Goal: Task Accomplishment & Management: Use online tool/utility

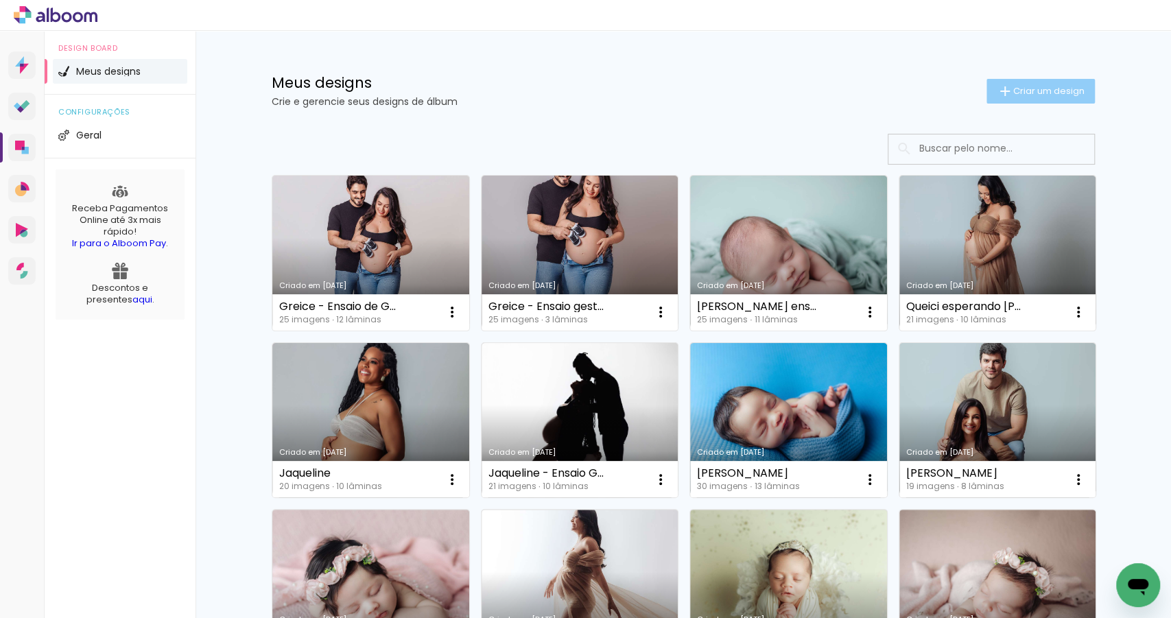
click at [1020, 91] on span "Criar um design" at bounding box center [1048, 90] width 71 height 9
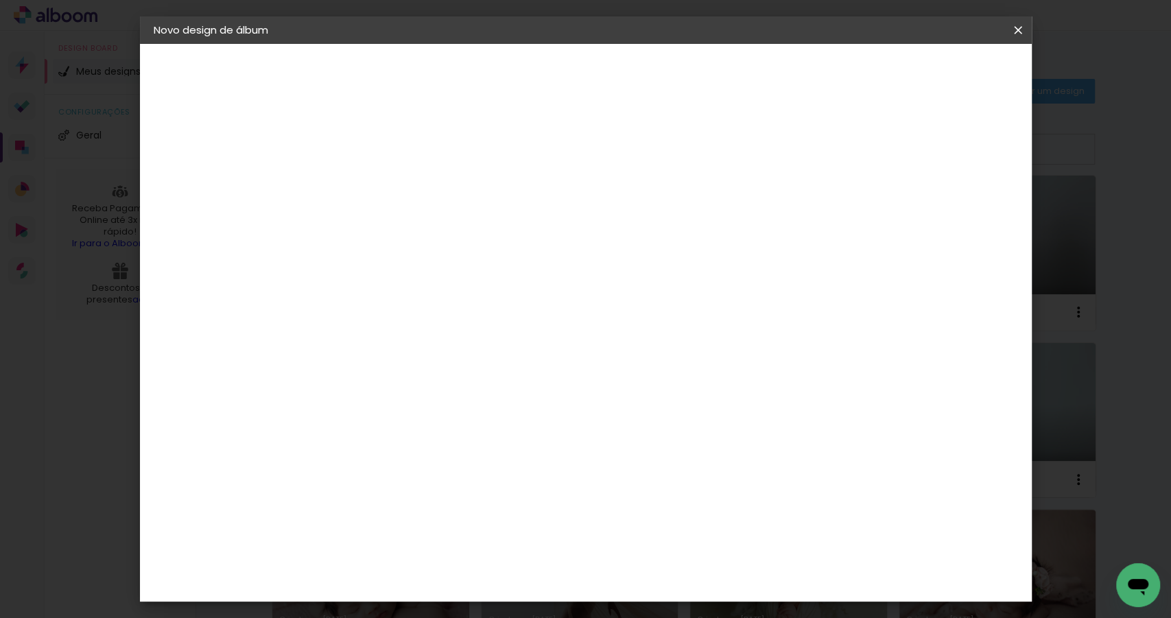
click at [378, 191] on input at bounding box center [378, 184] width 0 height 21
type input "[PERSON_NAME] ensaio newborn"
type paper-input "[PERSON_NAME] ensaio newborn"
click at [0, 0] on slot "Avançar" at bounding box center [0, 0] width 0 height 0
click at [635, 206] on paper-item "Tamanho Livre" at bounding box center [569, 208] width 132 height 30
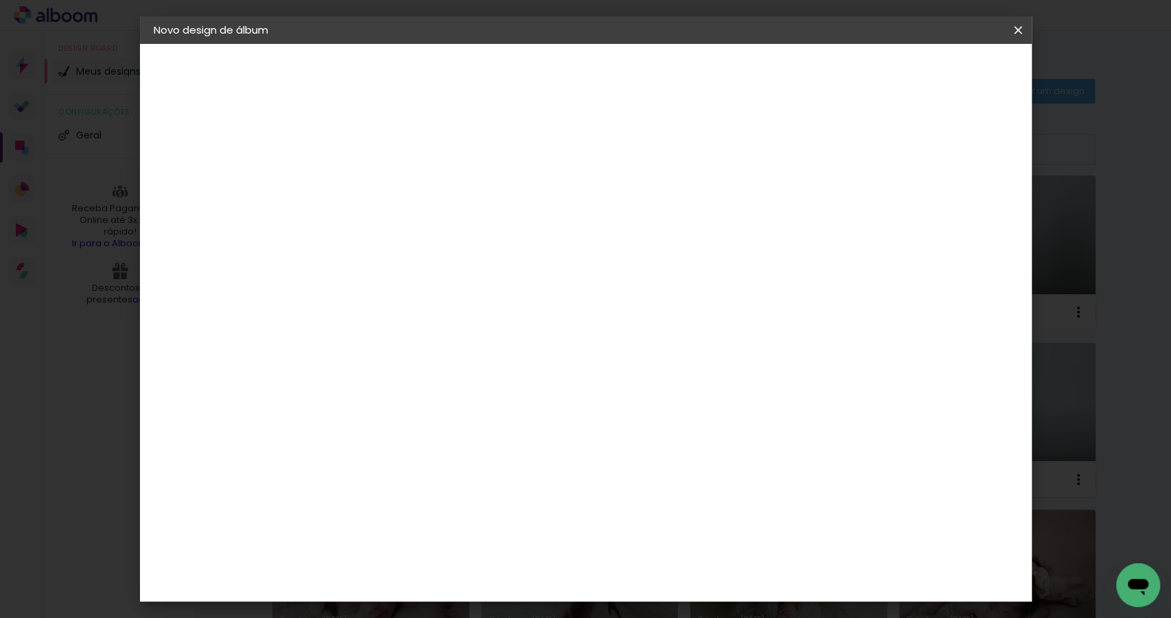
click at [635, 82] on paper-button "Avançar" at bounding box center [600, 72] width 67 height 23
drag, startPoint x: 341, startPoint y: 386, endPoint x: 325, endPoint y: 386, distance: 15.8
click at [325, 386] on input "30" at bounding box center [335, 391] width 36 height 21
type input "20"
type paper-input "20"
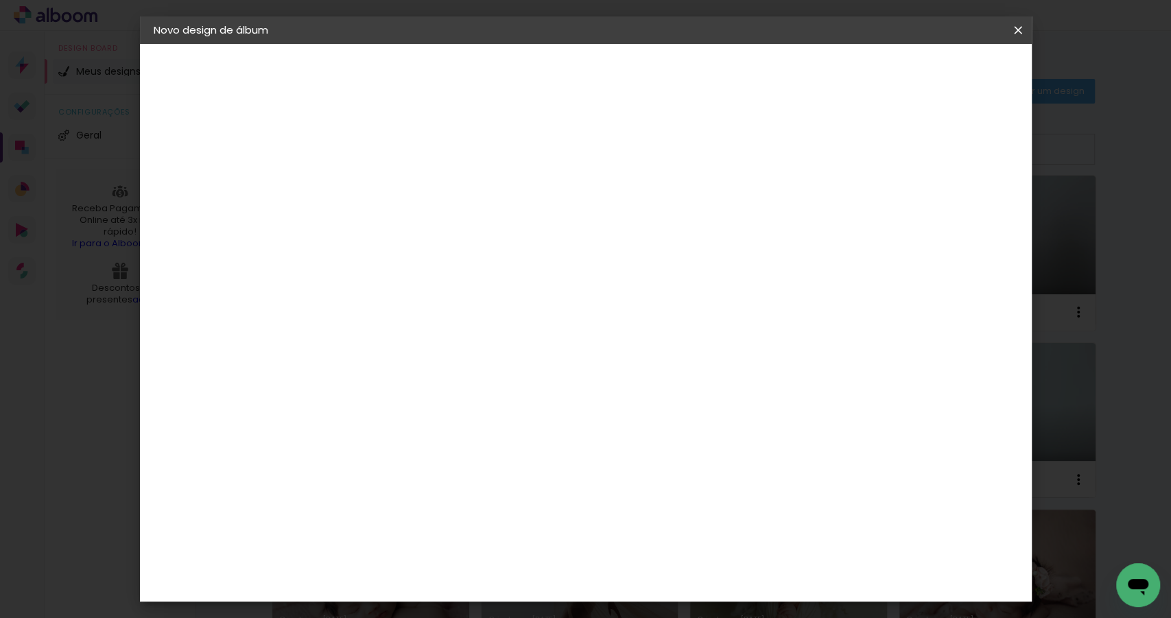
drag, startPoint x: 670, startPoint y: 484, endPoint x: 661, endPoint y: 485, distance: 9.7
click at [661, 485] on input "60" at bounding box center [664, 483] width 36 height 21
type input "50"
type paper-input "50"
click at [936, 78] on span "Iniciar design" at bounding box center [904, 73] width 62 height 10
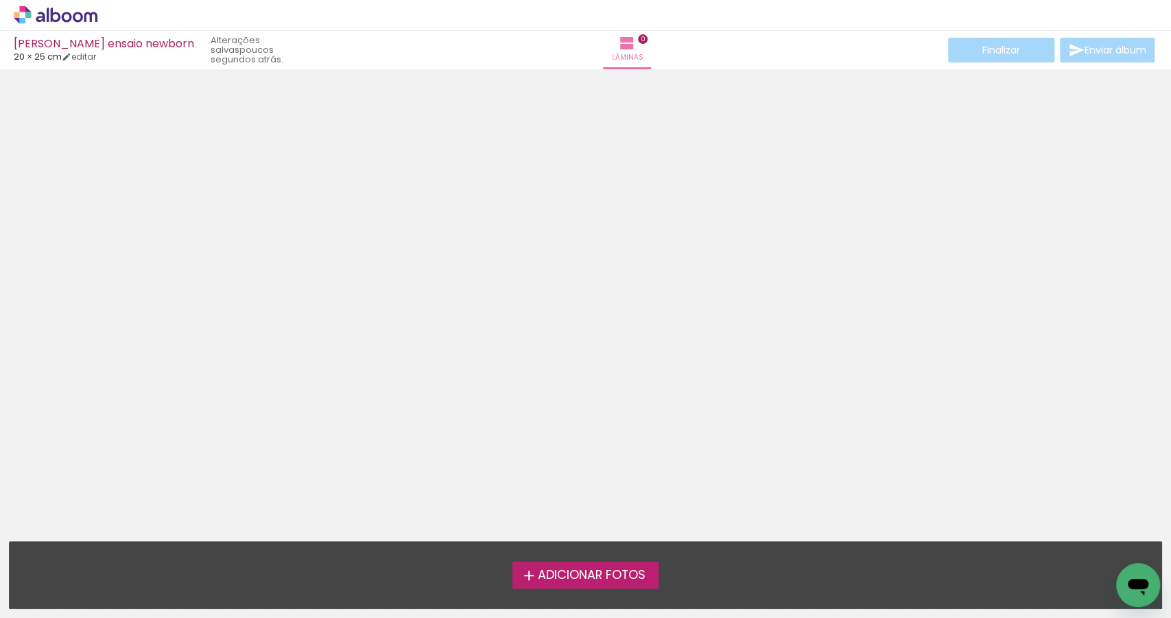
click at [547, 574] on span "Adicionar Fotos" at bounding box center [591, 575] width 108 height 12
click at [0, 0] on input "file" at bounding box center [0, 0] width 0 height 0
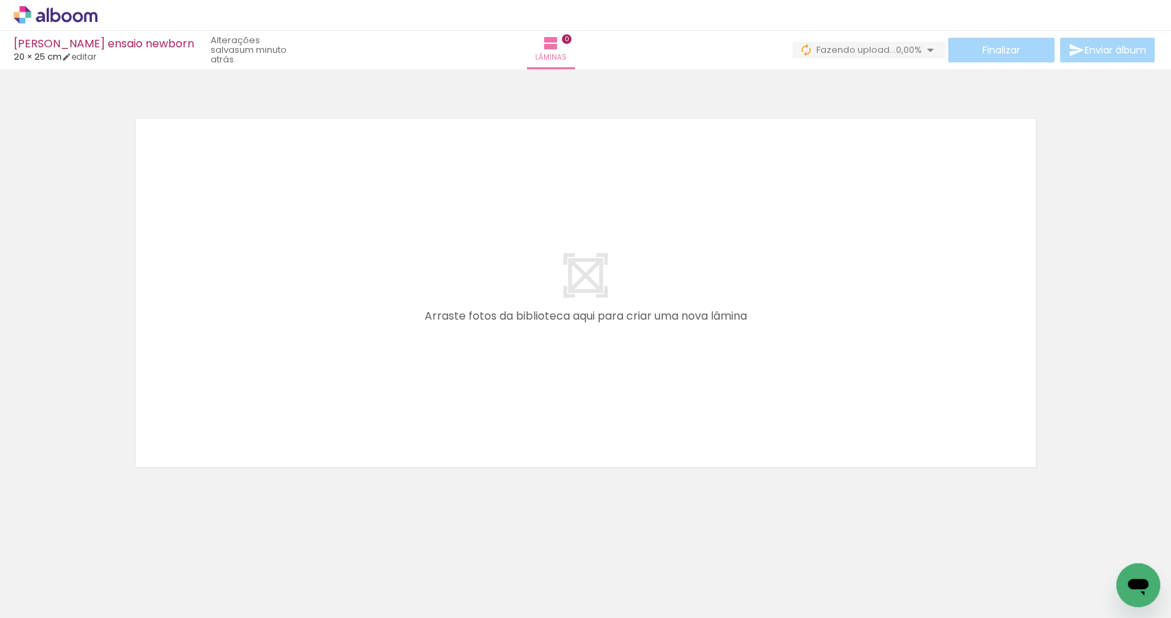
scroll to position [0, 273]
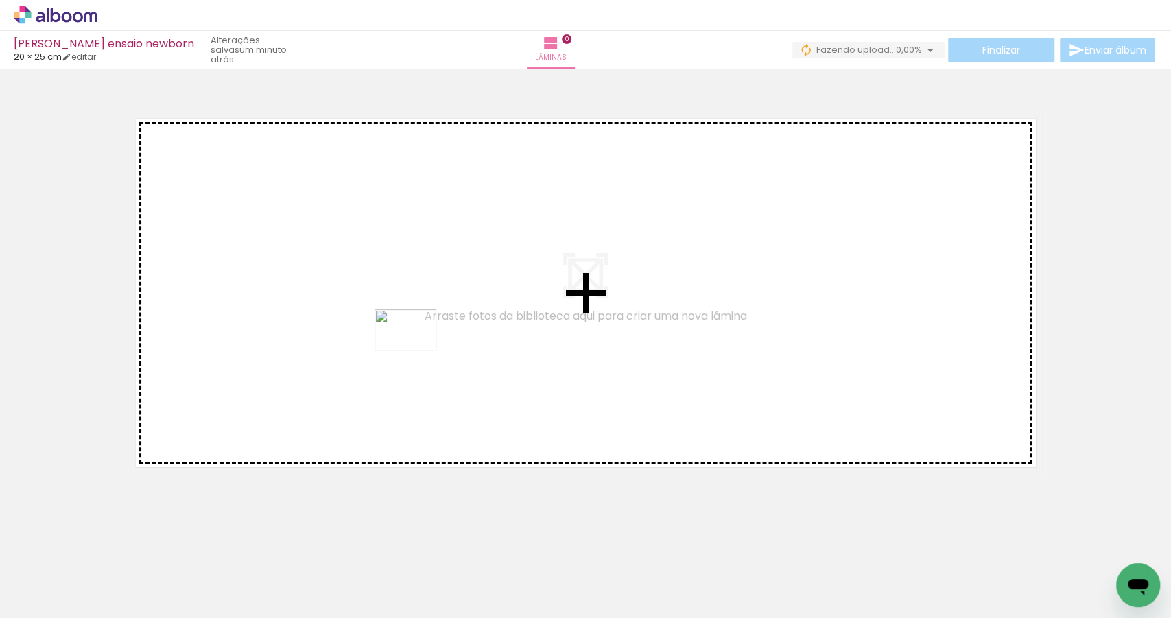
drag, startPoint x: 724, startPoint y: 580, endPoint x: 409, endPoint y: 346, distance: 392.8
click at [409, 346] on quentale-workspace at bounding box center [585, 309] width 1171 height 618
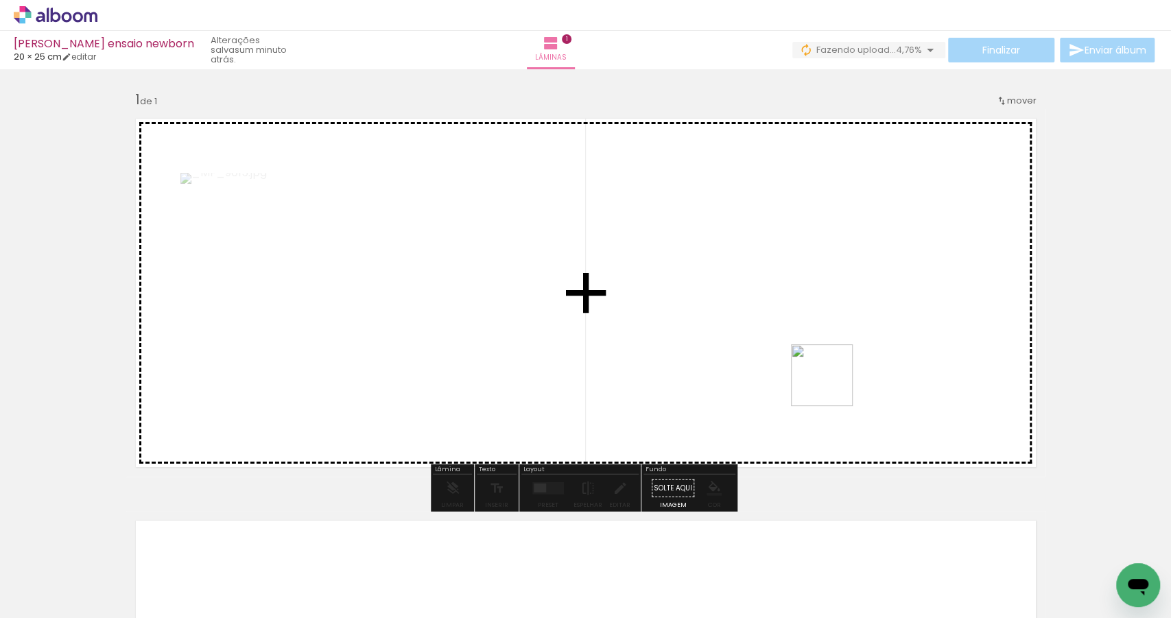
drag, startPoint x: 804, startPoint y: 580, endPoint x: 838, endPoint y: 335, distance: 247.3
click at [838, 335] on quentale-workspace at bounding box center [585, 309] width 1171 height 618
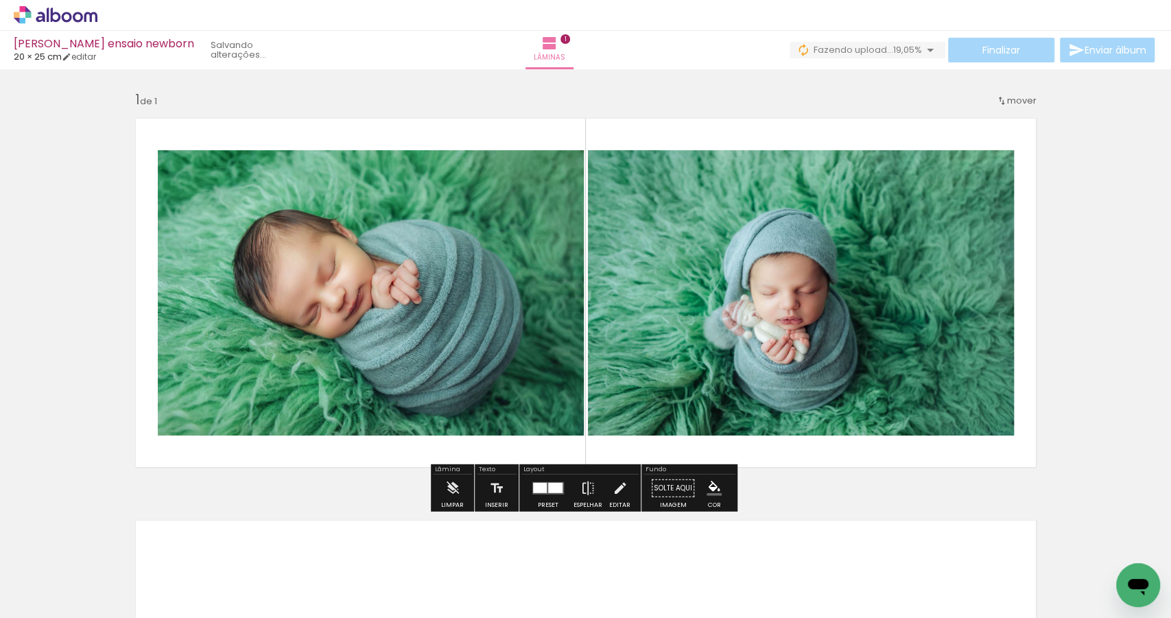
click at [550, 486] on div at bounding box center [555, 488] width 14 height 10
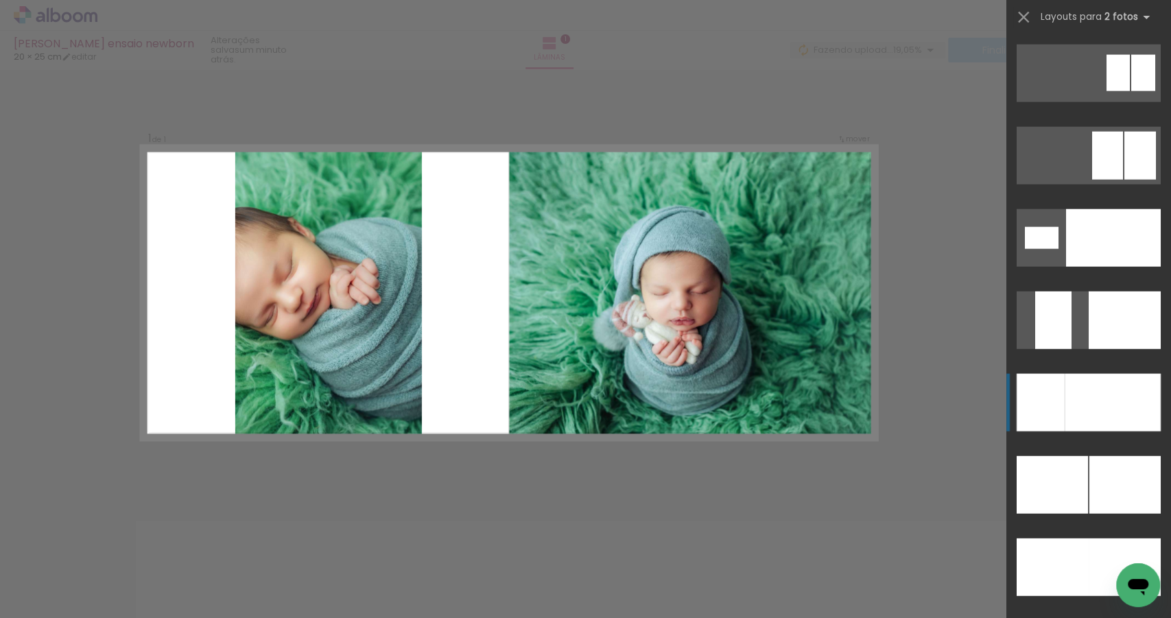
scroll to position [5679, 0]
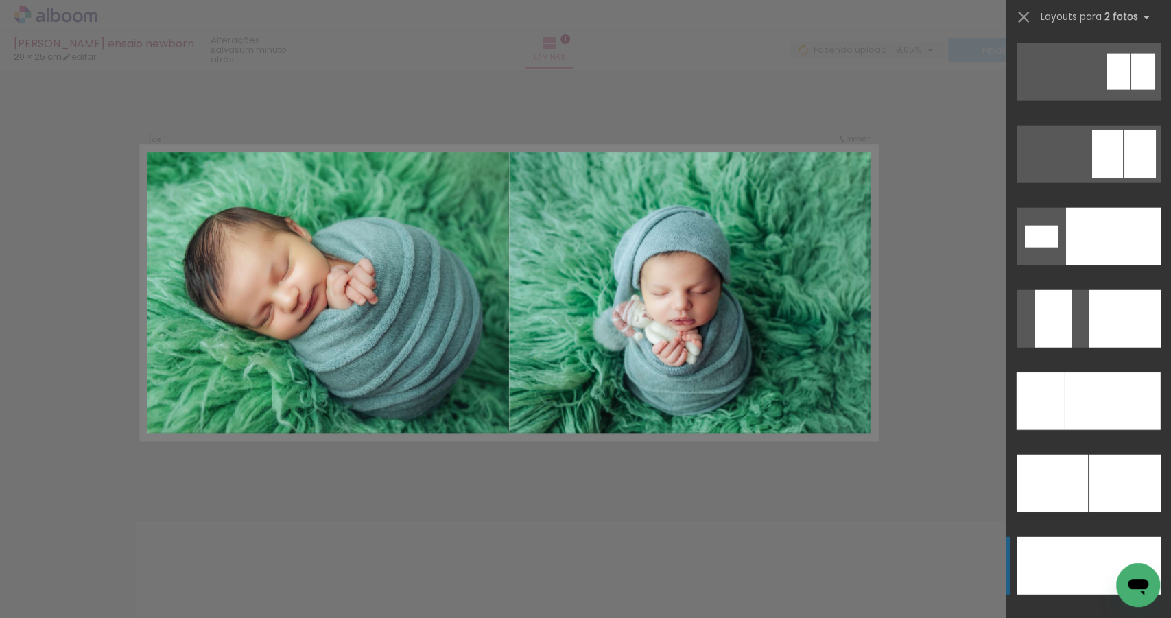
click at [1103, 430] on div at bounding box center [1113, 402] width 96 height 58
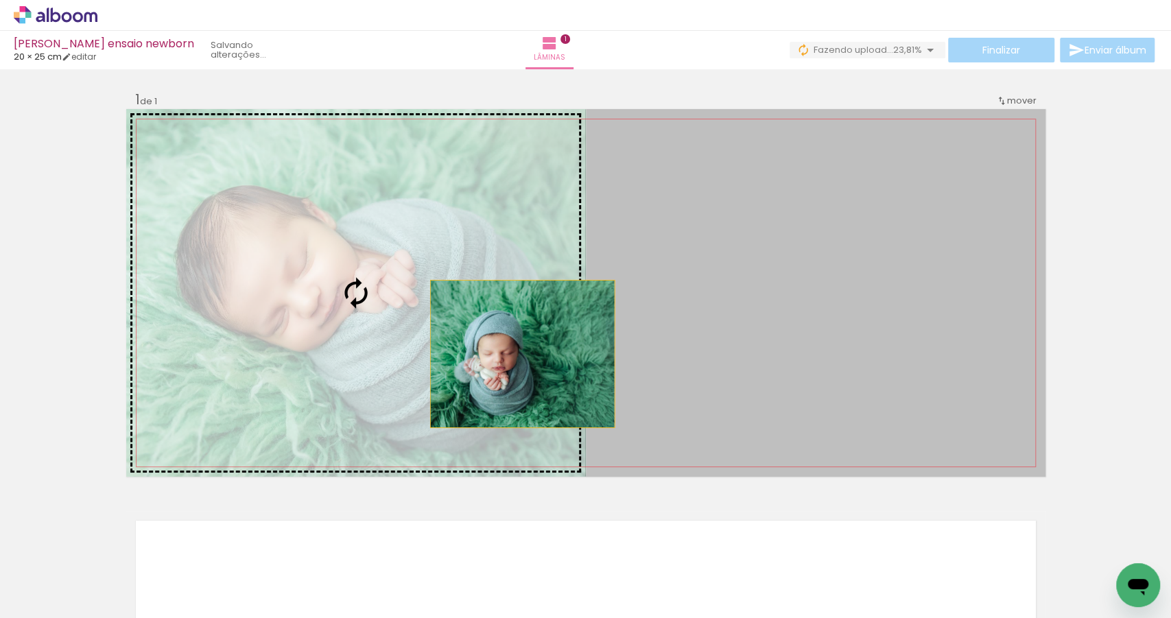
drag, startPoint x: 770, startPoint y: 363, endPoint x: 484, endPoint y: 351, distance: 286.3
click at [0, 0] on slot at bounding box center [0, 0] width 0 height 0
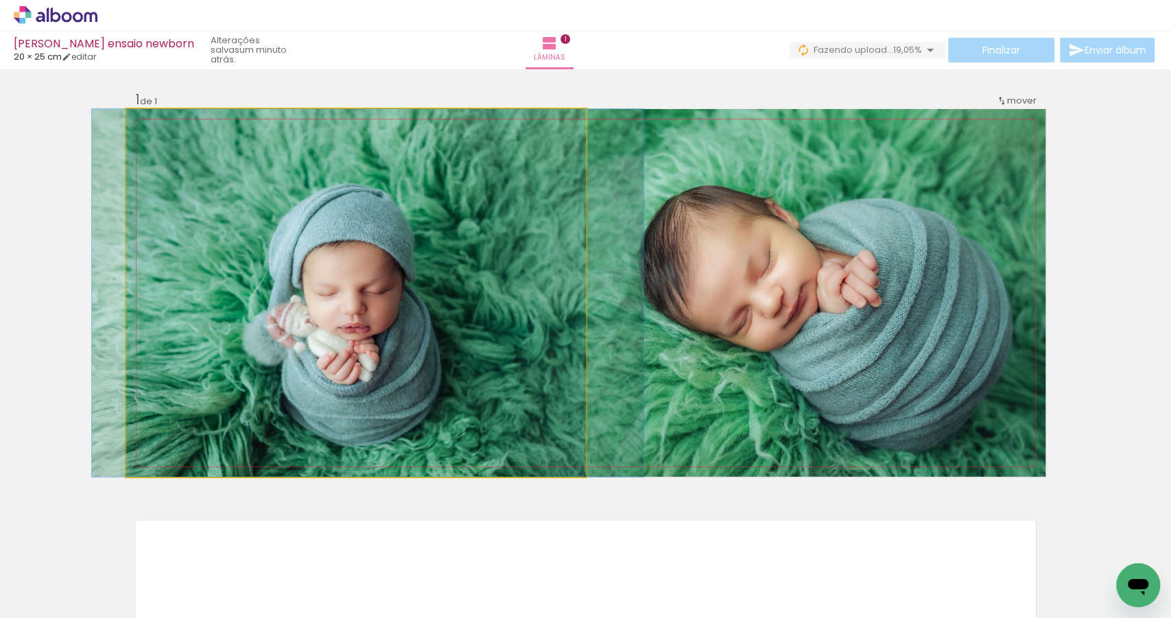
drag, startPoint x: 375, startPoint y: 342, endPoint x: 383, endPoint y: 342, distance: 8.9
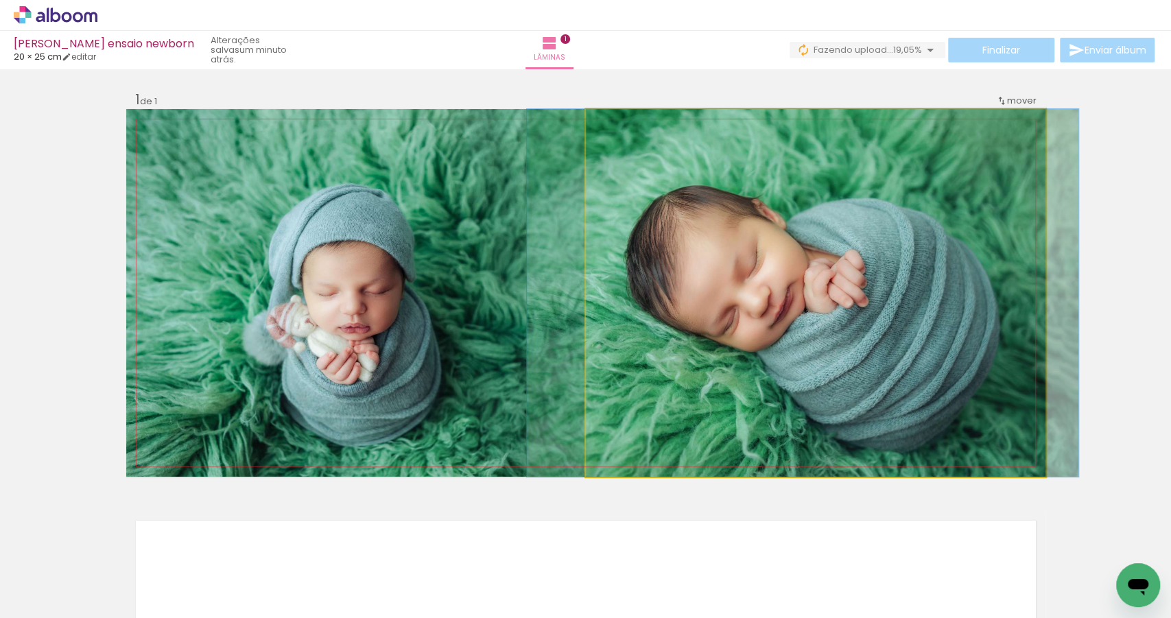
drag, startPoint x: 837, startPoint y: 304, endPoint x: 824, endPoint y: 303, distance: 13.1
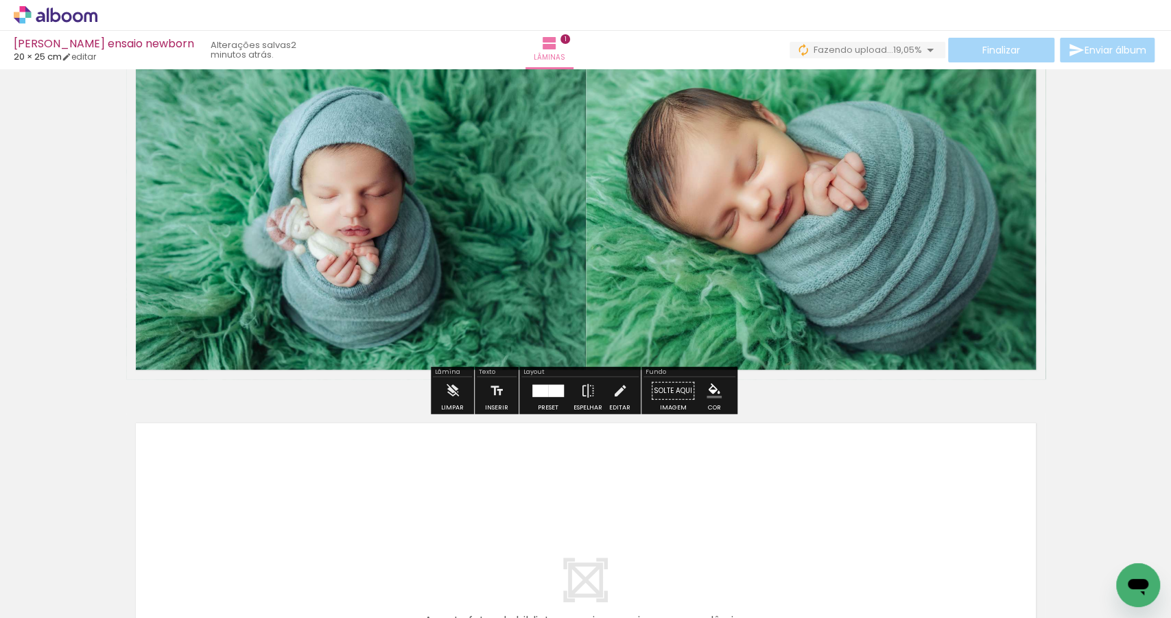
scroll to position [102, 0]
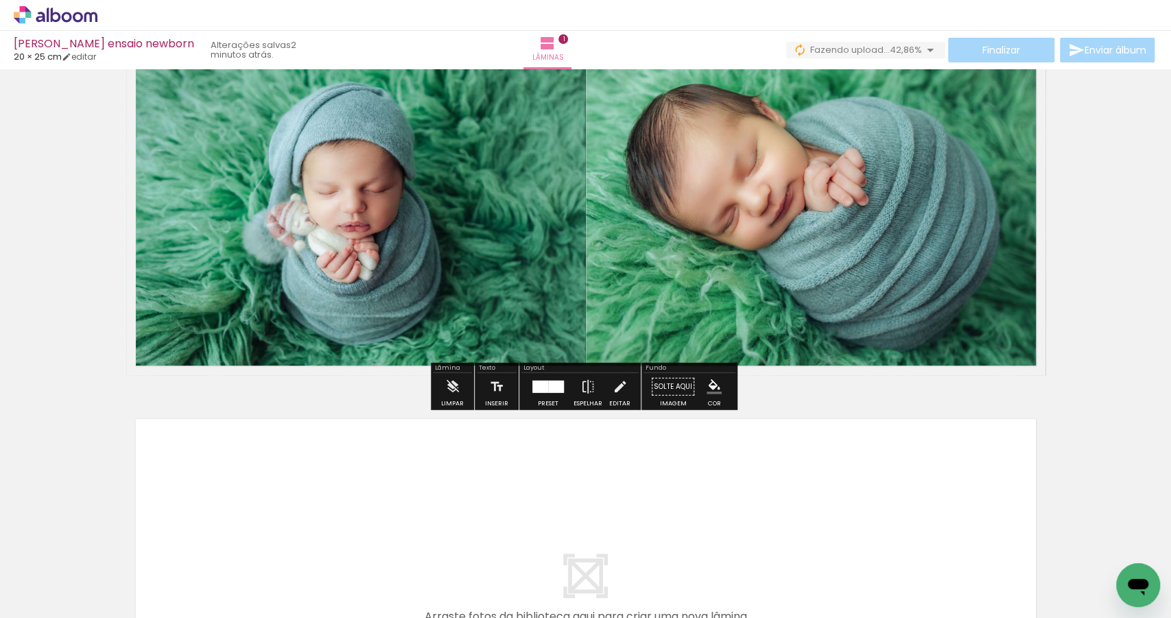
click at [755, 432] on quentale-layouter at bounding box center [585, 594] width 919 height 368
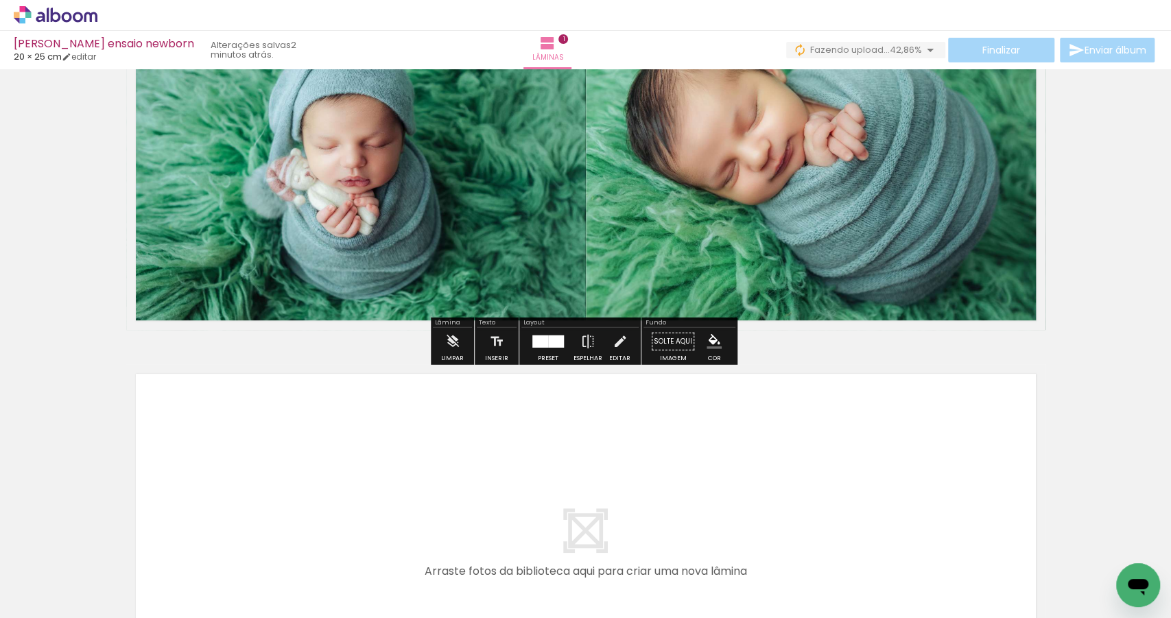
scroll to position [215, 0]
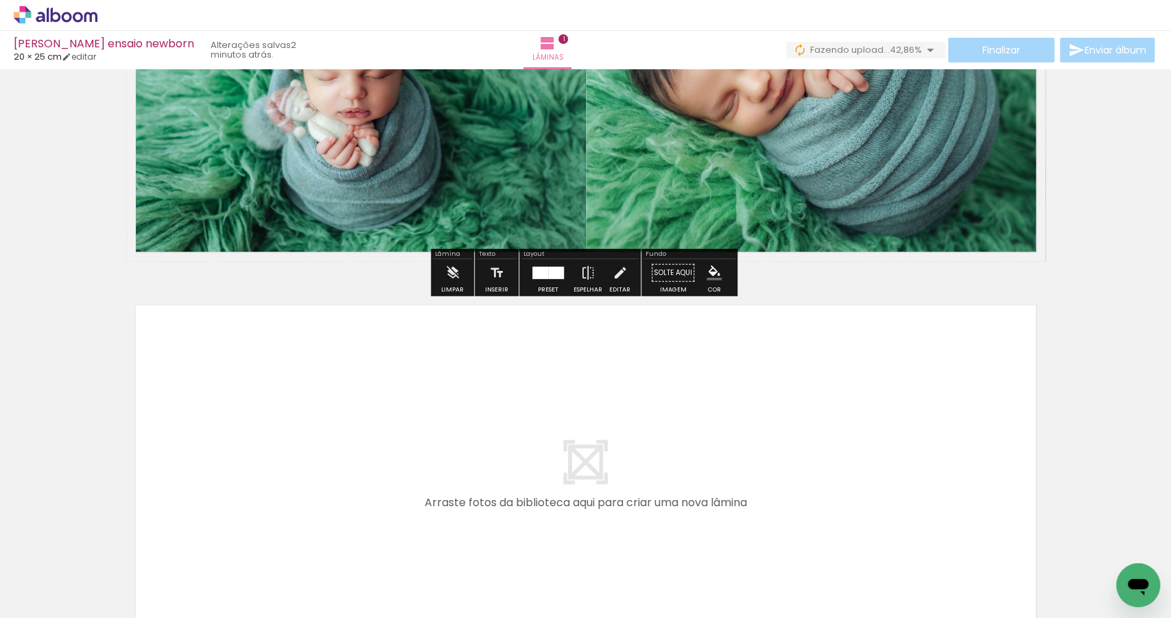
click at [414, 372] on quentale-layouter at bounding box center [585, 480] width 919 height 368
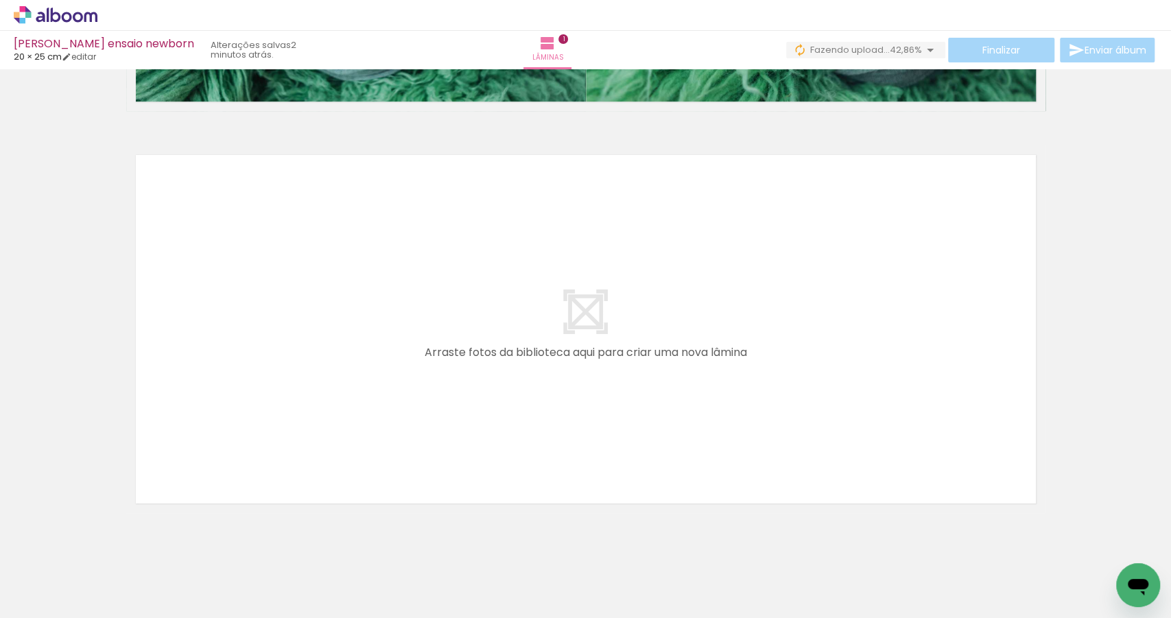
scroll to position [394, 0]
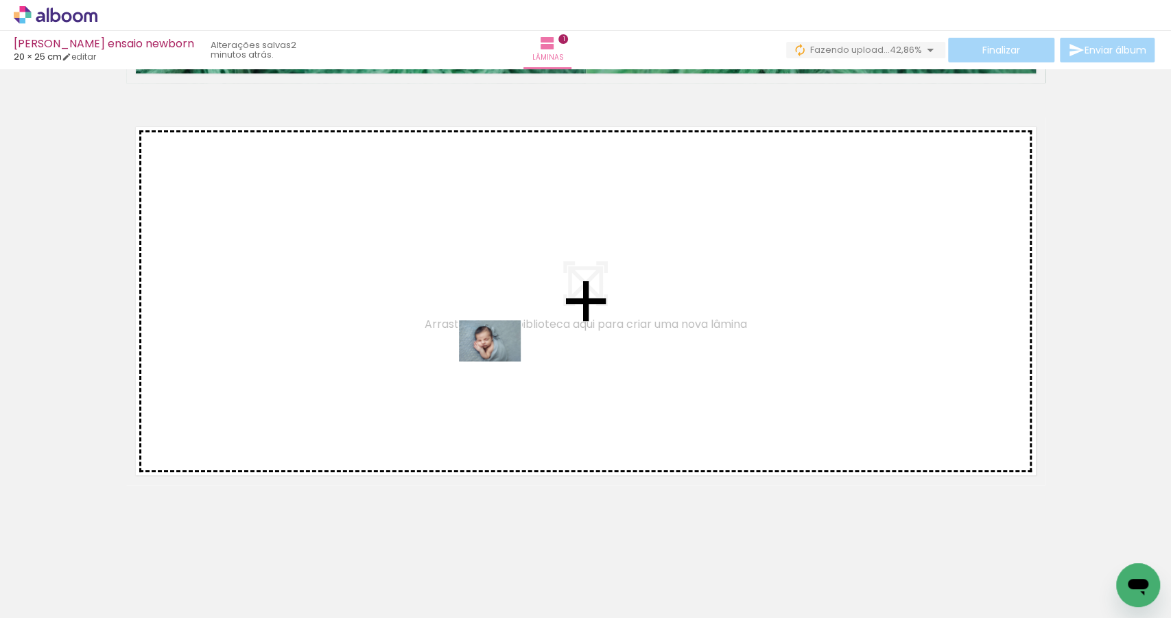
drag, startPoint x: 965, startPoint y: 574, endPoint x: 499, endPoint y: 361, distance: 512.4
click at [499, 361] on quentale-workspace at bounding box center [585, 309] width 1171 height 618
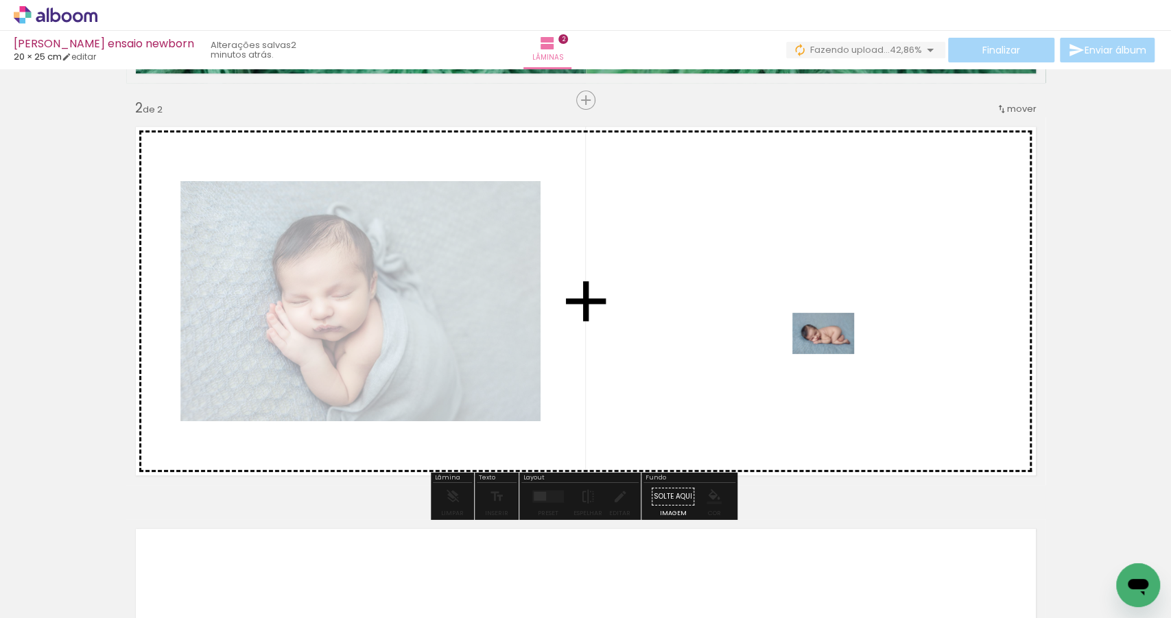
drag, startPoint x: 1018, startPoint y: 543, endPoint x: 833, endPoint y: 353, distance: 264.9
click at [833, 353] on quentale-workspace at bounding box center [585, 309] width 1171 height 618
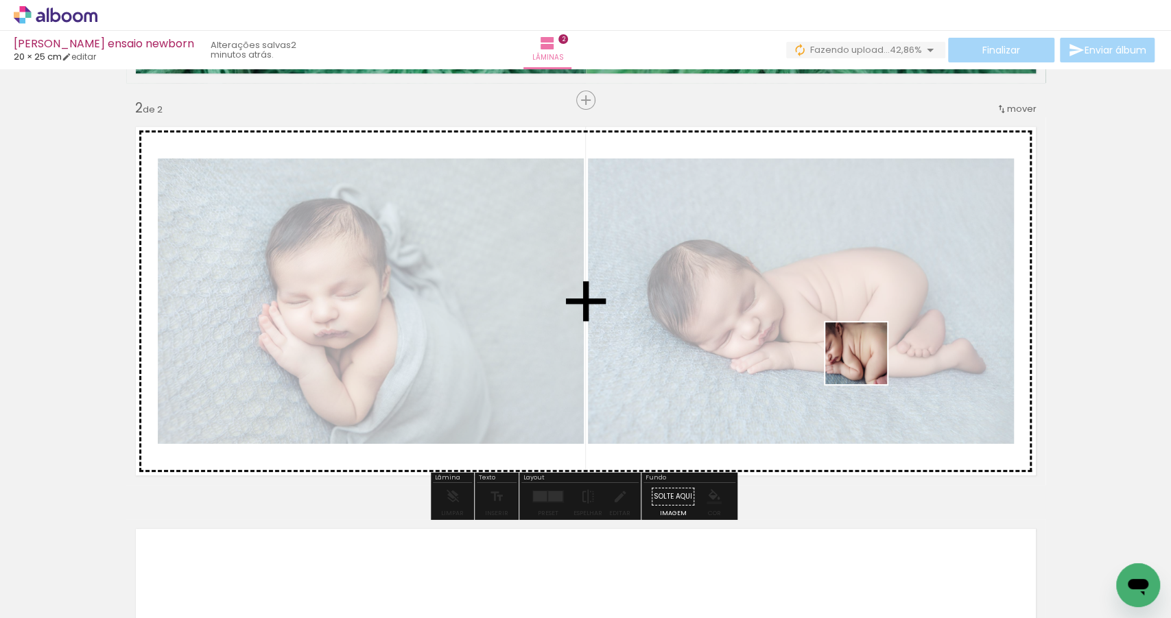
drag, startPoint x: 1095, startPoint y: 565, endPoint x: 840, endPoint y: 344, distance: 337.5
click at [840, 344] on quentale-workspace at bounding box center [585, 309] width 1171 height 618
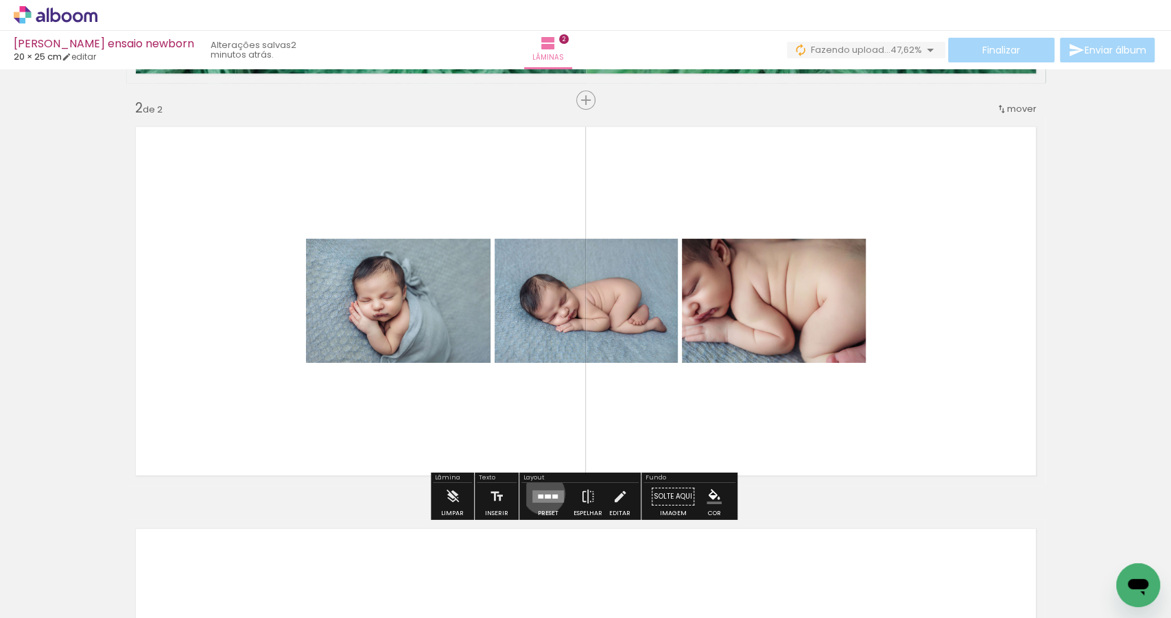
click at [541, 493] on quentale-layouter at bounding box center [548, 497] width 32 height 12
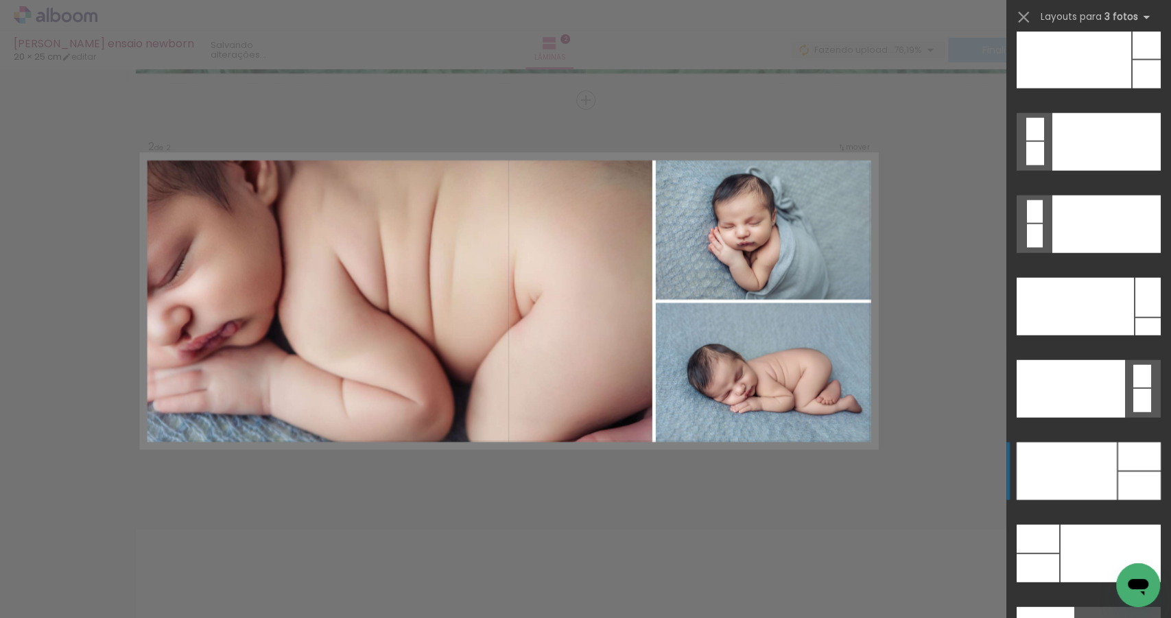
scroll to position [16245, 0]
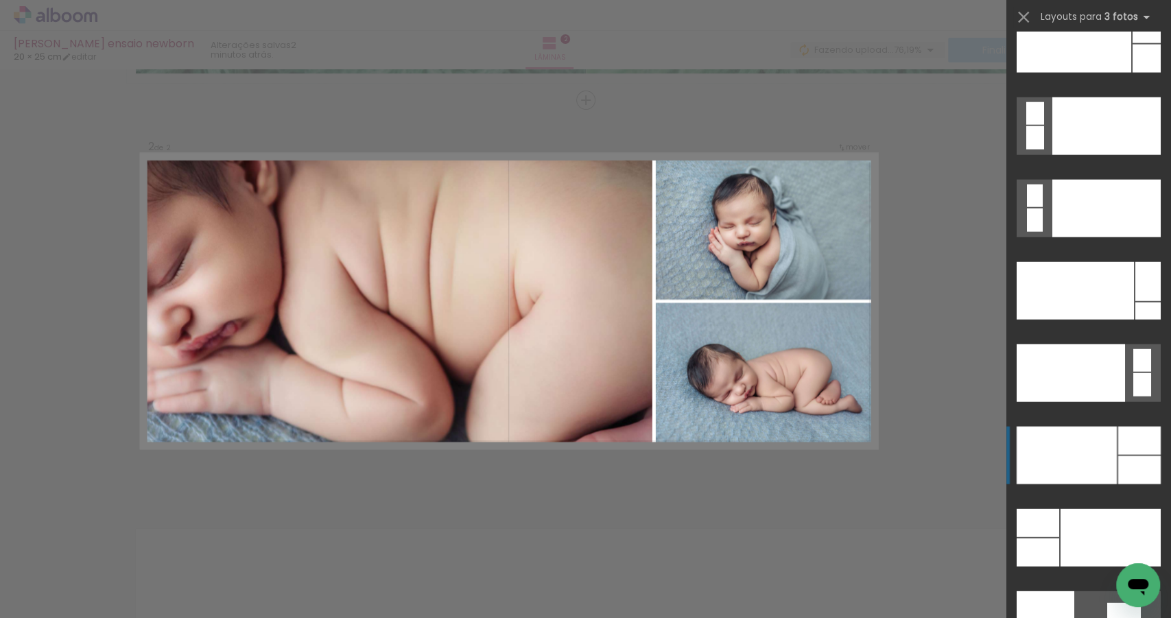
click at [1079, 320] on div at bounding box center [1075, 291] width 117 height 58
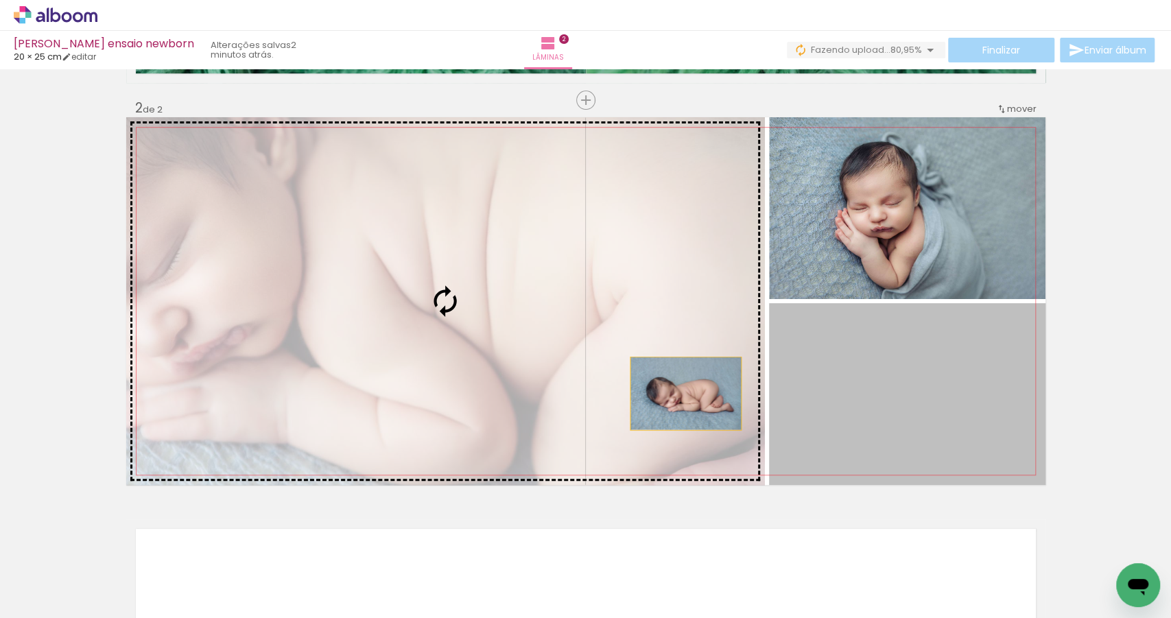
drag, startPoint x: 880, startPoint y: 432, endPoint x: 541, endPoint y: 373, distance: 344.1
click at [0, 0] on slot at bounding box center [0, 0] width 0 height 0
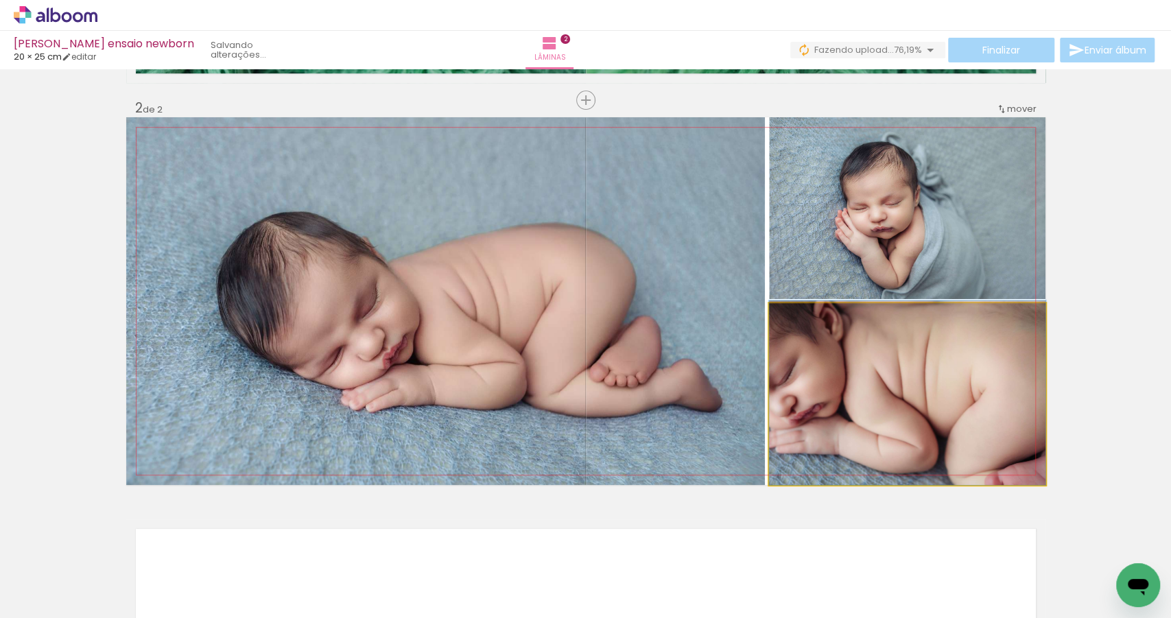
drag, startPoint x: 945, startPoint y: 467, endPoint x: 956, endPoint y: 466, distance: 11.7
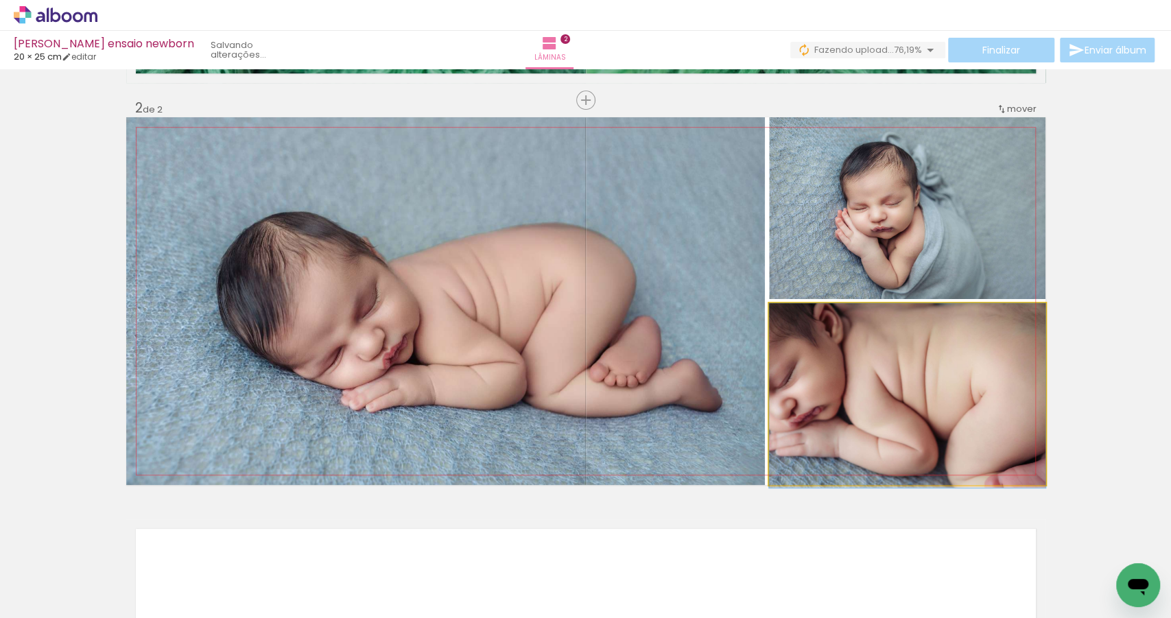
drag, startPoint x: 941, startPoint y: 420, endPoint x: 944, endPoint y: 434, distance: 14.0
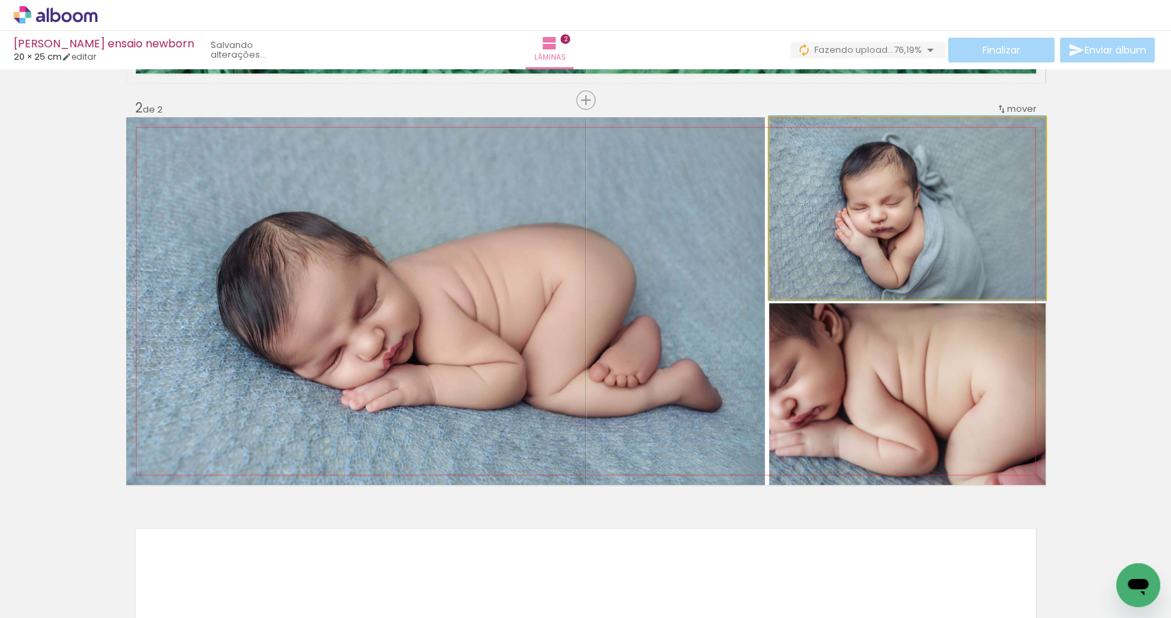
click at [947, 235] on quentale-photo at bounding box center [907, 208] width 276 height 182
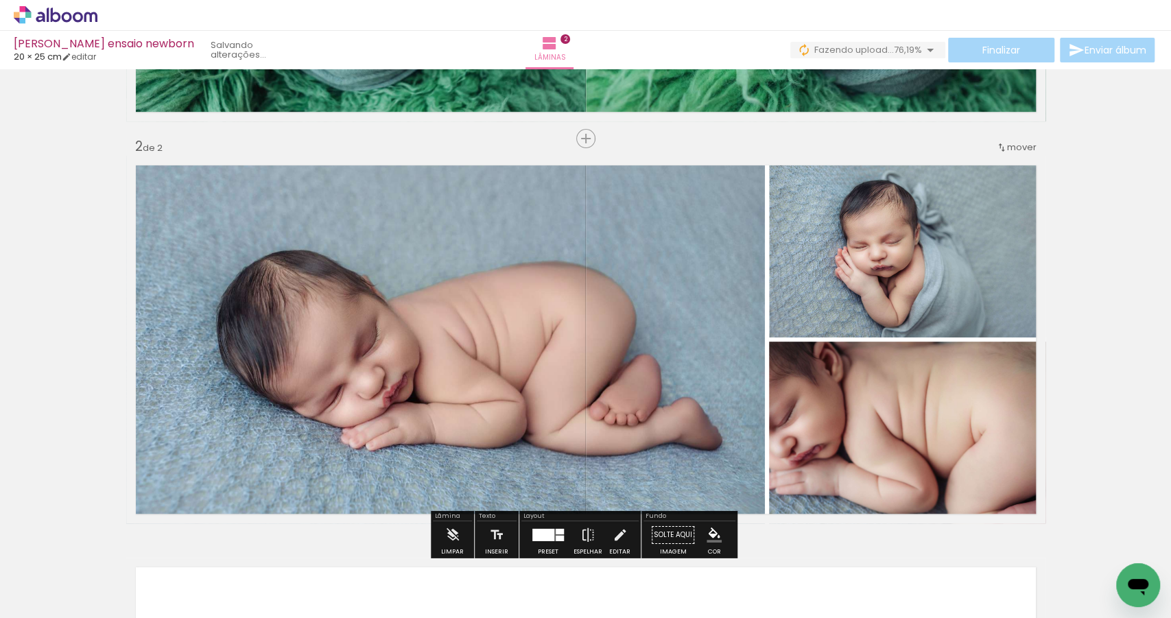
scroll to position [285, 0]
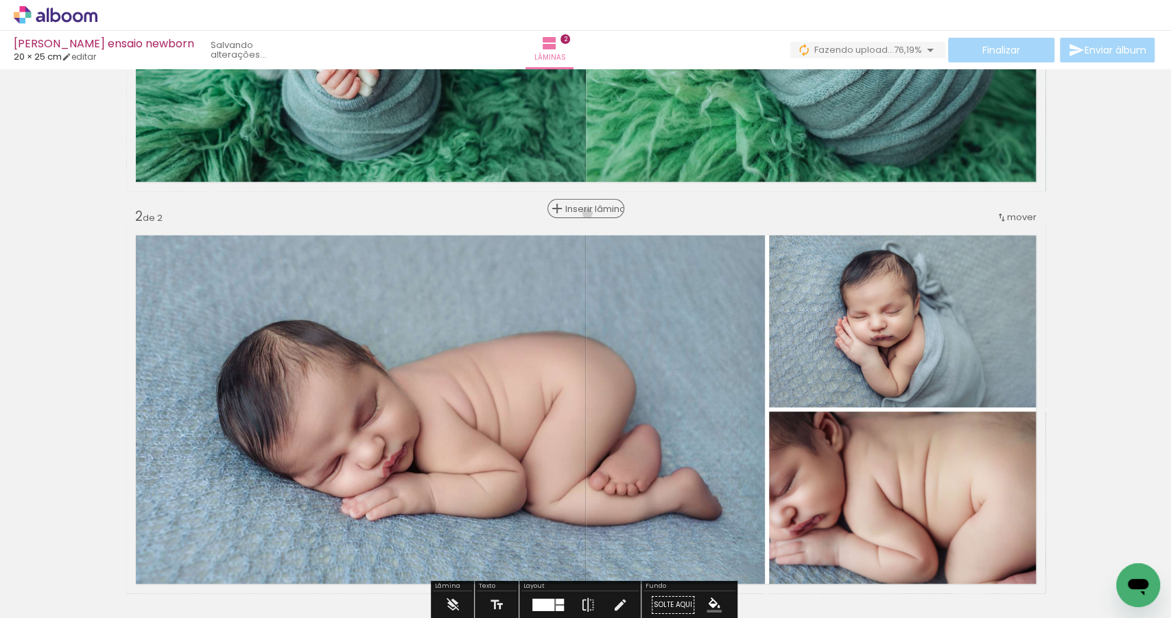
click at [583, 213] on span "Inserir lâmina" at bounding box center [592, 208] width 54 height 9
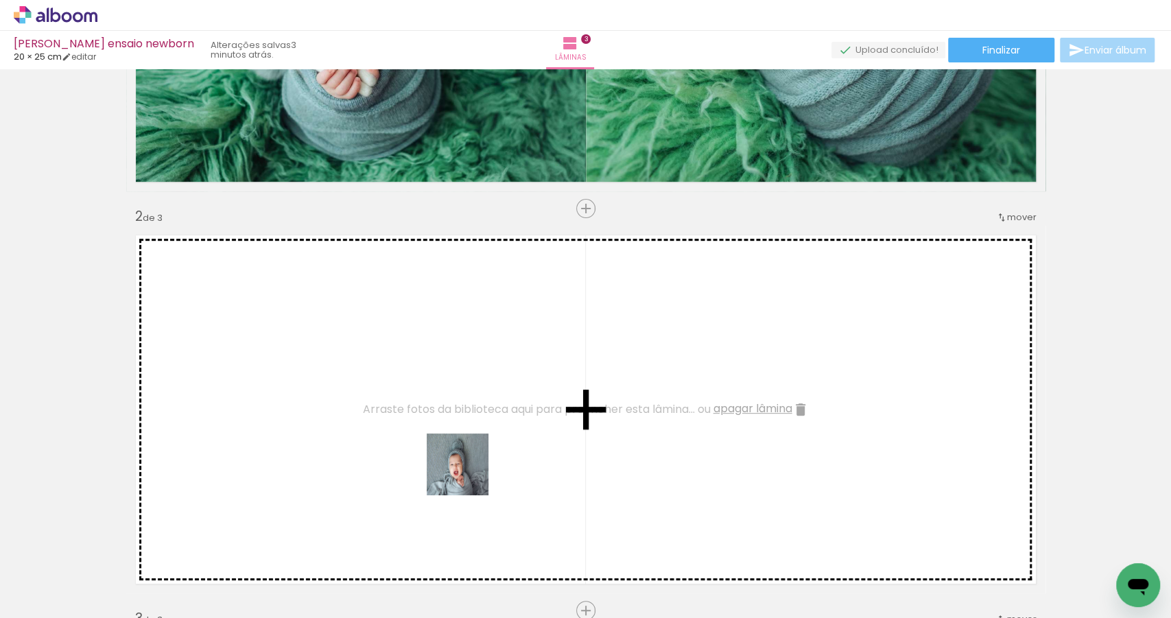
drag, startPoint x: 589, startPoint y: 579, endPoint x: 359, endPoint y: 401, distance: 290.9
click at [359, 401] on quentale-workspace at bounding box center [585, 309] width 1171 height 618
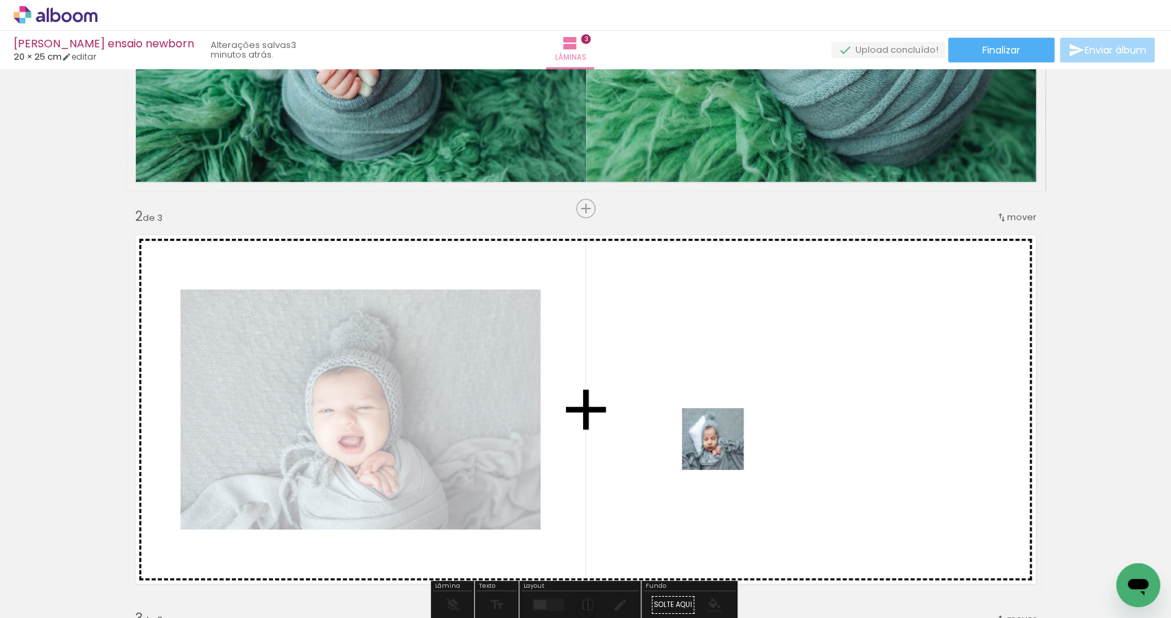
drag, startPoint x: 664, startPoint y: 570, endPoint x: 762, endPoint y: 394, distance: 201.4
click at [762, 394] on quentale-workspace at bounding box center [585, 309] width 1171 height 618
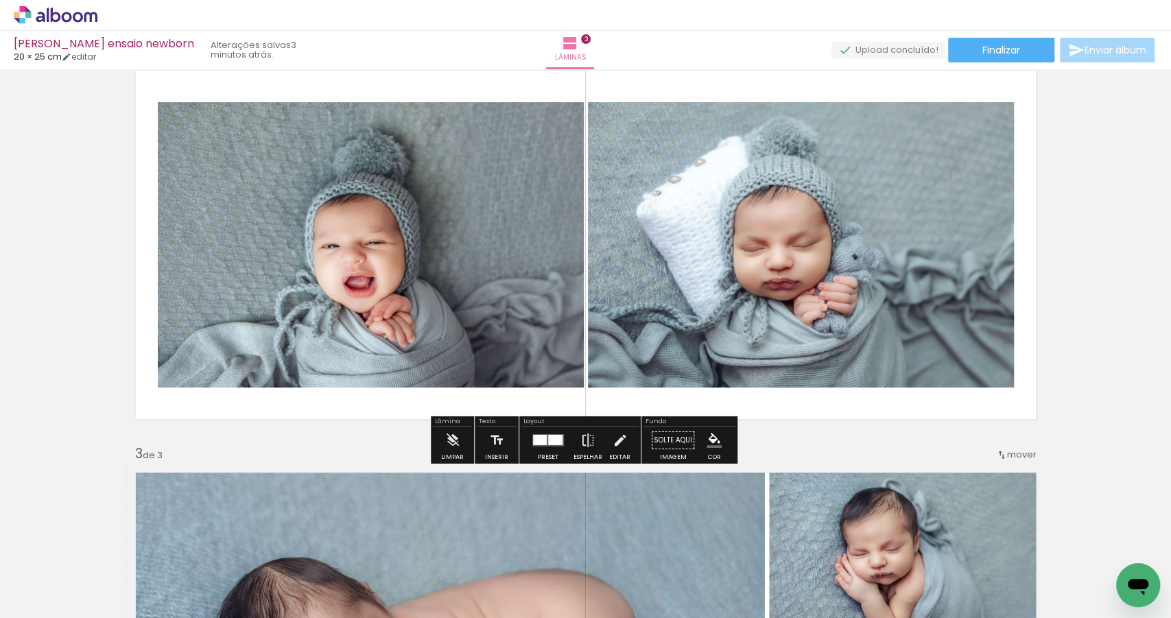
scroll to position [449, 0]
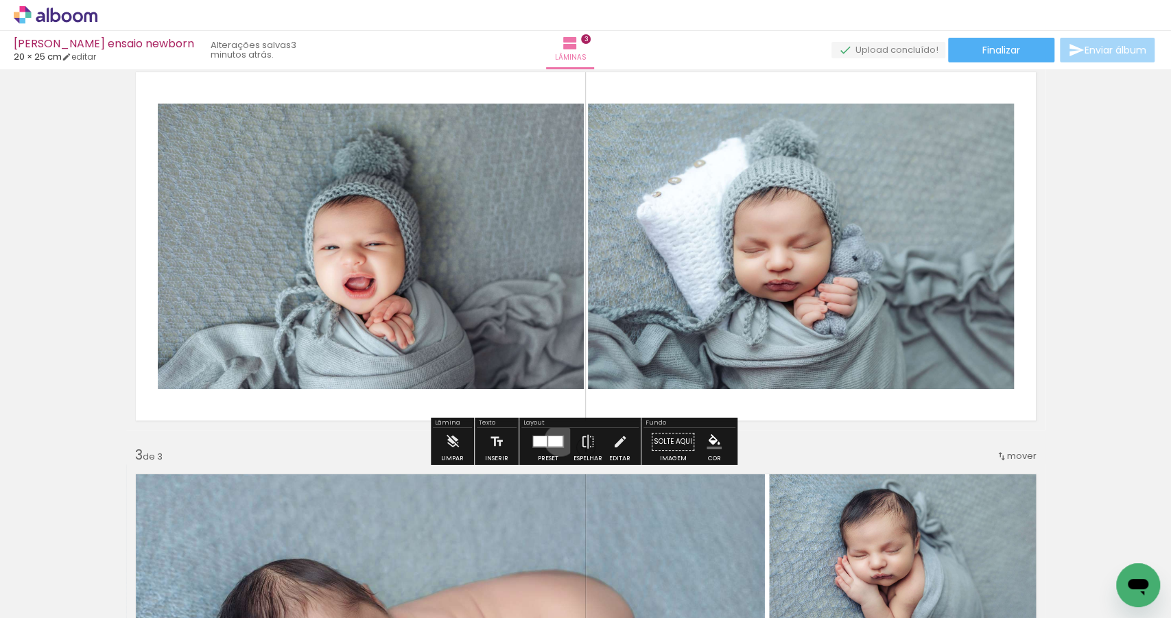
click at [557, 440] on div at bounding box center [555, 441] width 14 height 10
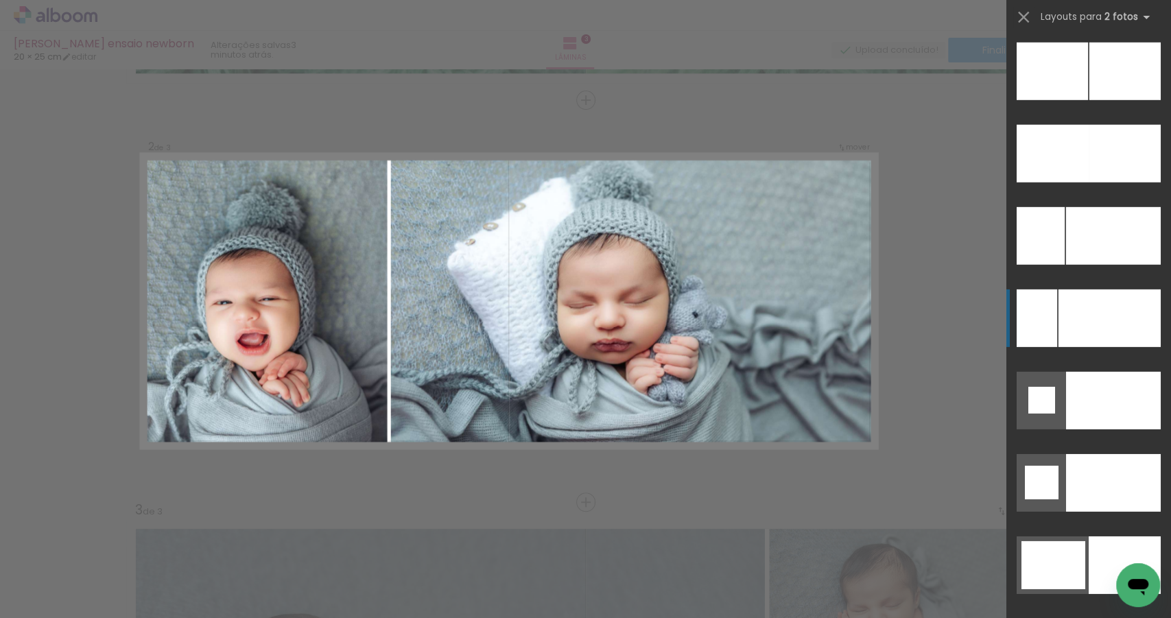
scroll to position [6172, 0]
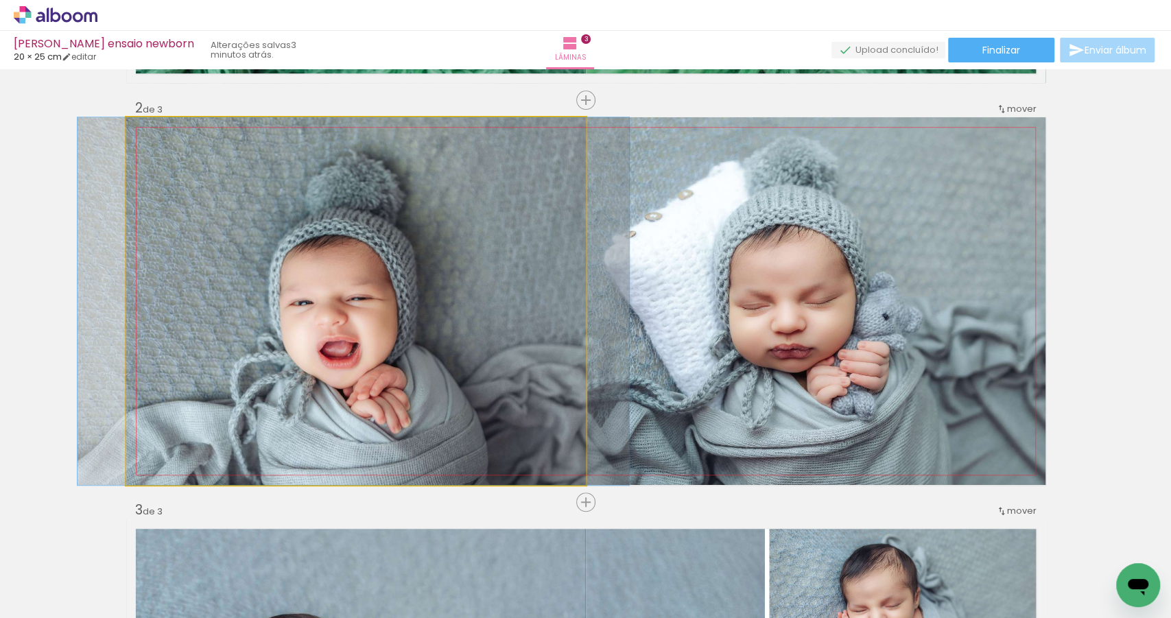
drag, startPoint x: 428, startPoint y: 389, endPoint x: 505, endPoint y: 378, distance: 77.6
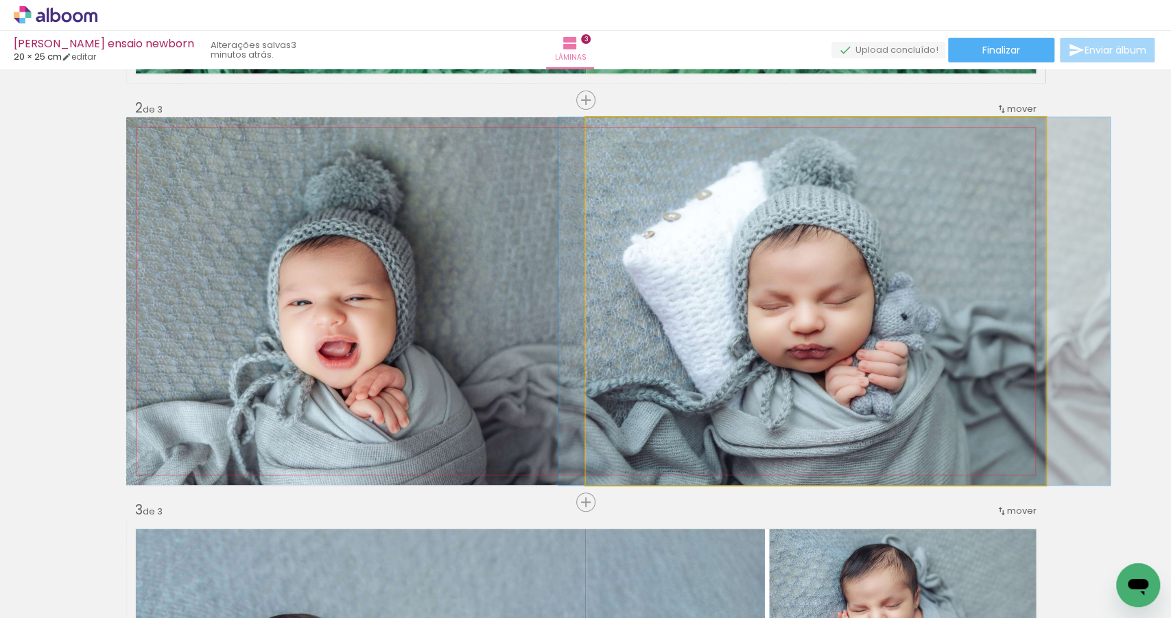
drag, startPoint x: 712, startPoint y: 340, endPoint x: 731, endPoint y: 339, distance: 18.6
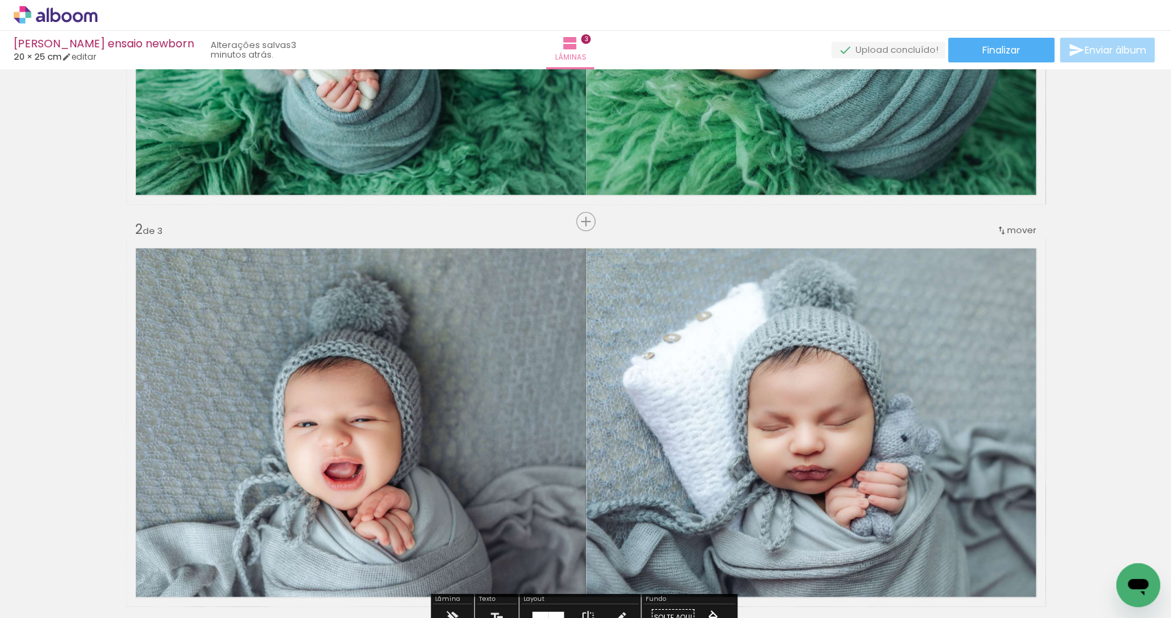
scroll to position [272, 0]
click at [1013, 226] on span "mover" at bounding box center [1021, 230] width 29 height 13
click at [984, 231] on span "1" at bounding box center [982, 228] width 3 height 23
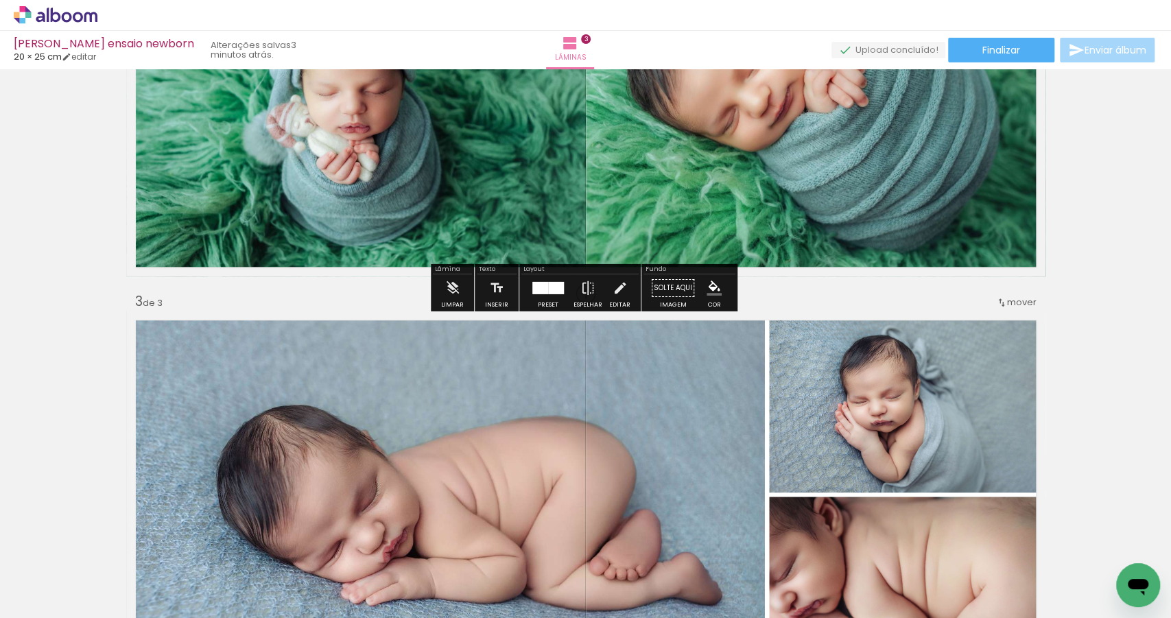
scroll to position [597, 0]
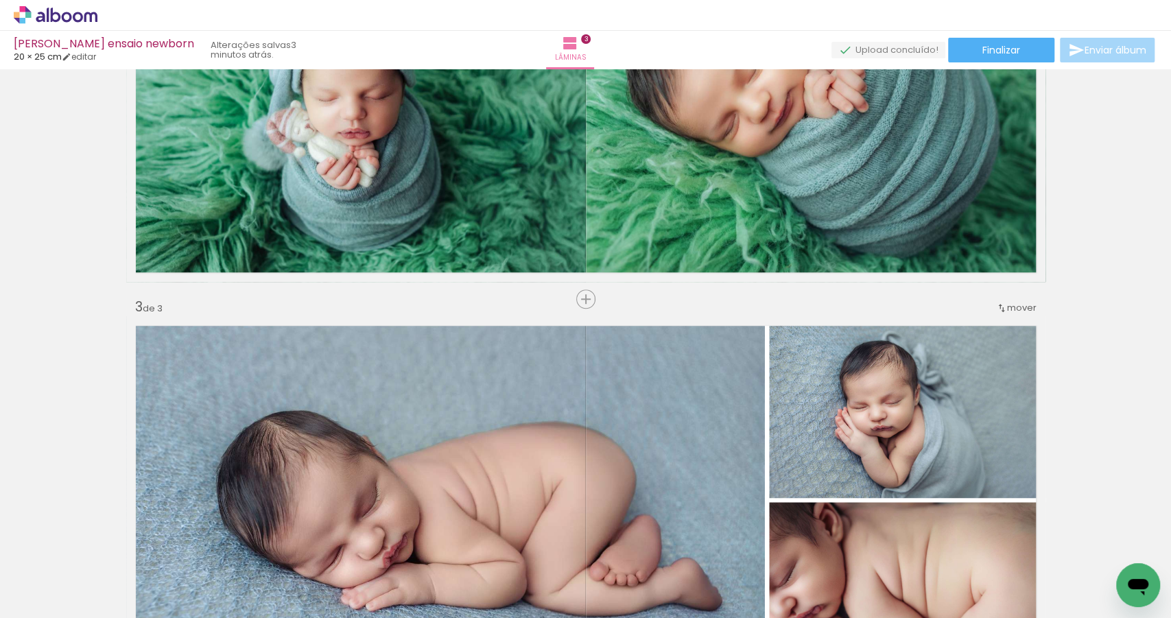
click at [1023, 307] on span "mover" at bounding box center [1021, 307] width 29 height 13
click at [987, 324] on span "2" at bounding box center [985, 328] width 8 height 23
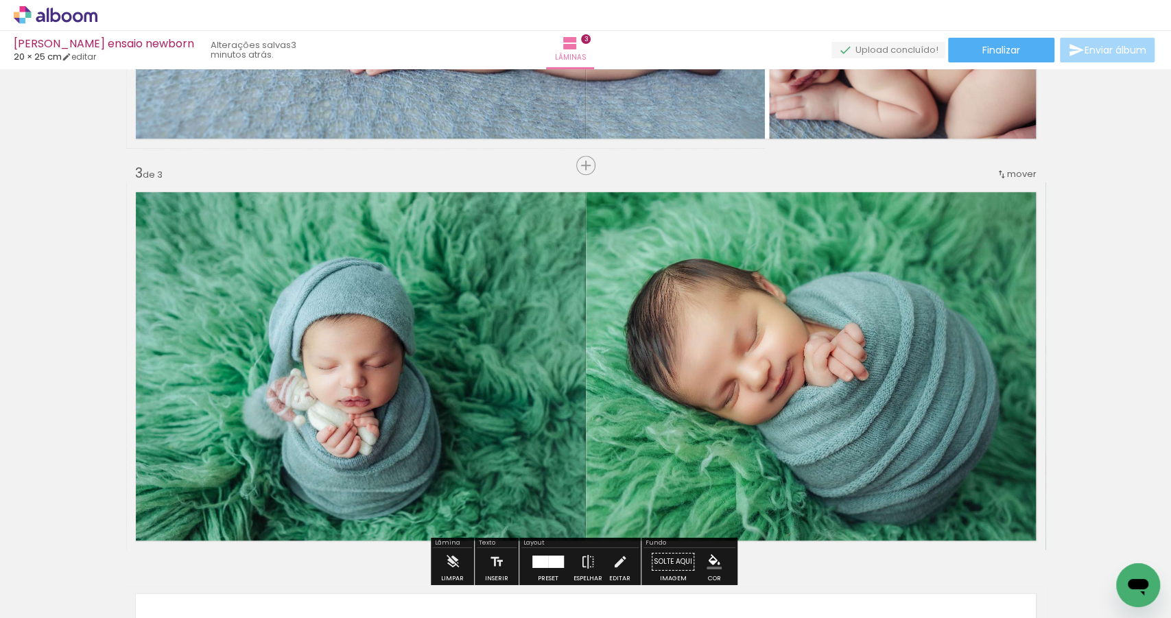
scroll to position [677, 0]
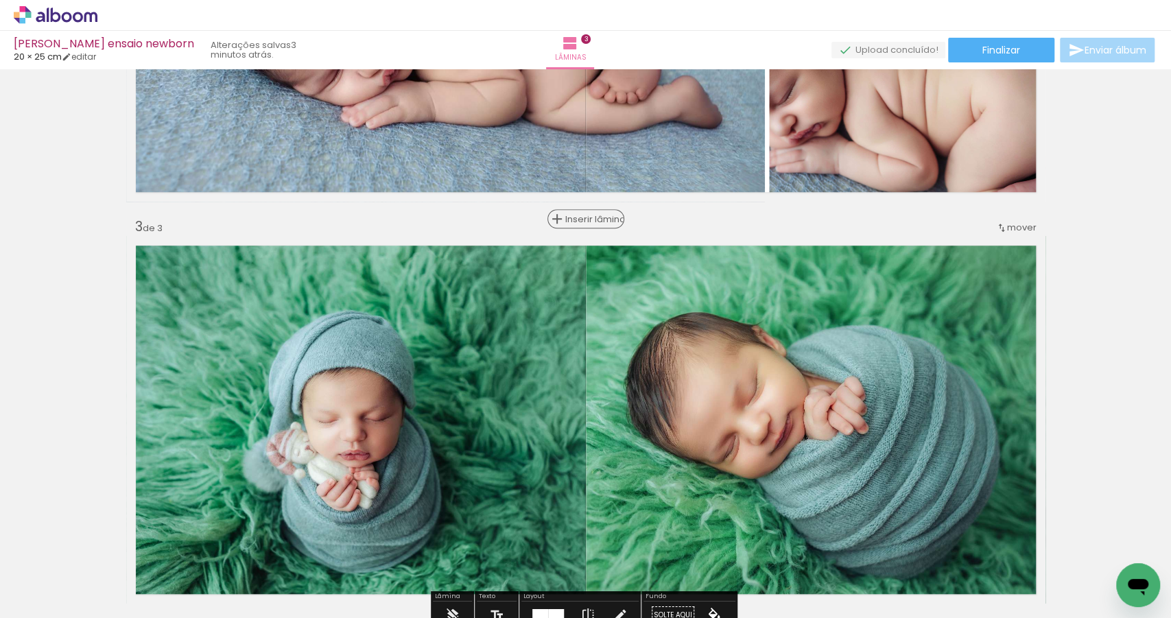
click at [576, 217] on span "Inserir lâmina" at bounding box center [592, 219] width 54 height 9
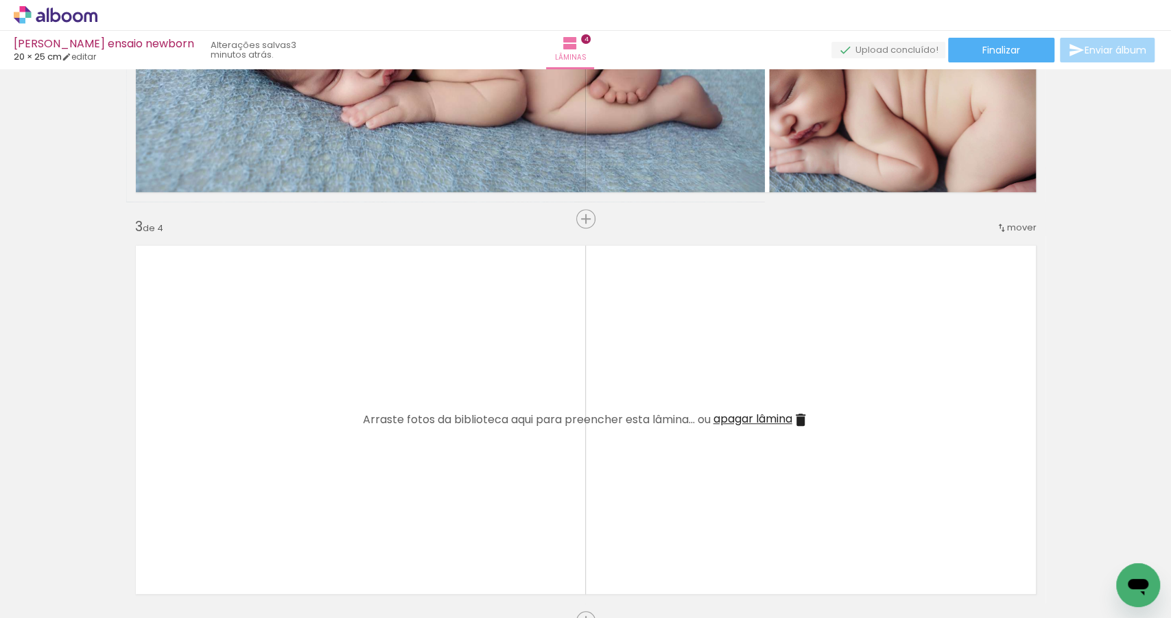
scroll to position [0, 559]
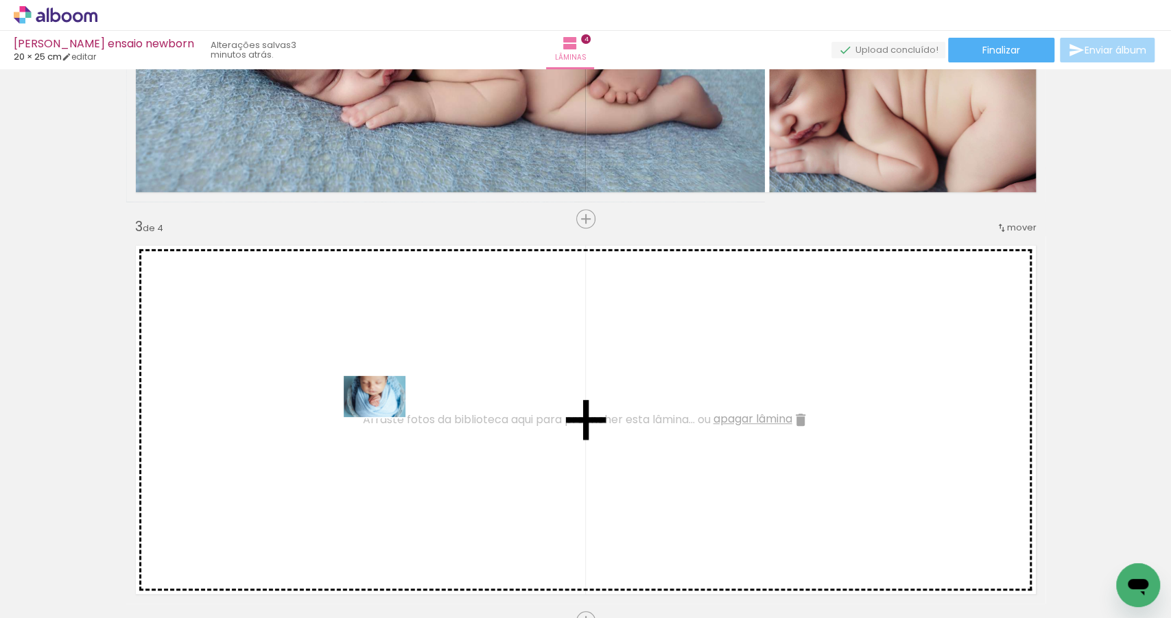
drag, startPoint x: 738, startPoint y: 577, endPoint x: 360, endPoint y: 408, distance: 414.0
click at [360, 408] on quentale-workspace at bounding box center [585, 309] width 1171 height 618
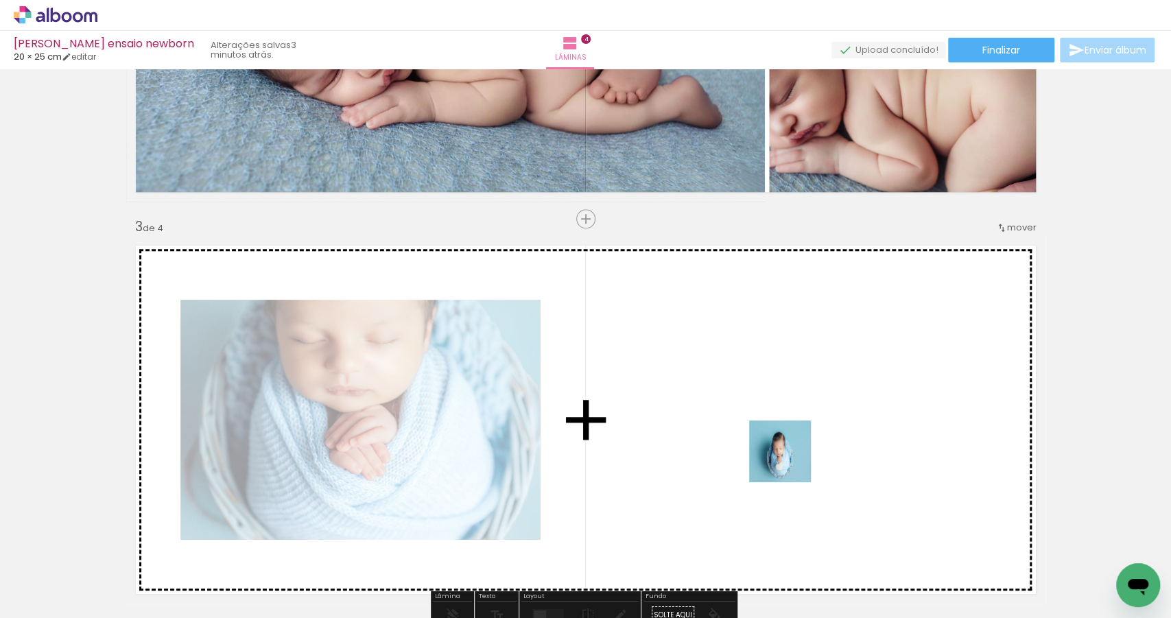
drag, startPoint x: 810, startPoint y: 580, endPoint x: 781, endPoint y: 420, distance: 163.2
click at [781, 420] on quentale-workspace at bounding box center [585, 309] width 1171 height 618
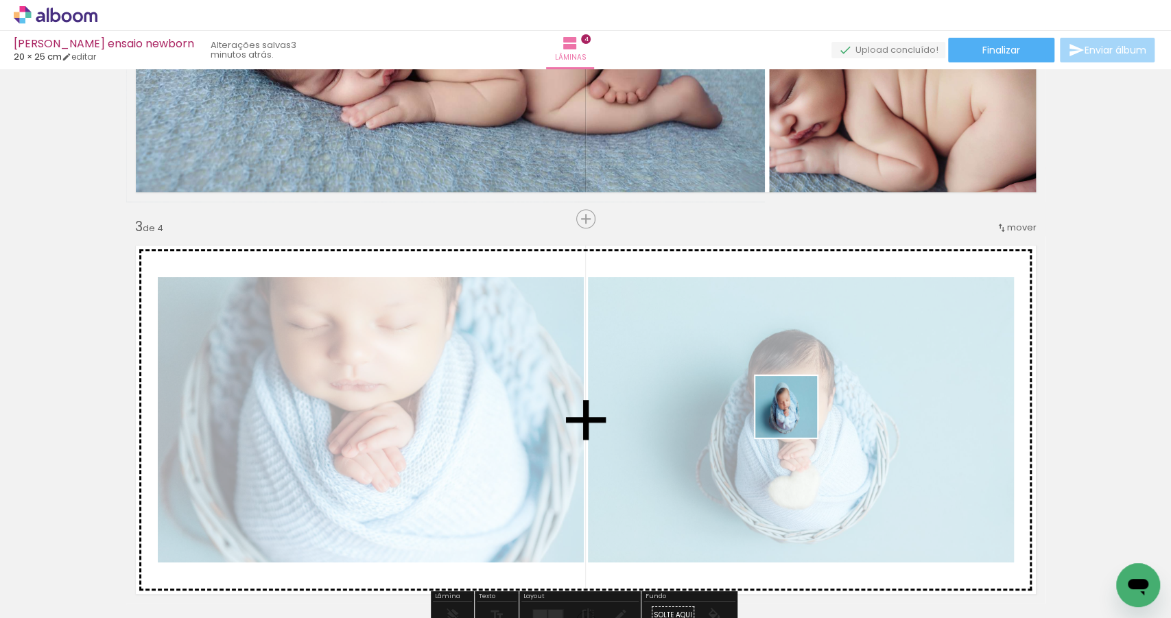
drag, startPoint x: 872, startPoint y: 569, endPoint x: 795, endPoint y: 414, distance: 173.0
click at [795, 414] on quentale-workspace at bounding box center [585, 309] width 1171 height 618
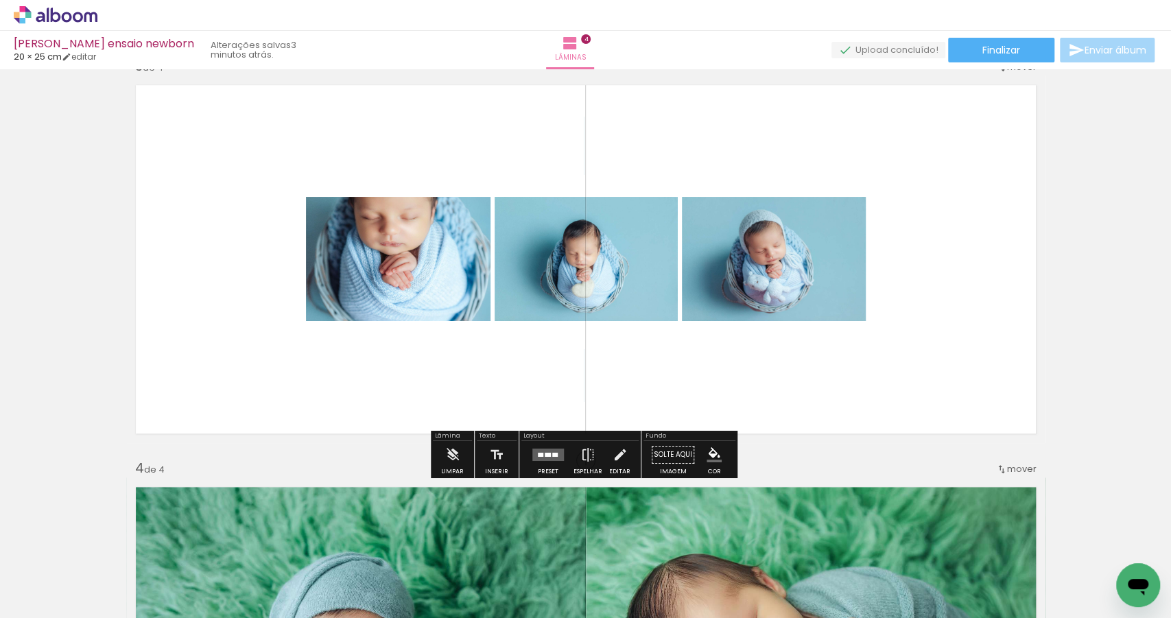
scroll to position [840, 0]
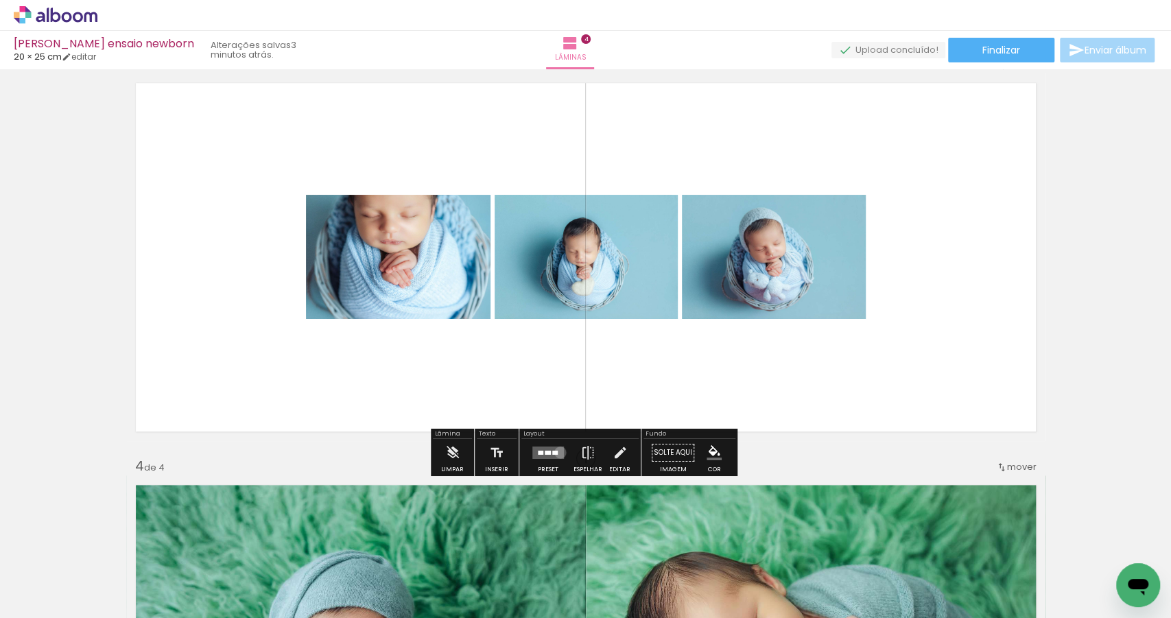
click at [557, 451] on quentale-layouter at bounding box center [548, 453] width 32 height 12
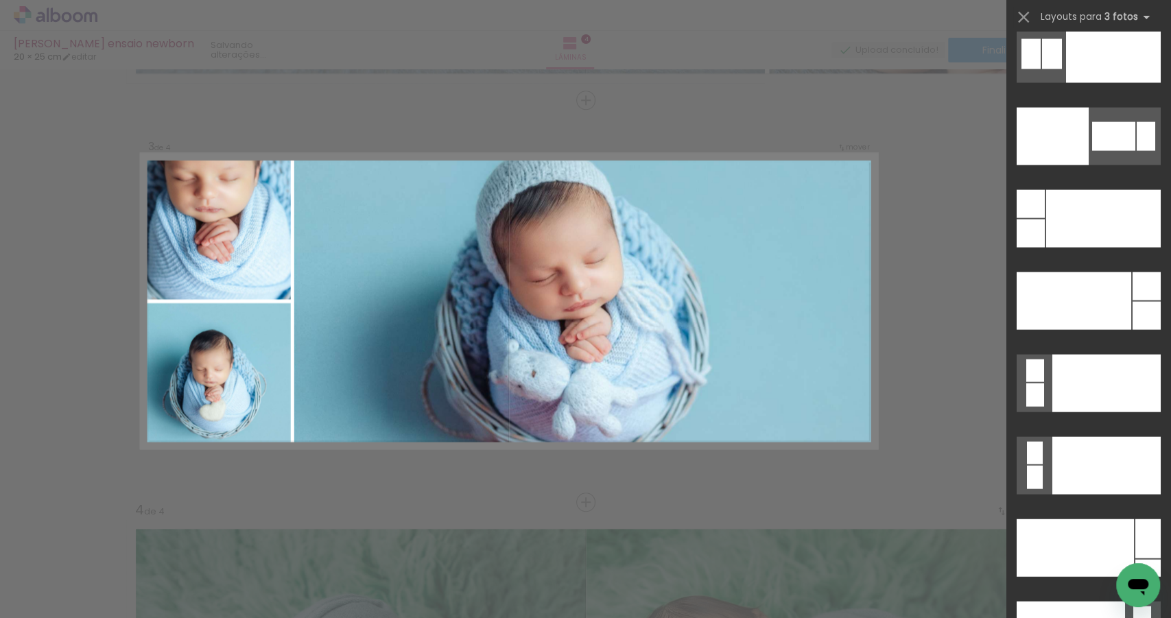
scroll to position [16310, 0]
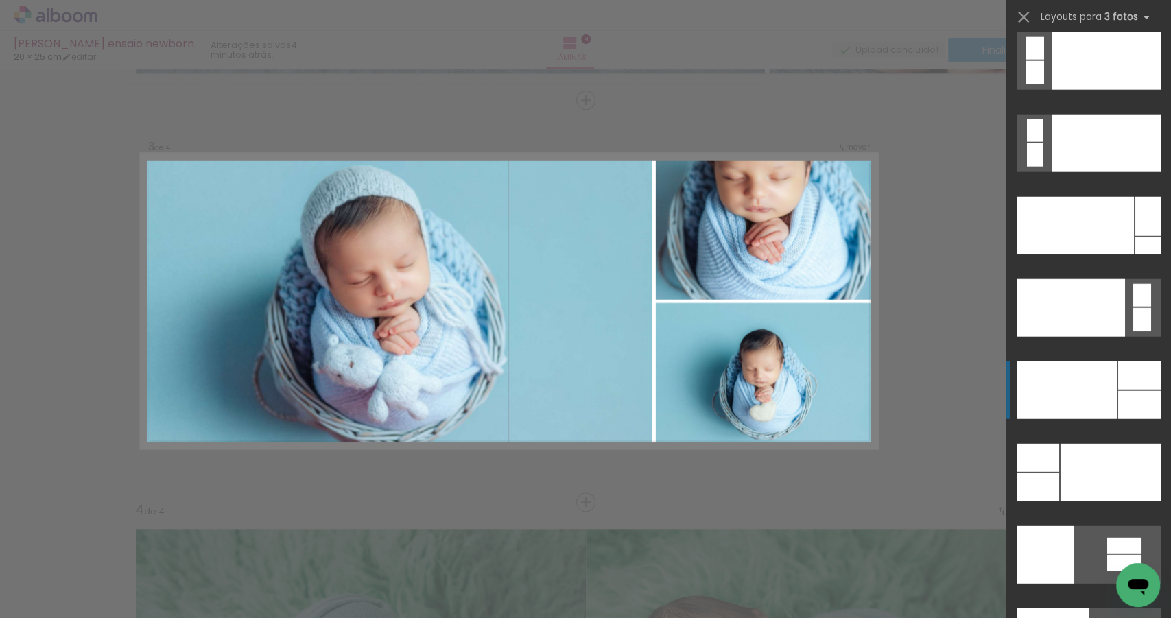
click at [1071, 255] on div at bounding box center [1075, 226] width 117 height 58
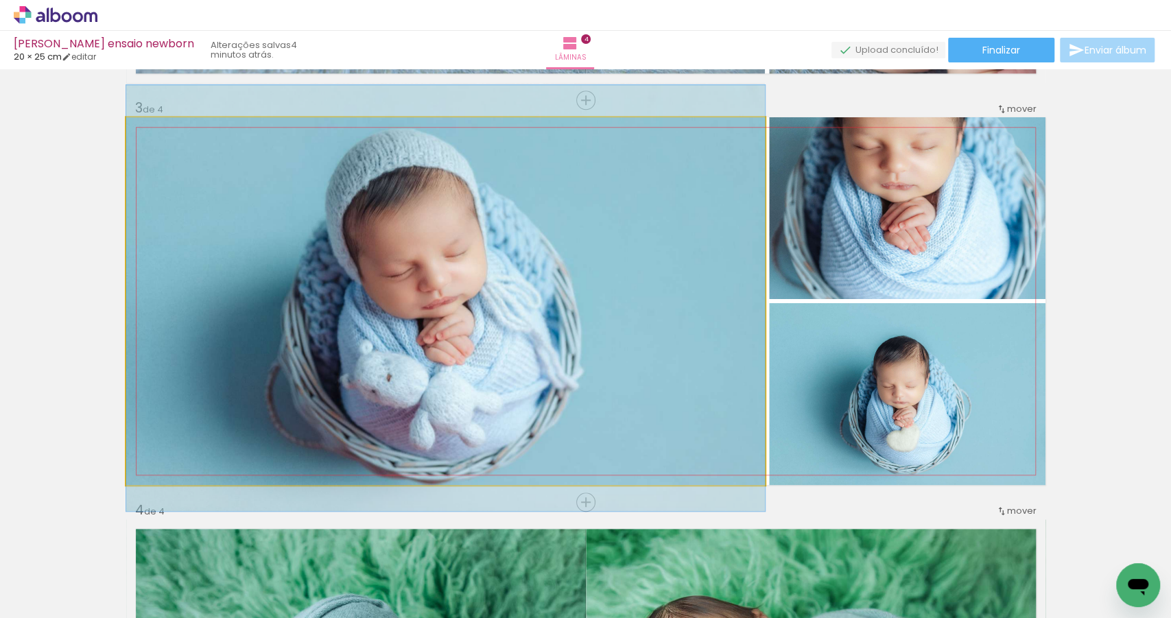
drag, startPoint x: 575, startPoint y: 362, endPoint x: 585, endPoint y: 359, distance: 10.0
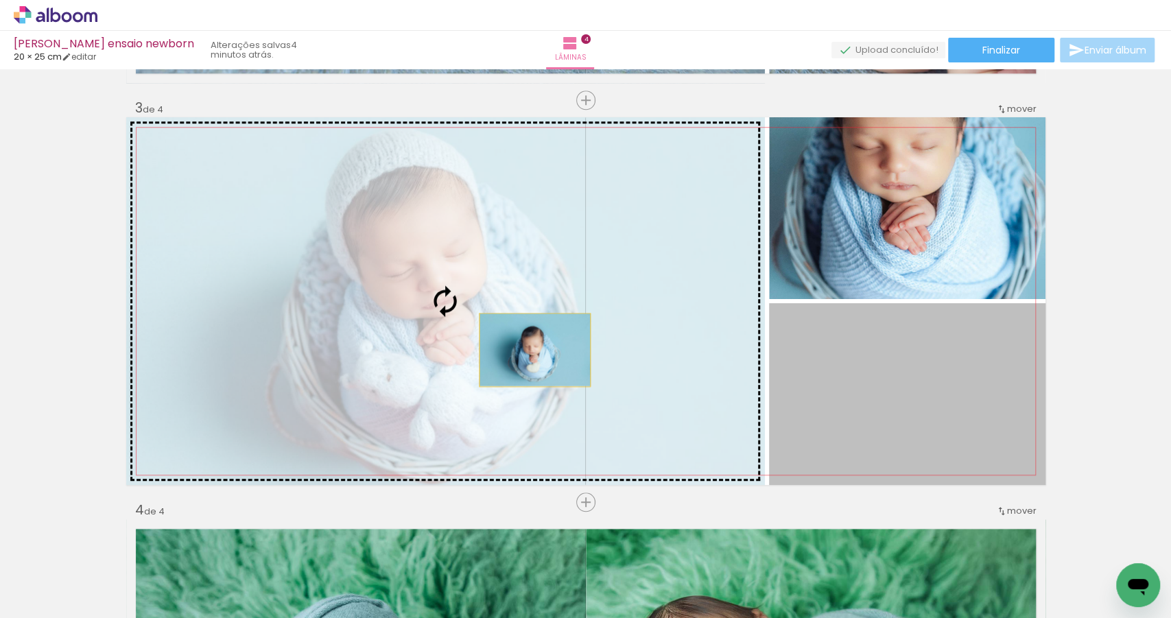
drag, startPoint x: 906, startPoint y: 388, endPoint x: 488, endPoint y: 346, distance: 420.6
click at [0, 0] on slot at bounding box center [0, 0] width 0 height 0
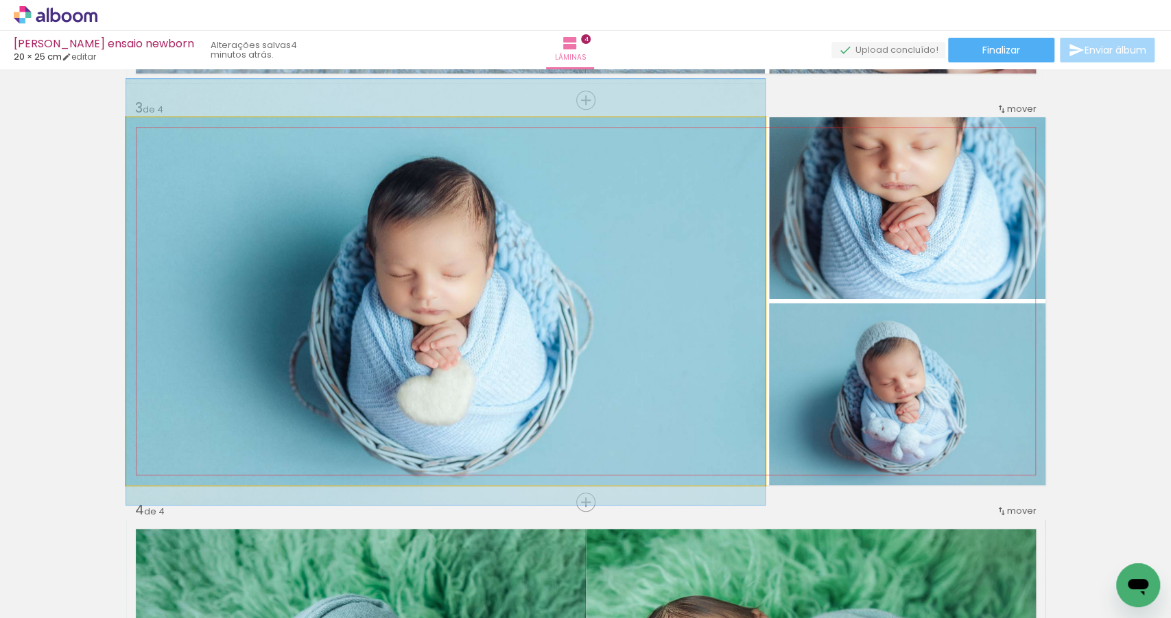
drag, startPoint x: 515, startPoint y: 362, endPoint x: 520, endPoint y: 353, distance: 10.5
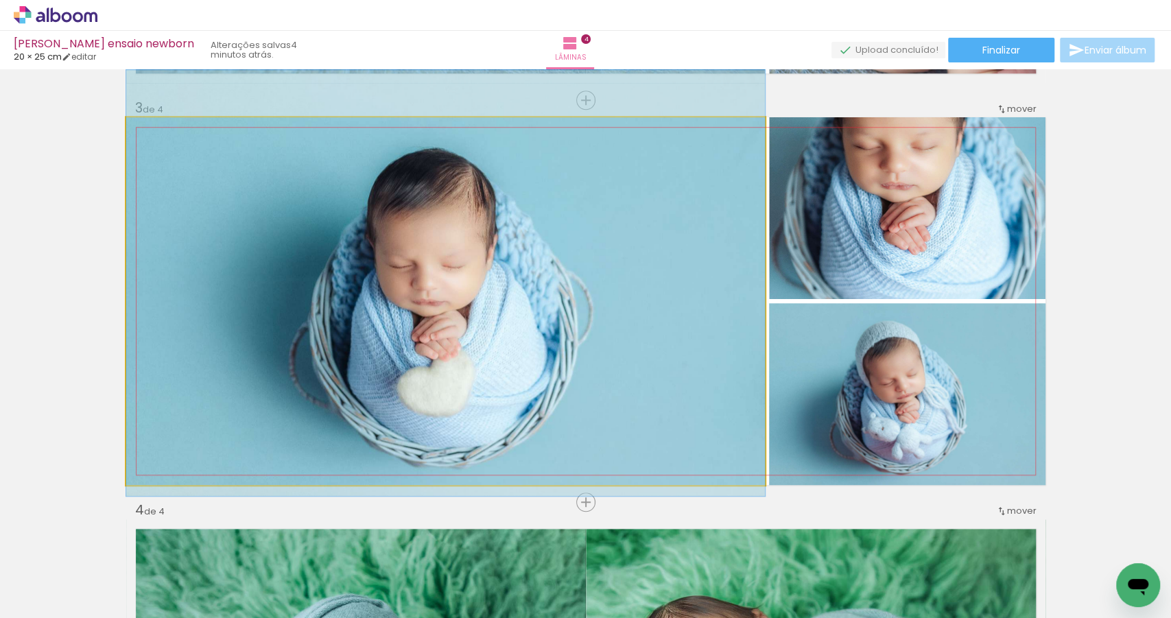
drag, startPoint x: 574, startPoint y: 387, endPoint x: 573, endPoint y: 378, distance: 8.9
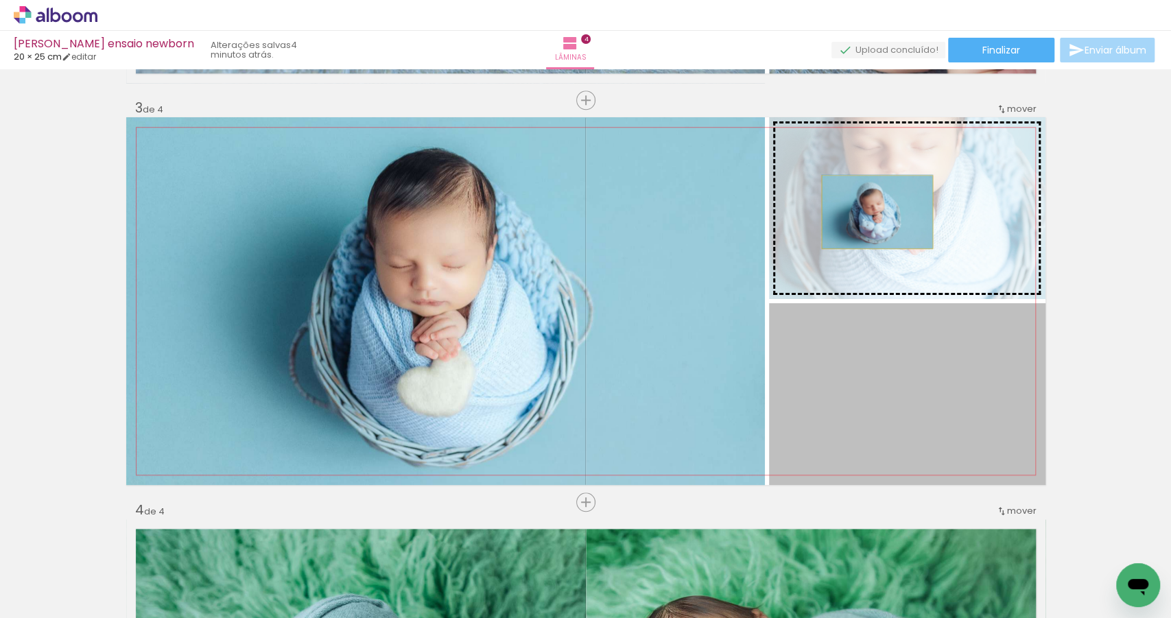
drag, startPoint x: 873, startPoint y: 401, endPoint x: 873, endPoint y: 212, distance: 189.3
click at [0, 0] on slot at bounding box center [0, 0] width 0 height 0
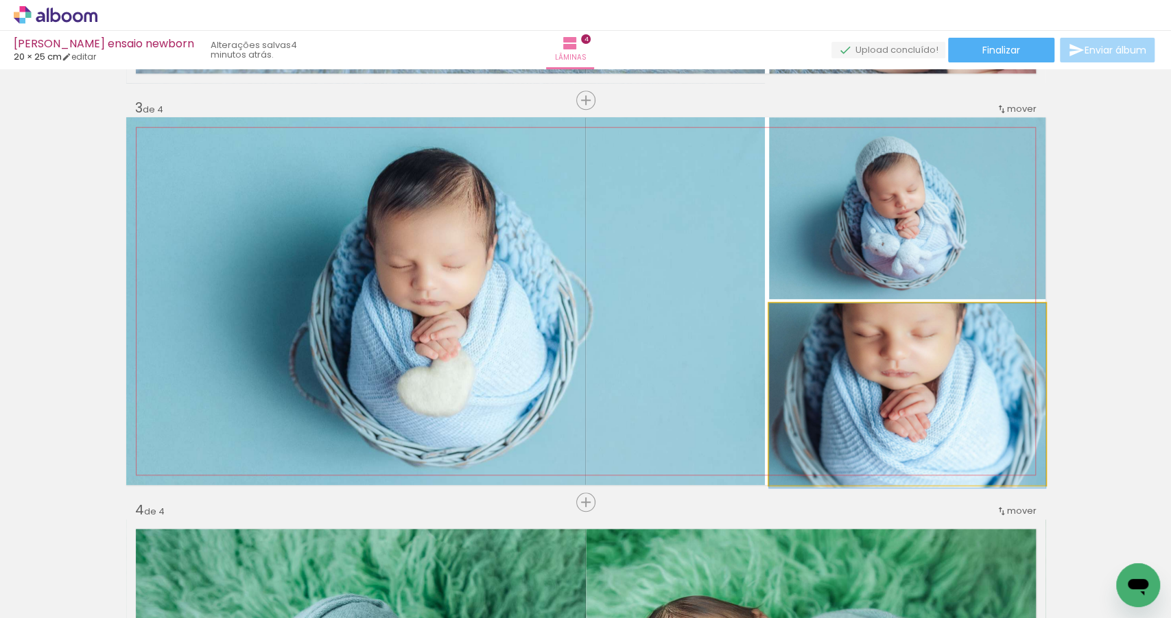
drag, startPoint x: 940, startPoint y: 388, endPoint x: 949, endPoint y: 394, distance: 11.3
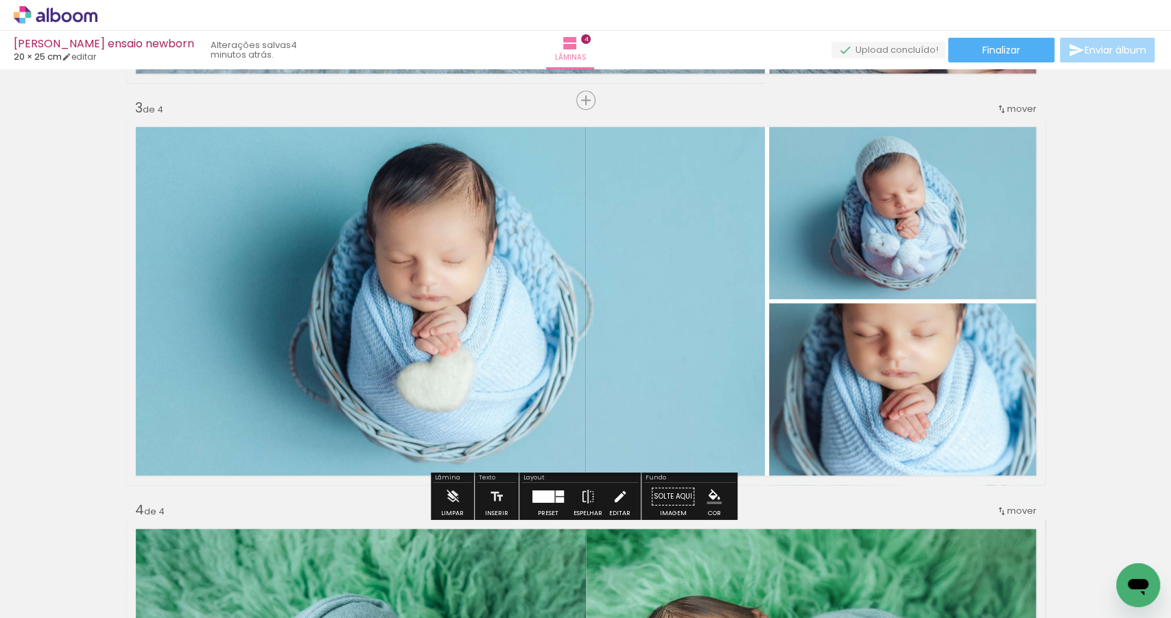
click at [617, 492] on iron-icon at bounding box center [620, 496] width 15 height 27
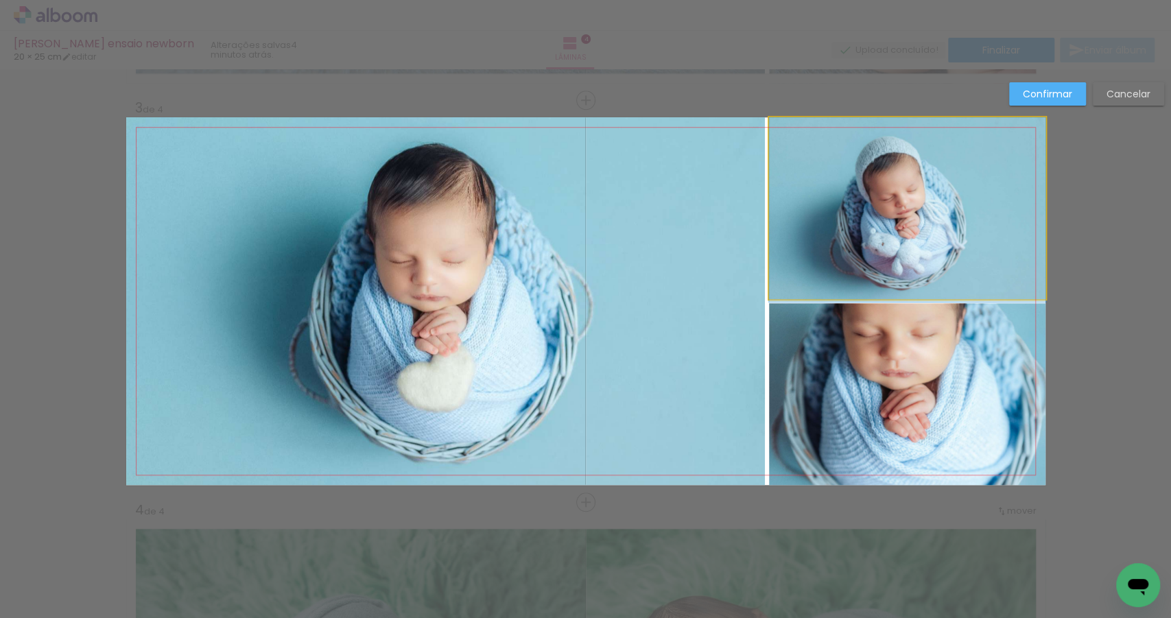
click at [823, 246] on quentale-photo at bounding box center [907, 208] width 276 height 182
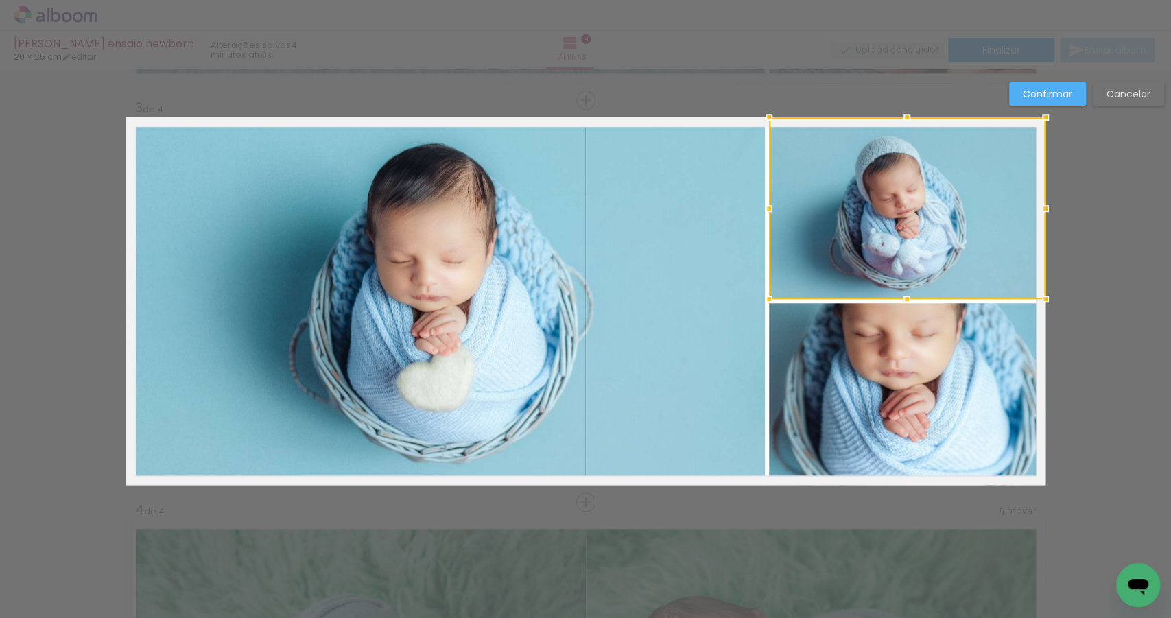
click at [696, 335] on quentale-photo at bounding box center [445, 301] width 639 height 368
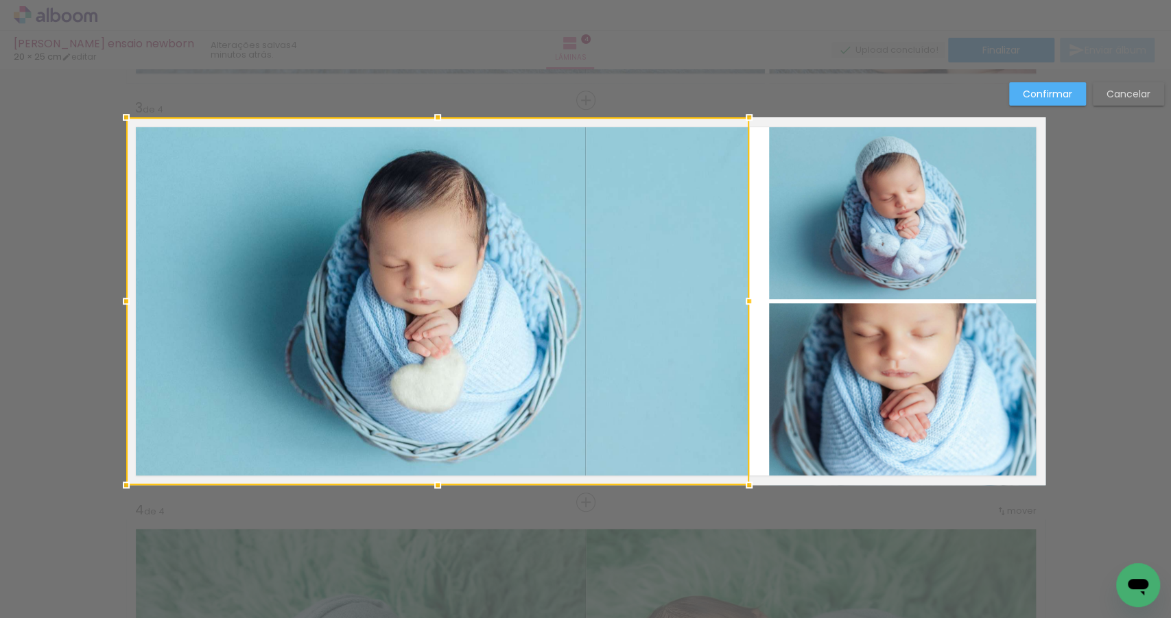
drag, startPoint x: 761, startPoint y: 300, endPoint x: 741, endPoint y: 298, distance: 20.0
click at [745, 299] on div at bounding box center [748, 300] width 27 height 27
click at [825, 258] on quentale-photo at bounding box center [907, 208] width 276 height 182
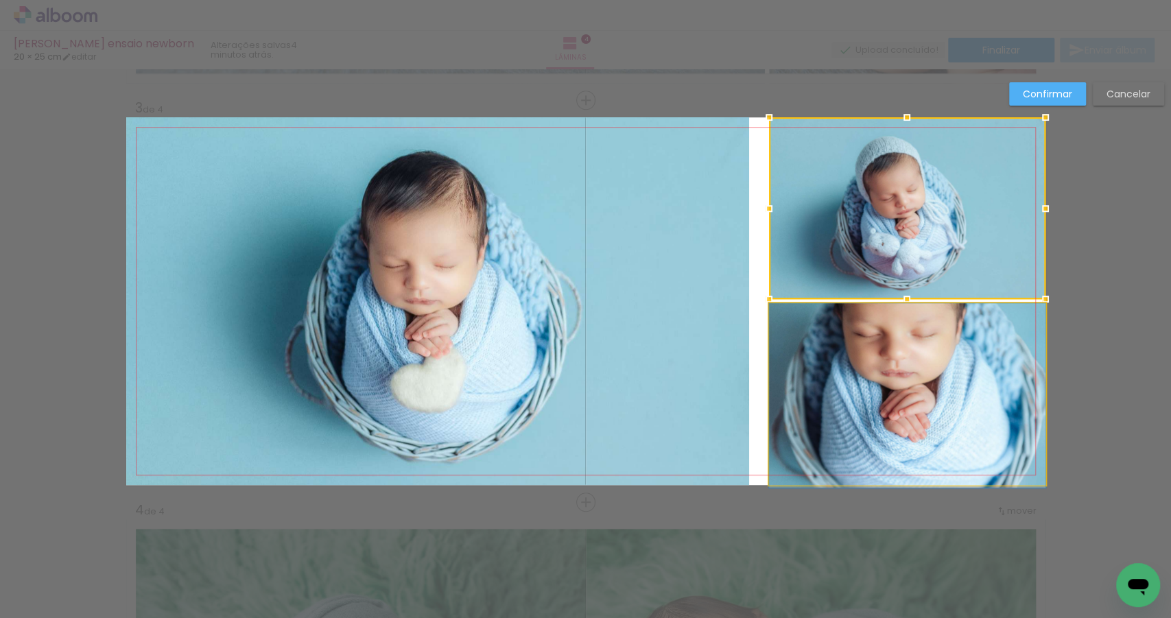
click at [816, 387] on quentale-photo at bounding box center [907, 394] width 276 height 182
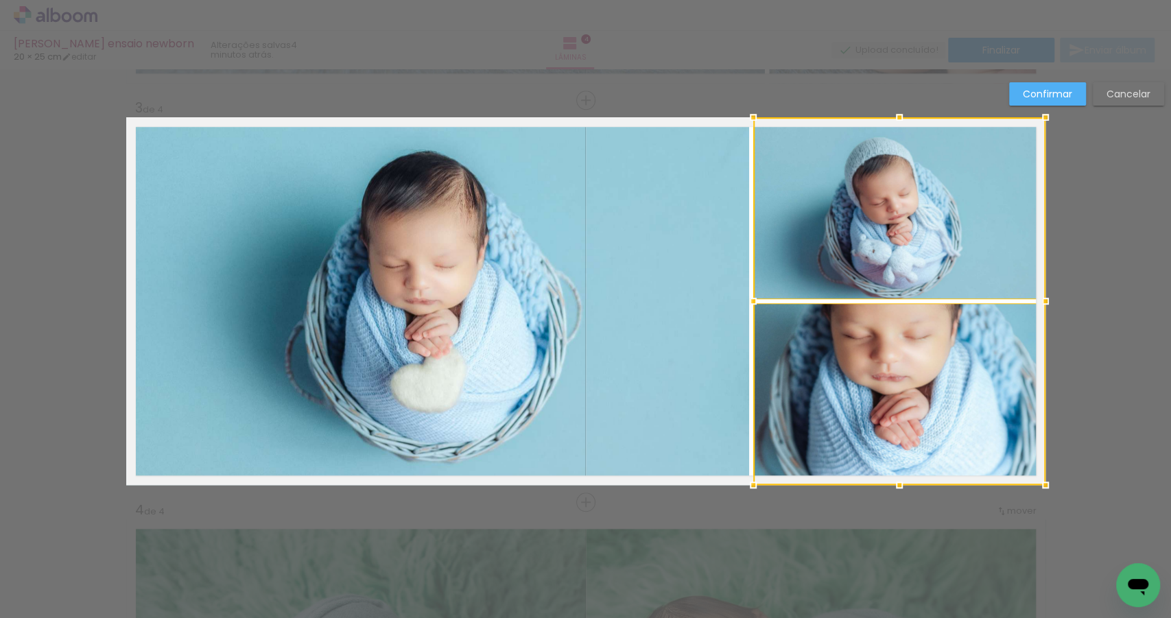
drag, startPoint x: 765, startPoint y: 301, endPoint x: 750, endPoint y: 300, distance: 15.1
click at [750, 300] on div at bounding box center [753, 300] width 27 height 27
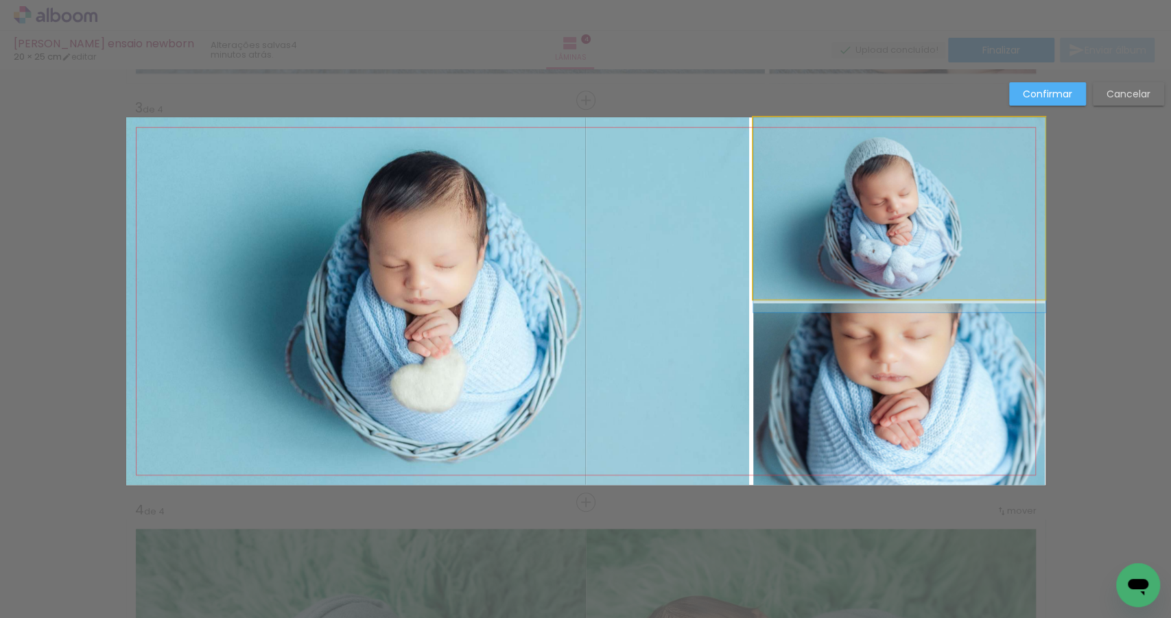
click at [1016, 239] on quentale-photo at bounding box center [899, 208] width 292 height 182
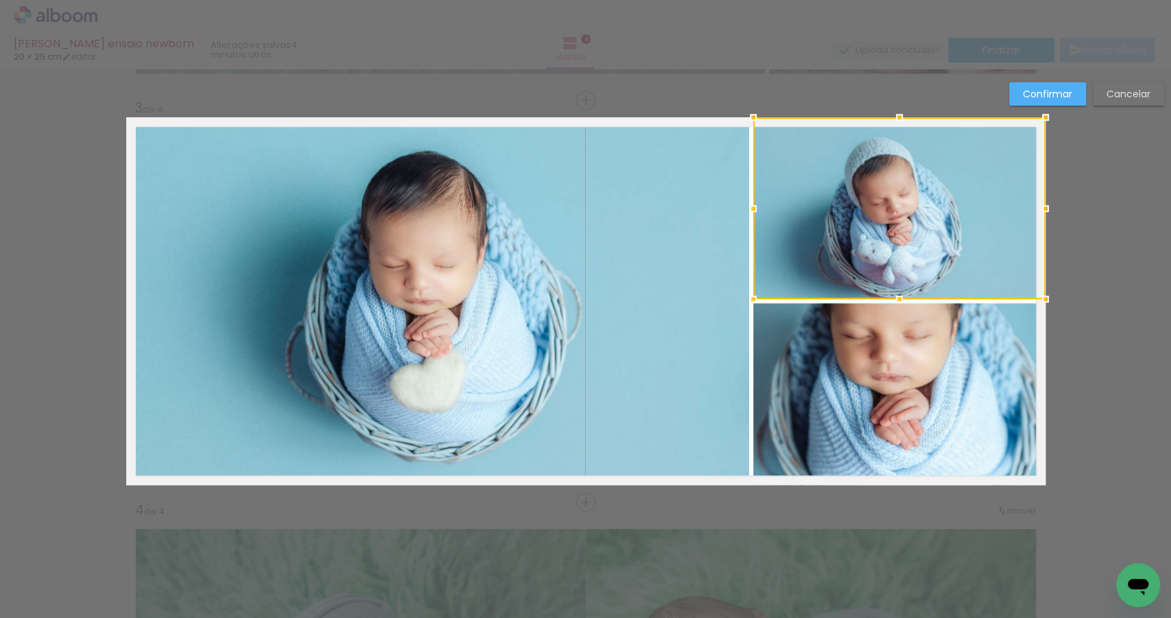
click at [0, 0] on slot "Confirmar" at bounding box center [0, 0] width 0 height 0
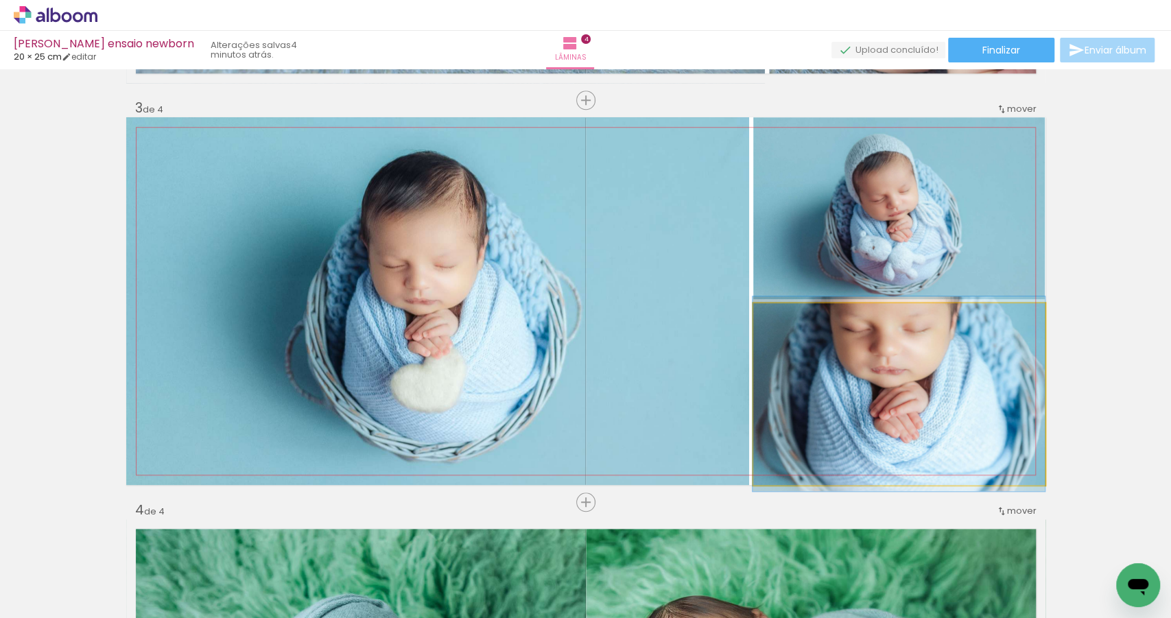
drag, startPoint x: 922, startPoint y: 392, endPoint x: 921, endPoint y: 386, distance: 6.9
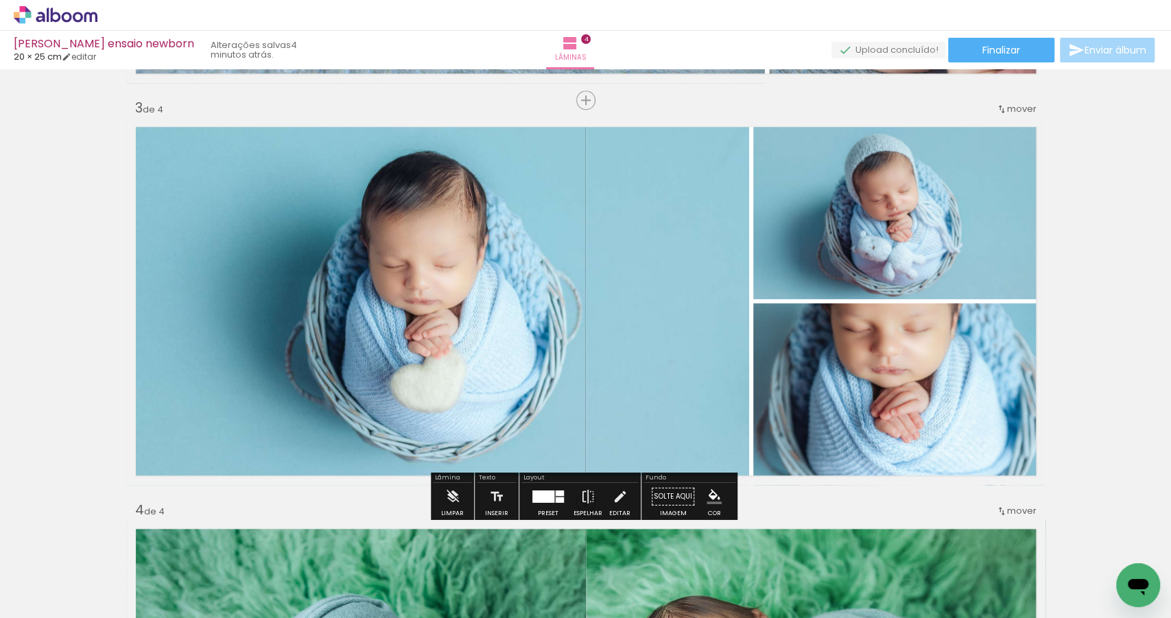
click at [1089, 310] on div "Inserir lâmina 1 de 4 Inserir lâmina 2 de 4 Inserir lâmina 3 de 4 Inserir lâmin…" at bounding box center [585, 283] width 1171 height 2011
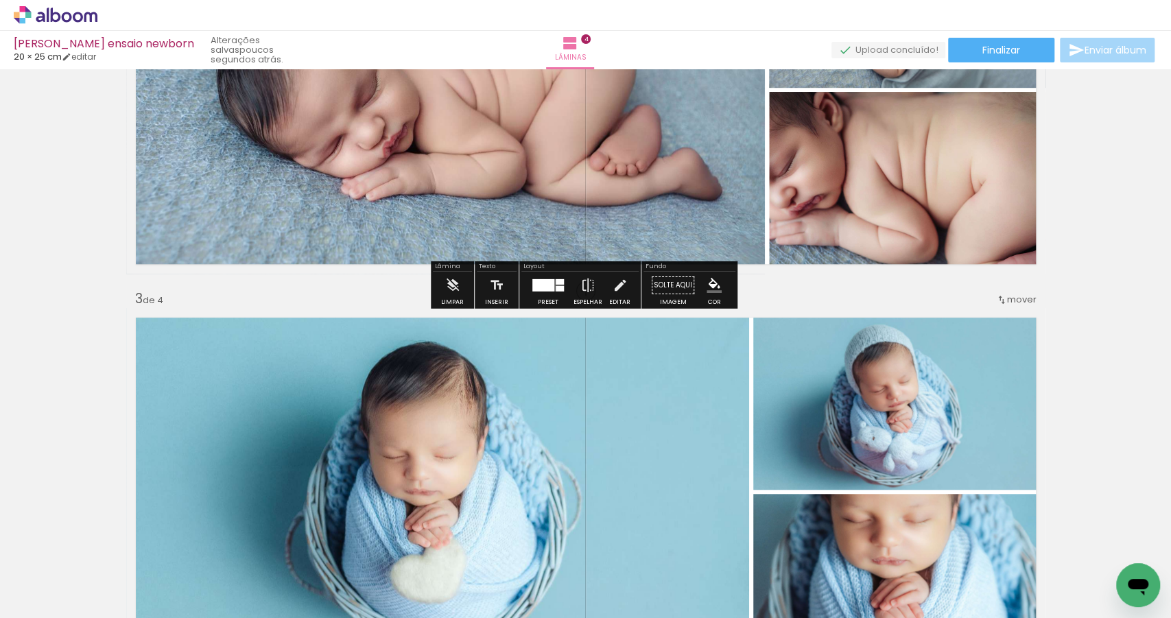
scroll to position [615, 0]
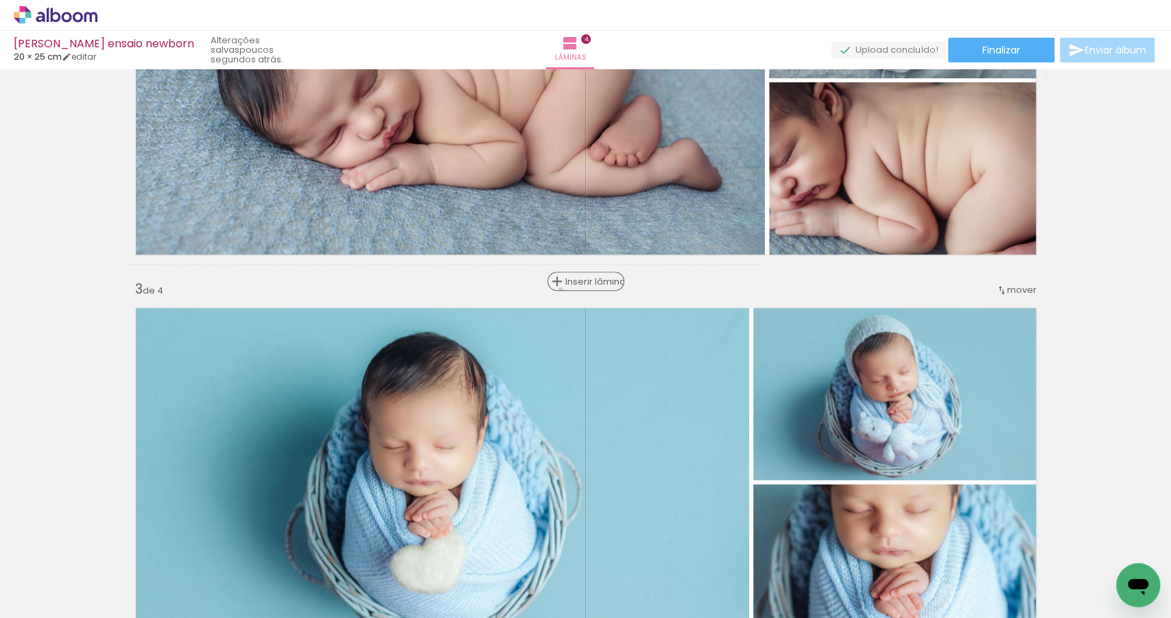
click at [579, 289] on paper-button "Inserir lâmina" at bounding box center [585, 281] width 77 height 19
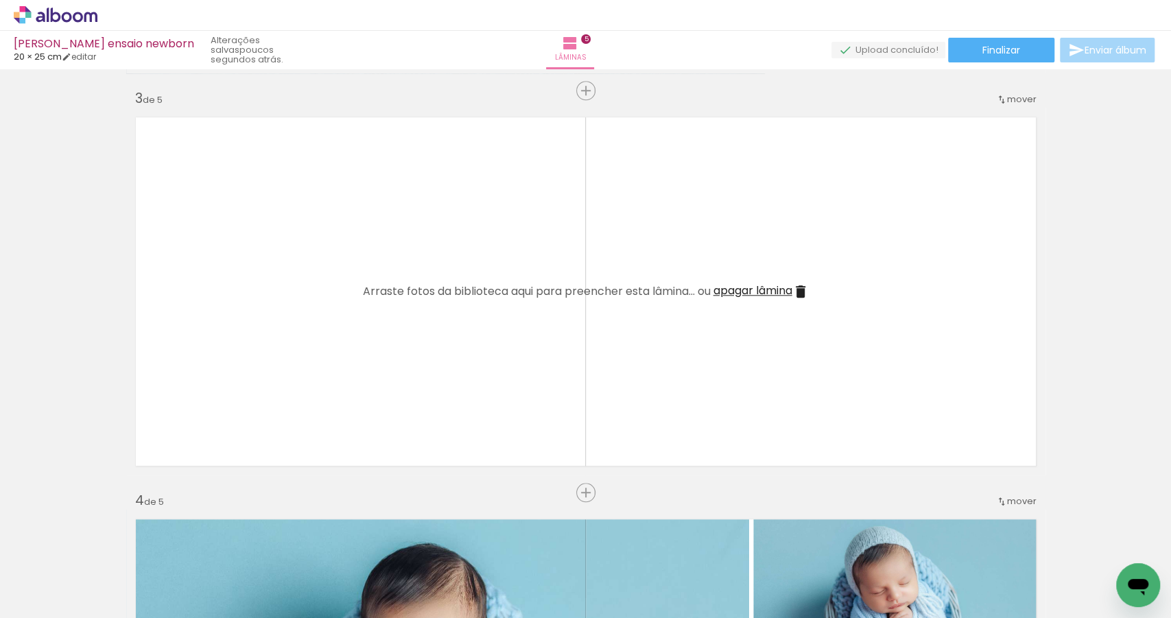
scroll to position [650, 0]
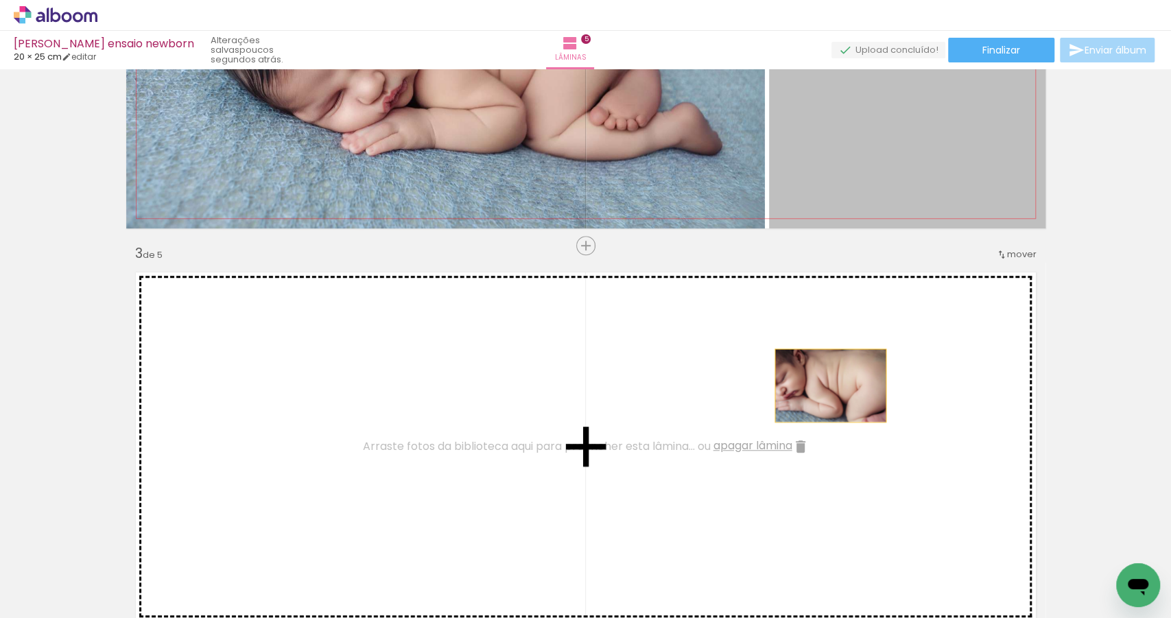
drag, startPoint x: 840, startPoint y: 167, endPoint x: 821, endPoint y: 408, distance: 240.9
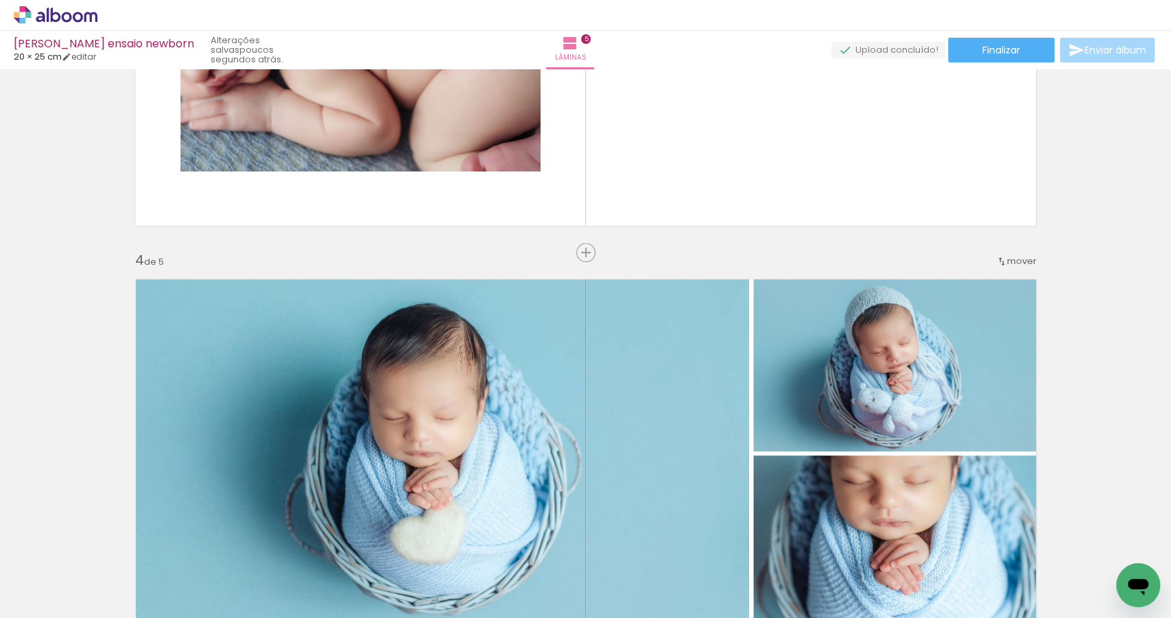
scroll to position [1055, 0]
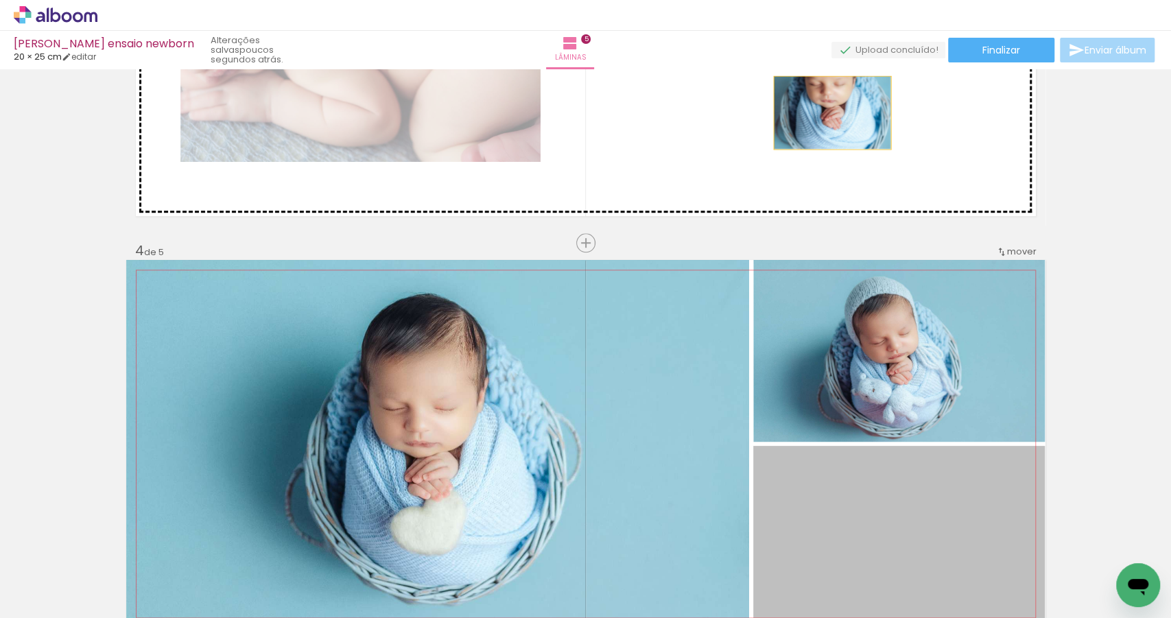
drag, startPoint x: 865, startPoint y: 479, endPoint x: 828, endPoint y: 111, distance: 369.6
click at [828, 111] on div "Inserir lâmina 1 de 5 Inserir lâmina 2 de 5 Inserir lâmina 3 de 5 Inserir lâmin…" at bounding box center [585, 225] width 1171 height 2413
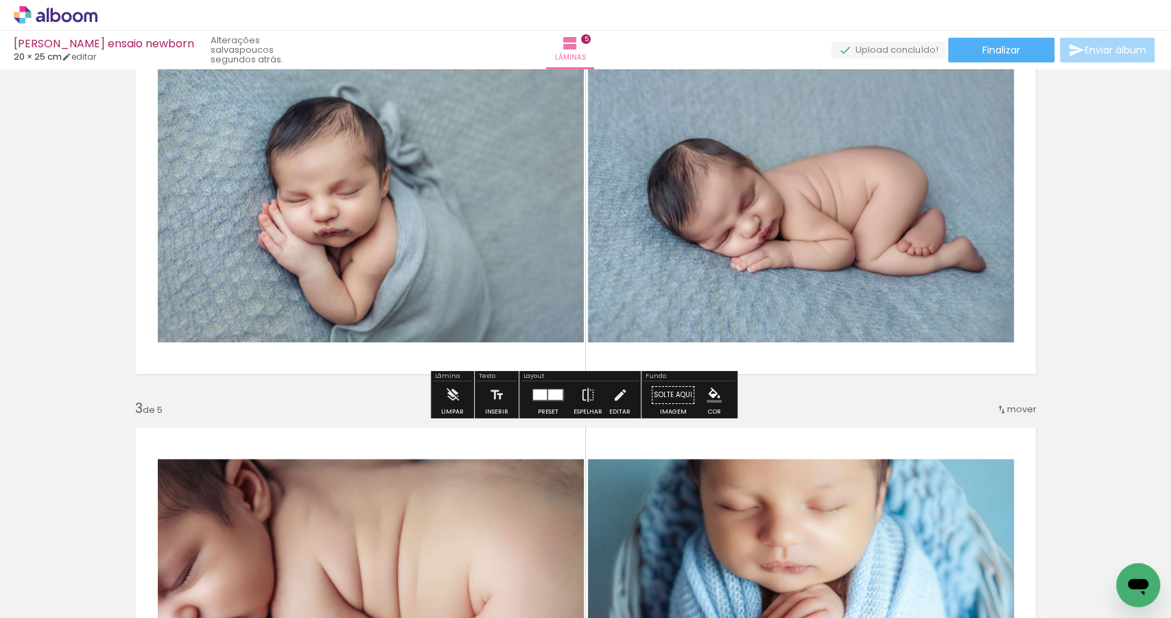
scroll to position [416, 0]
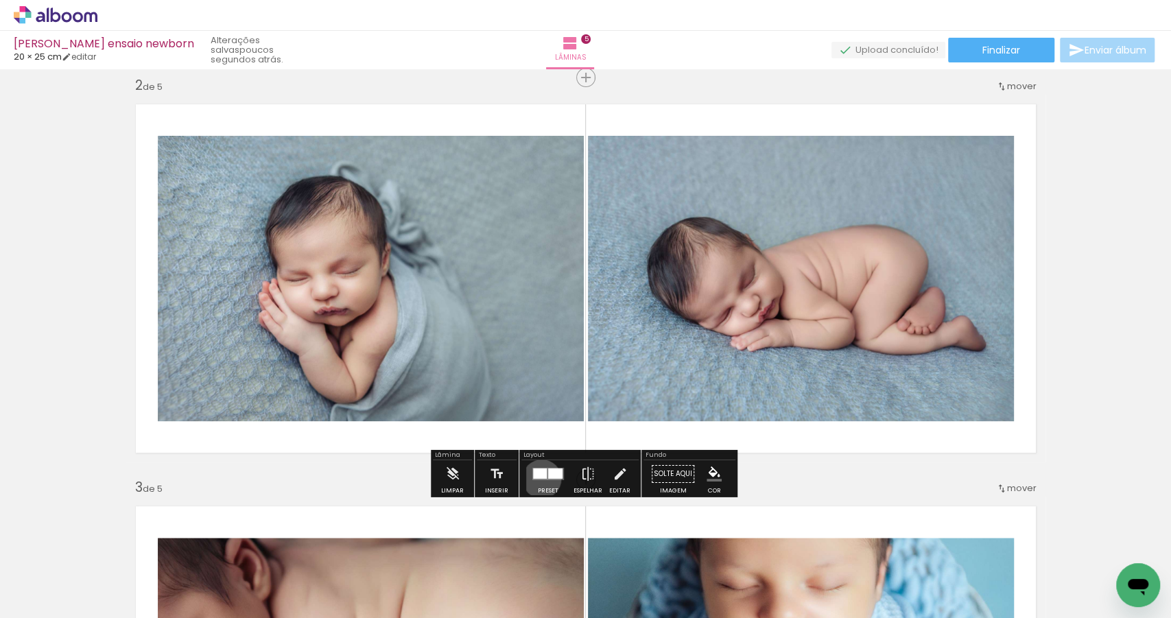
click at [539, 478] on quentale-layouter at bounding box center [548, 474] width 32 height 12
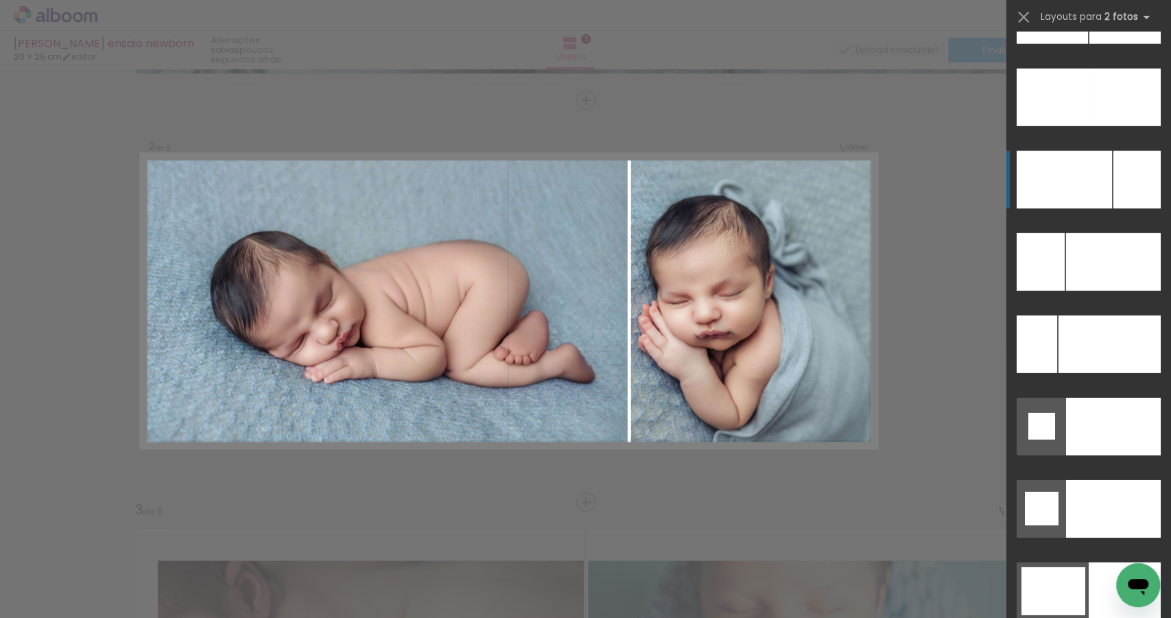
scroll to position [6123, 0]
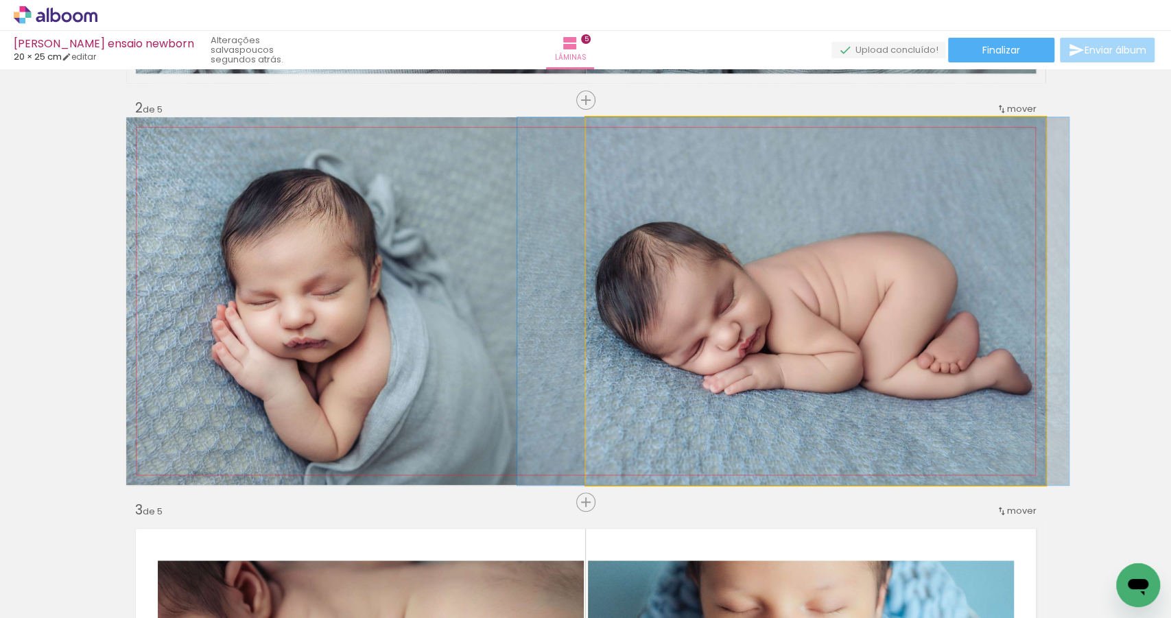
drag, startPoint x: 847, startPoint y: 281, endPoint x: 825, endPoint y: 281, distance: 22.6
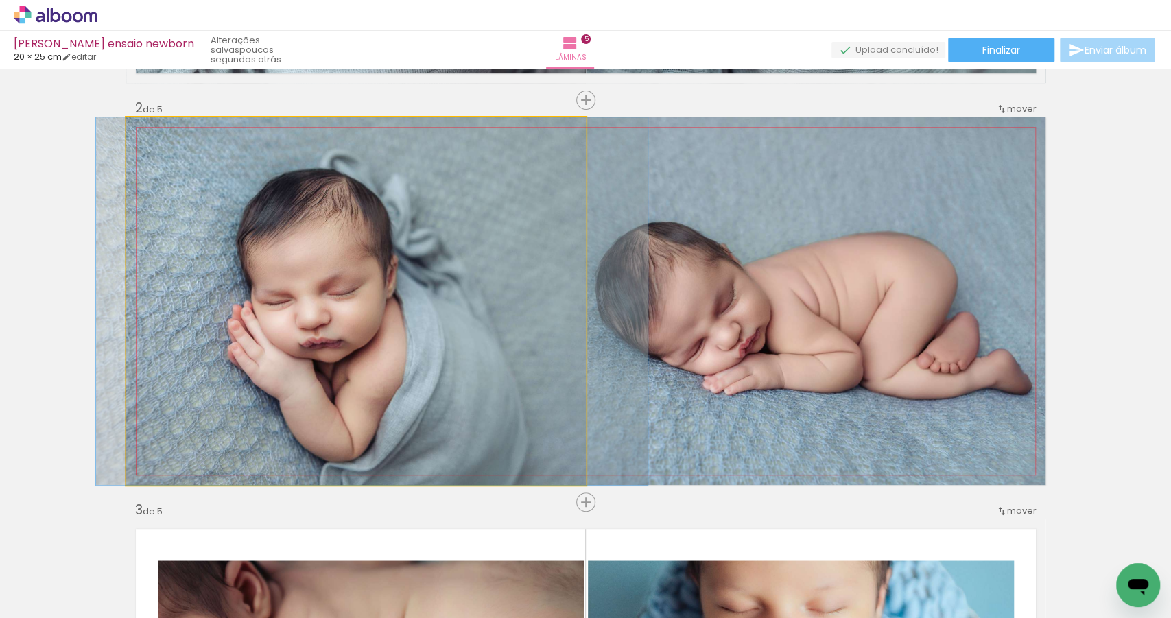
drag, startPoint x: 388, startPoint y: 314, endPoint x: 404, endPoint y: 316, distance: 15.9
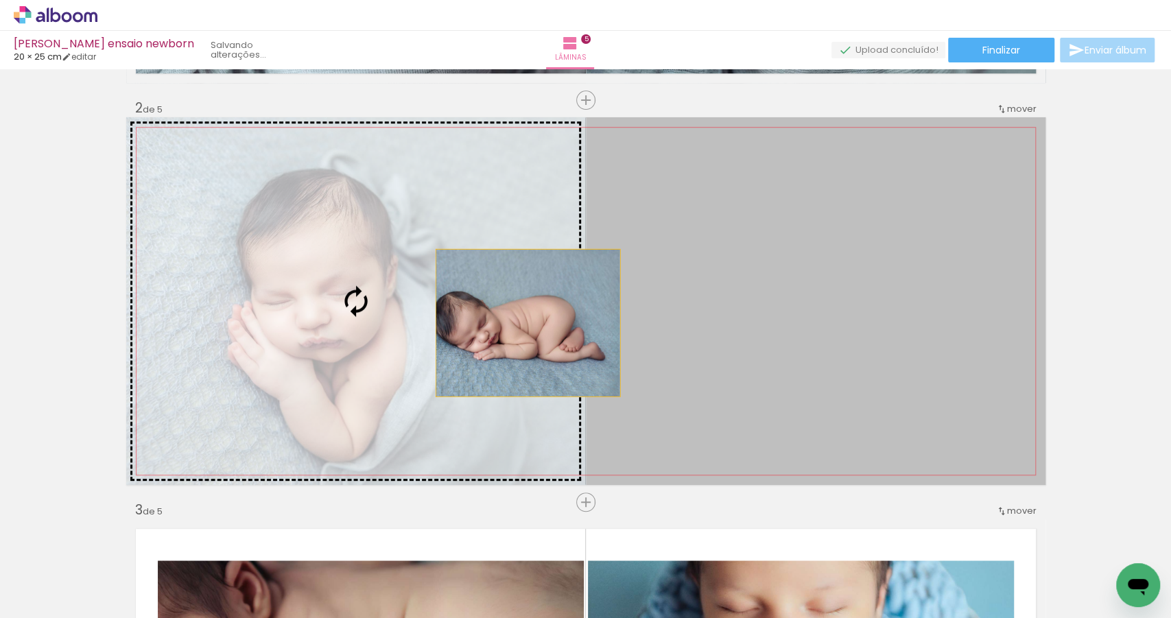
drag, startPoint x: 669, startPoint y: 322, endPoint x: 359, endPoint y: 322, distance: 309.4
click at [0, 0] on slot at bounding box center [0, 0] width 0 height 0
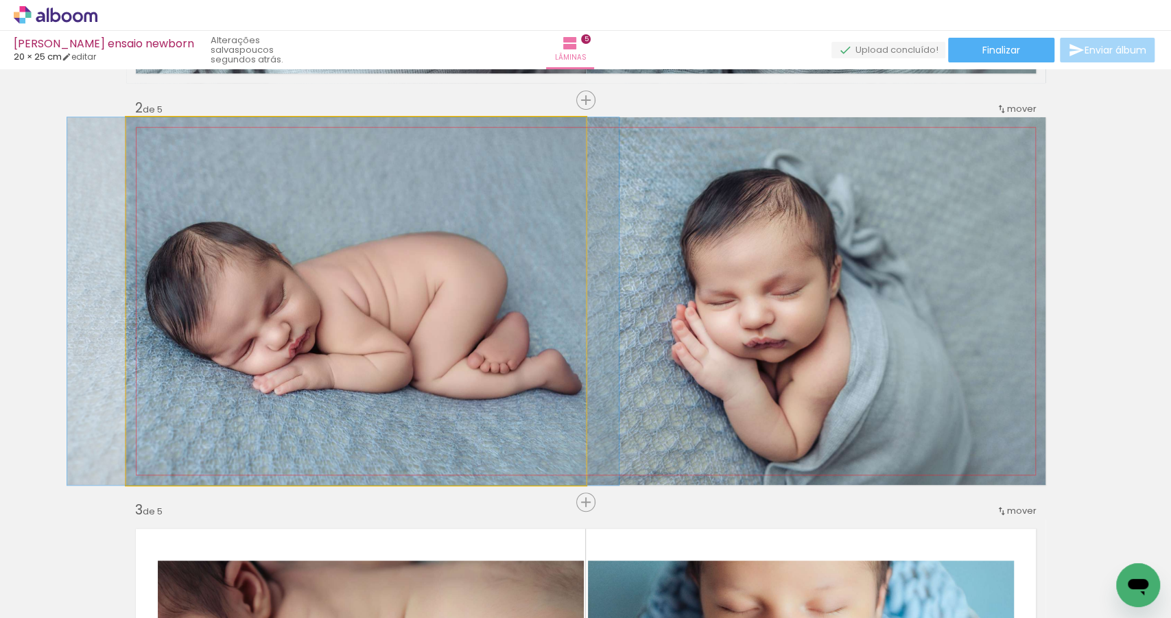
drag, startPoint x: 392, startPoint y: 324, endPoint x: 379, endPoint y: 322, distance: 13.1
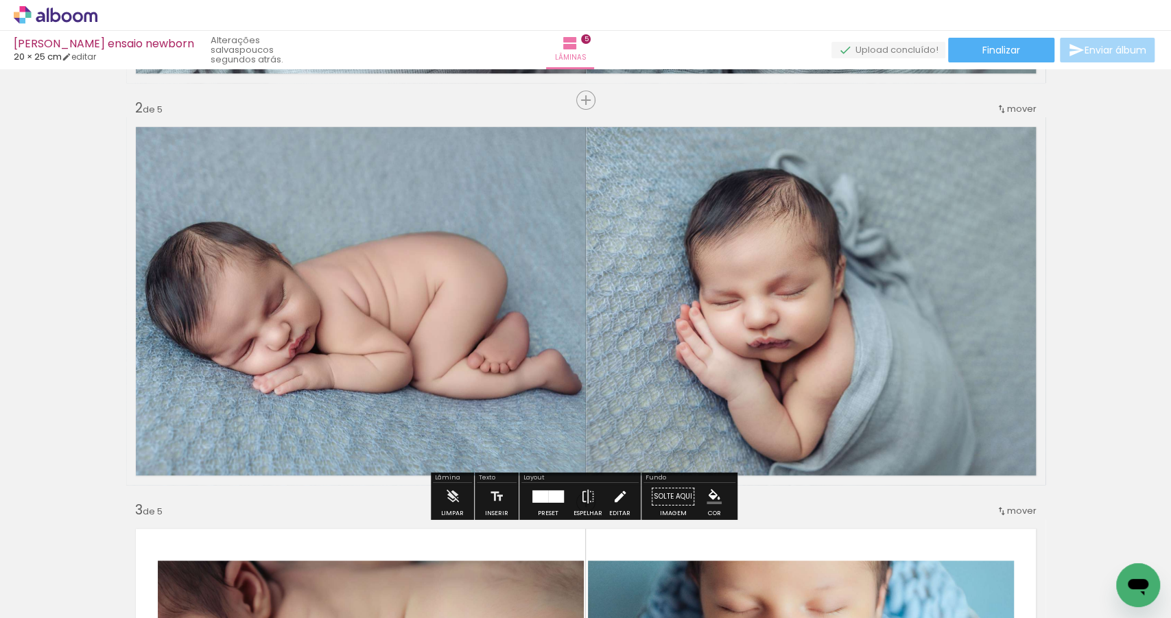
click at [620, 493] on iron-icon at bounding box center [620, 496] width 15 height 27
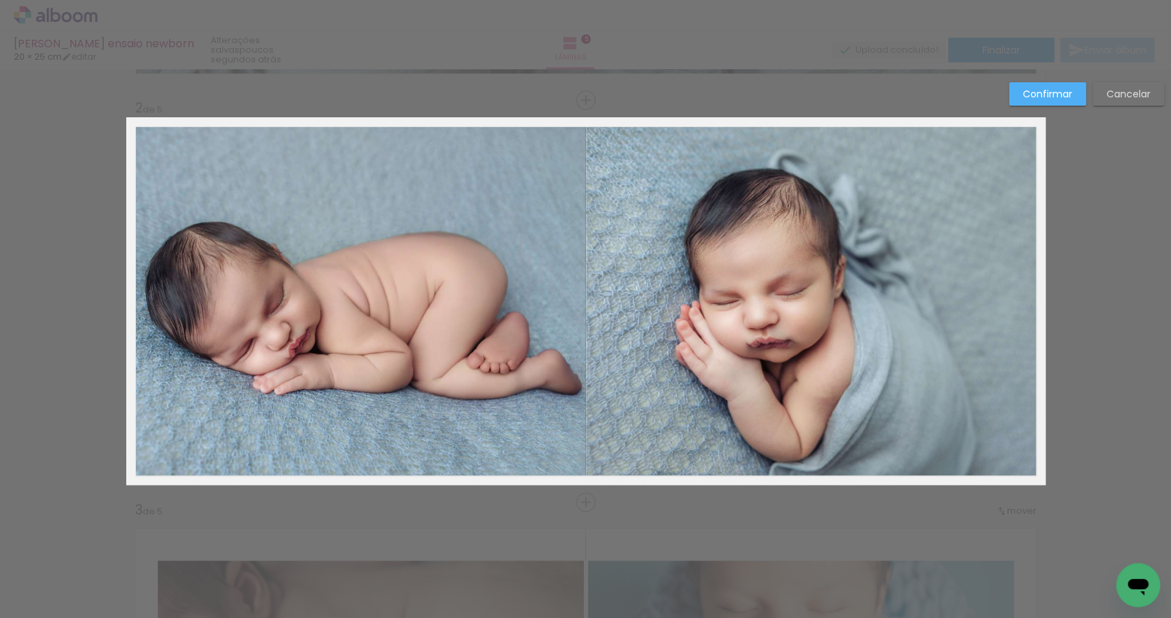
click at [764, 291] on quentale-photo at bounding box center [816, 301] width 460 height 368
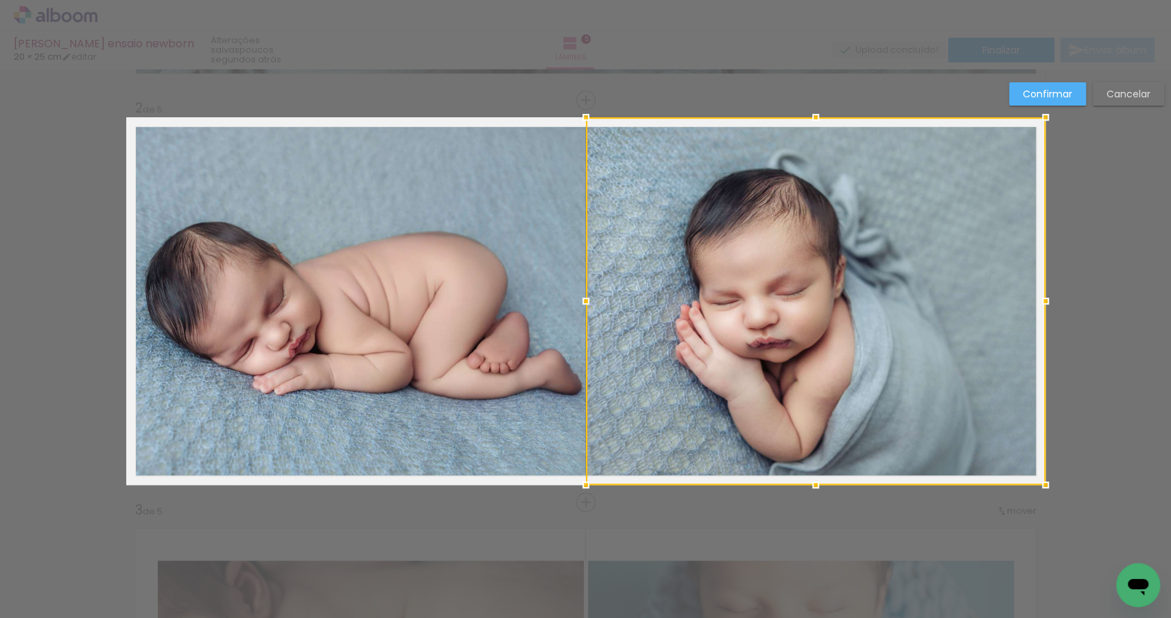
click at [0, 0] on slot "Confirmar" at bounding box center [0, 0] width 0 height 0
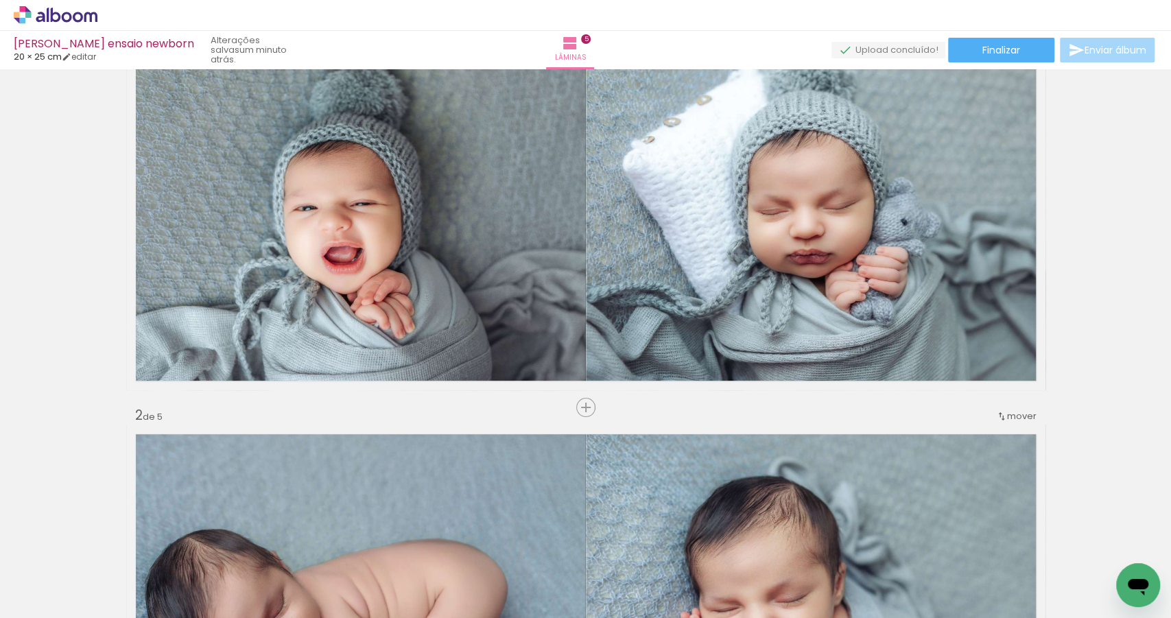
scroll to position [0, 0]
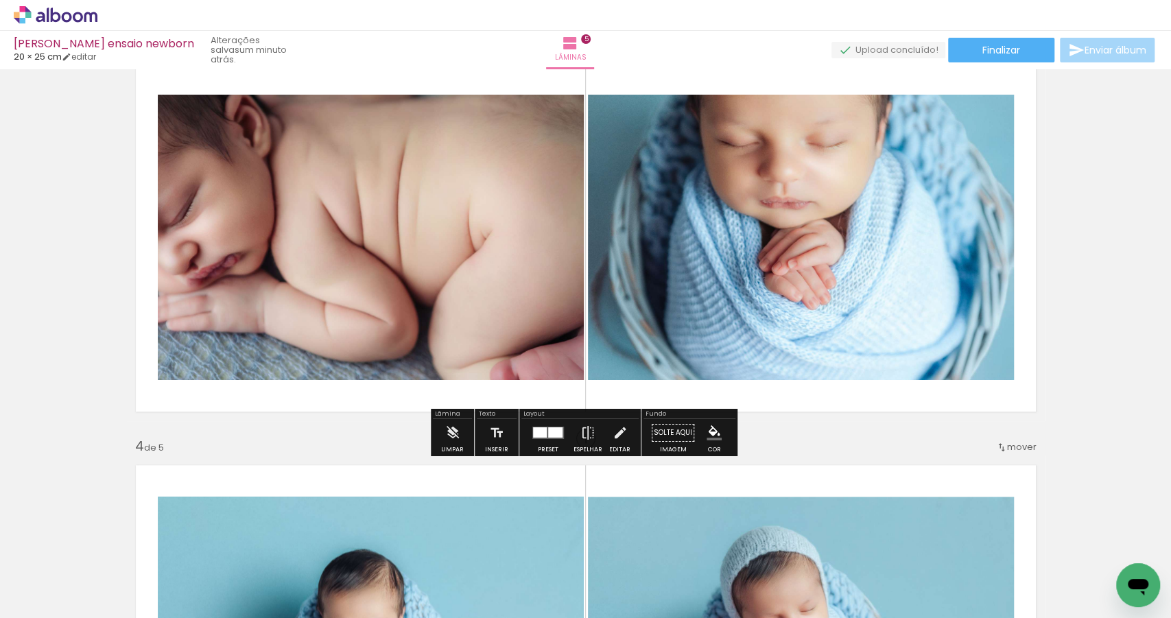
scroll to position [857, 0]
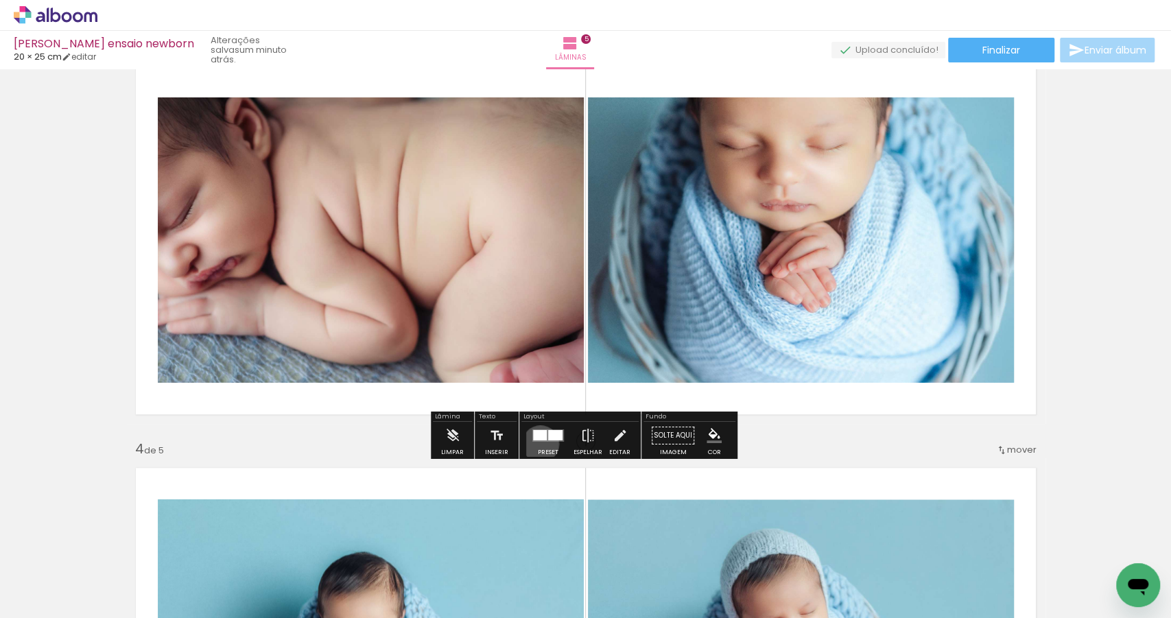
drag, startPoint x: 537, startPoint y: 443, endPoint x: 552, endPoint y: 438, distance: 15.8
click at [537, 442] on div at bounding box center [548, 435] width 37 height 27
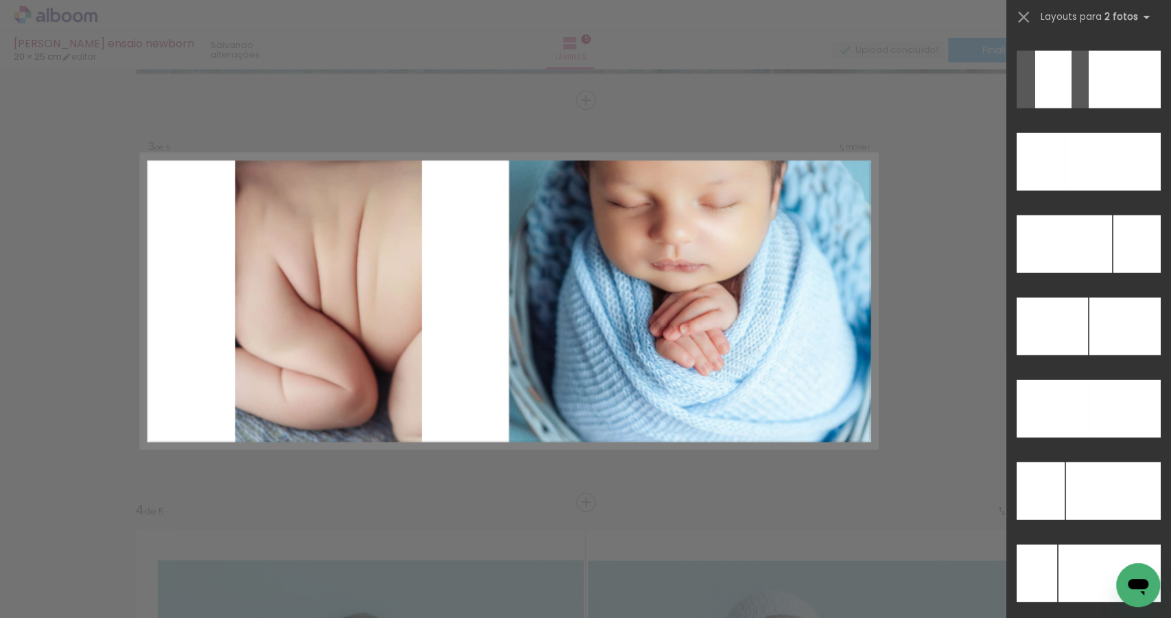
scroll to position [5920, 0]
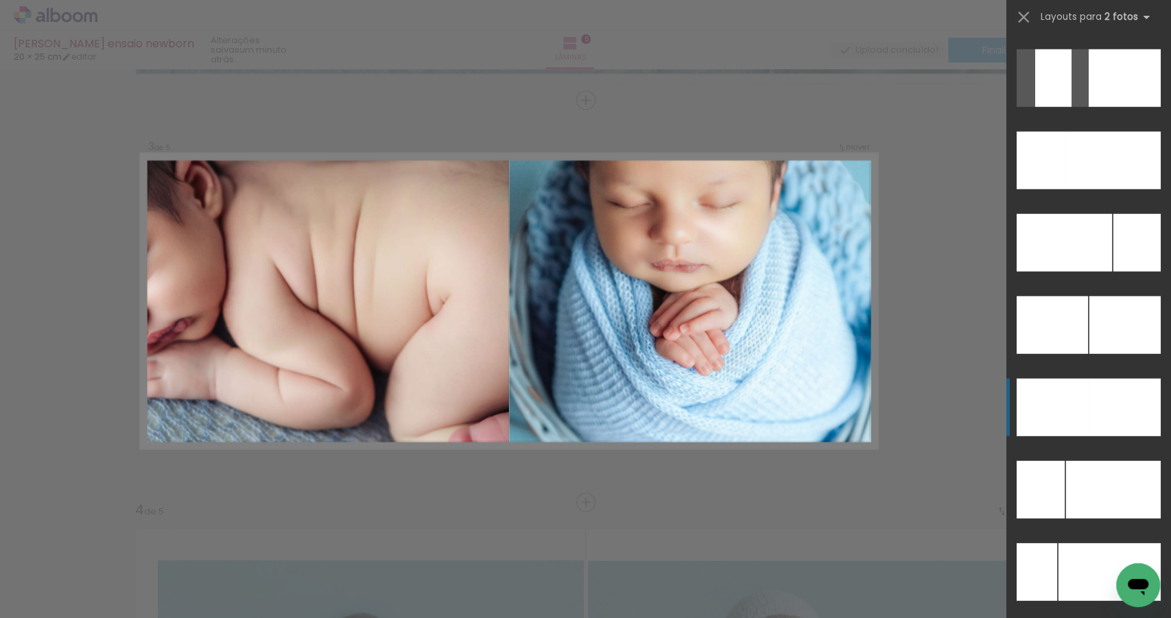
click at [1122, 189] on div at bounding box center [1113, 161] width 96 height 58
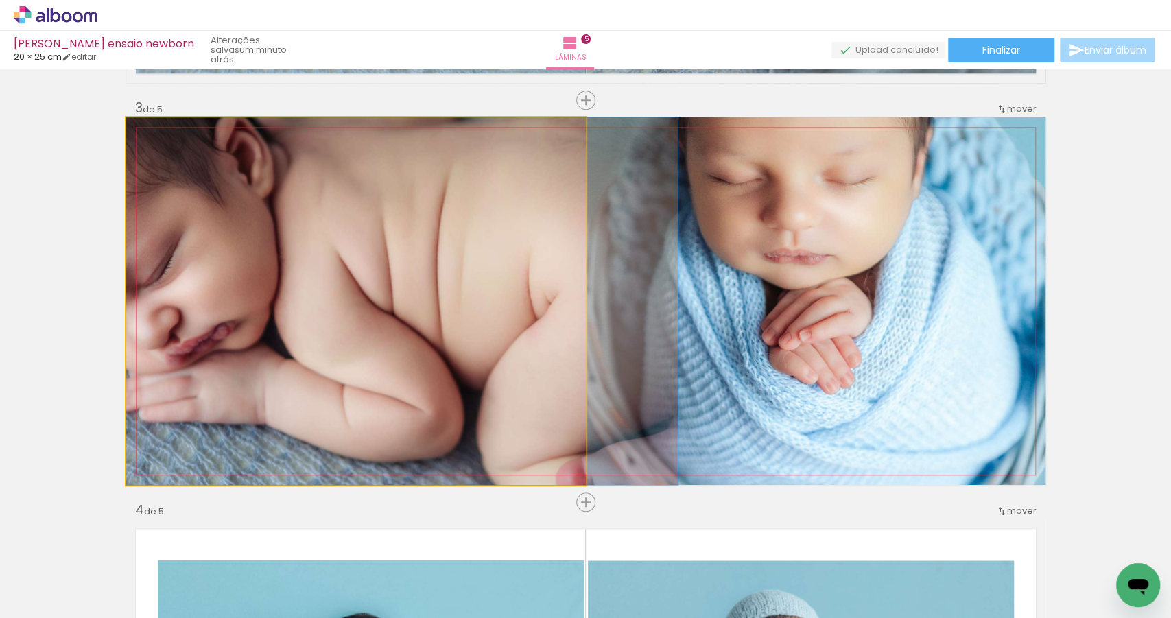
drag, startPoint x: 447, startPoint y: 331, endPoint x: 544, endPoint y: 331, distance: 97.4
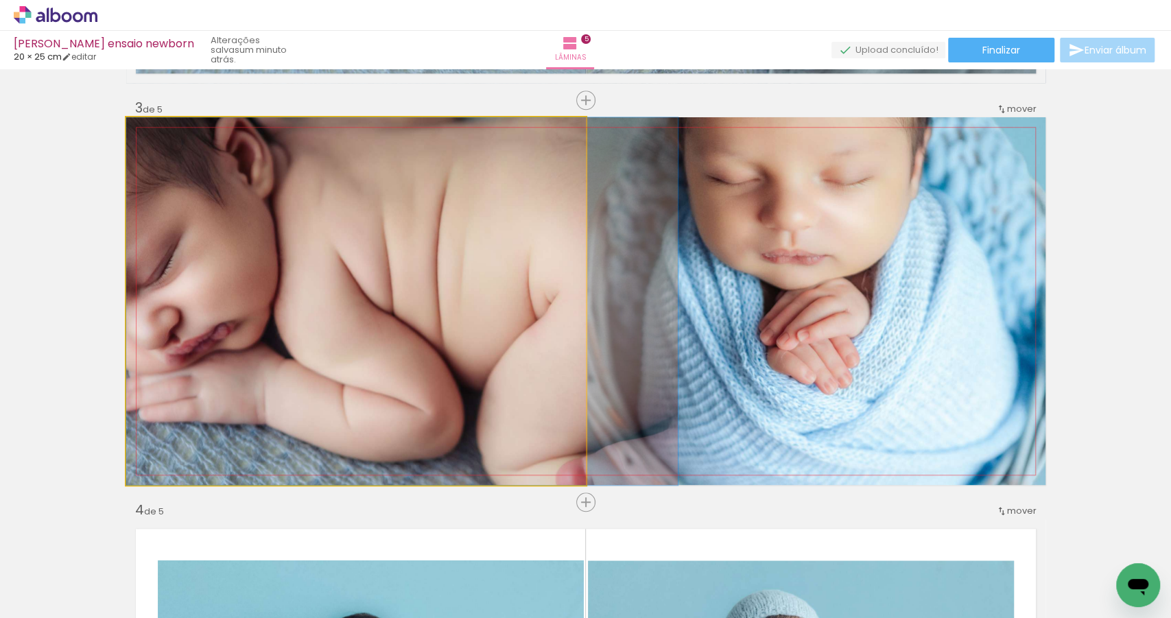
click at [493, 311] on quentale-photo at bounding box center [356, 301] width 460 height 368
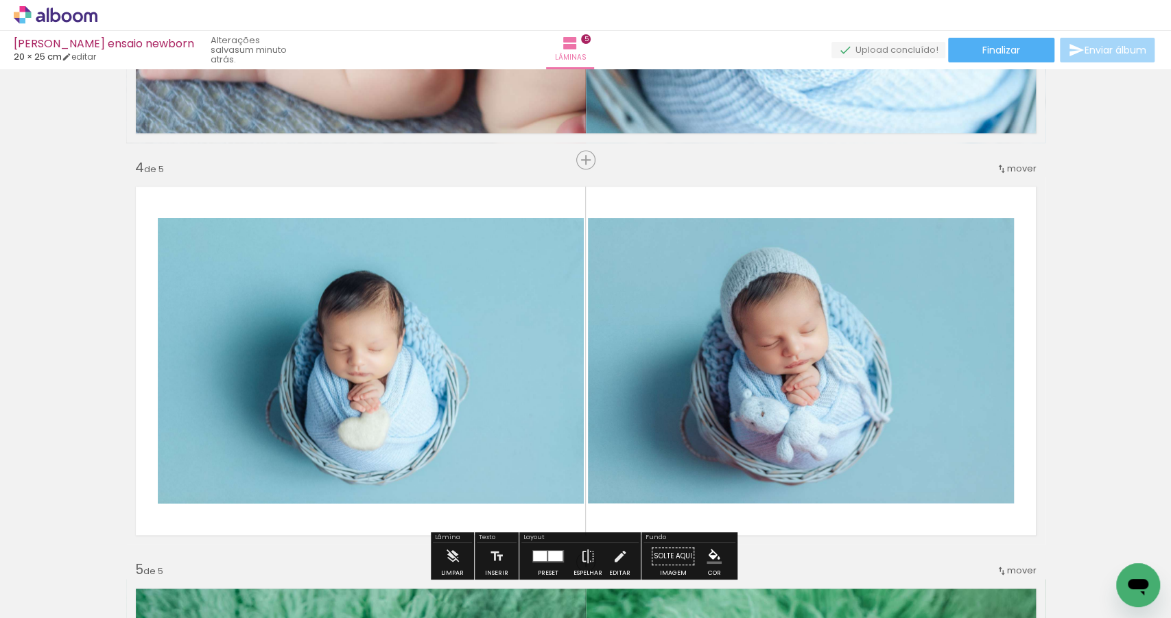
scroll to position [1188, 0]
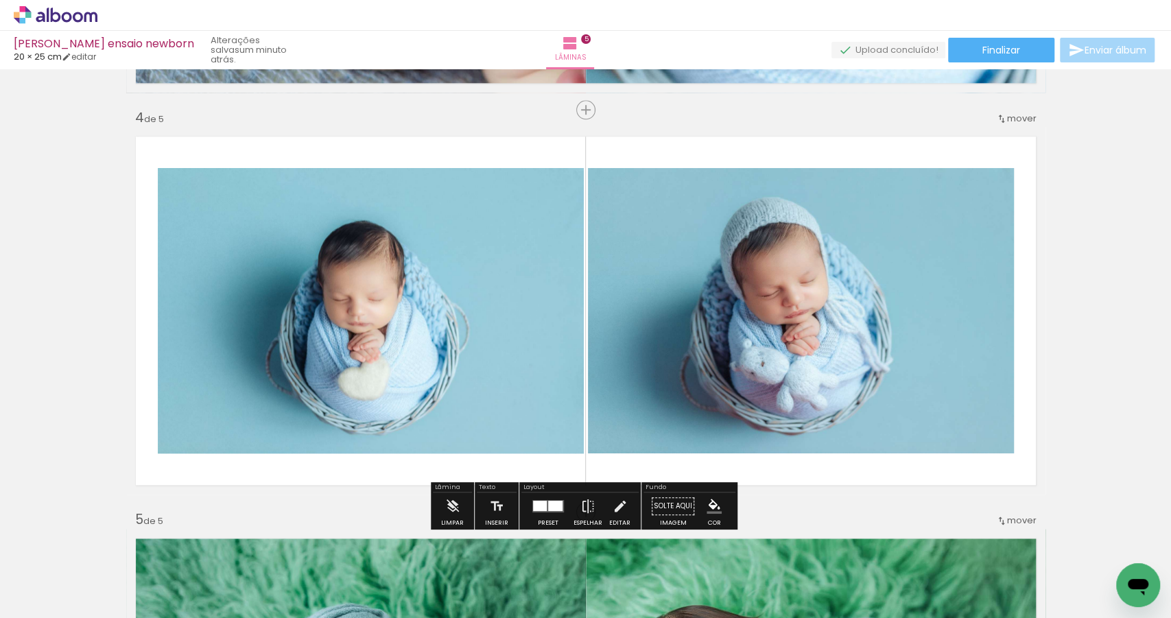
click at [544, 508] on quentale-layouter at bounding box center [548, 506] width 32 height 12
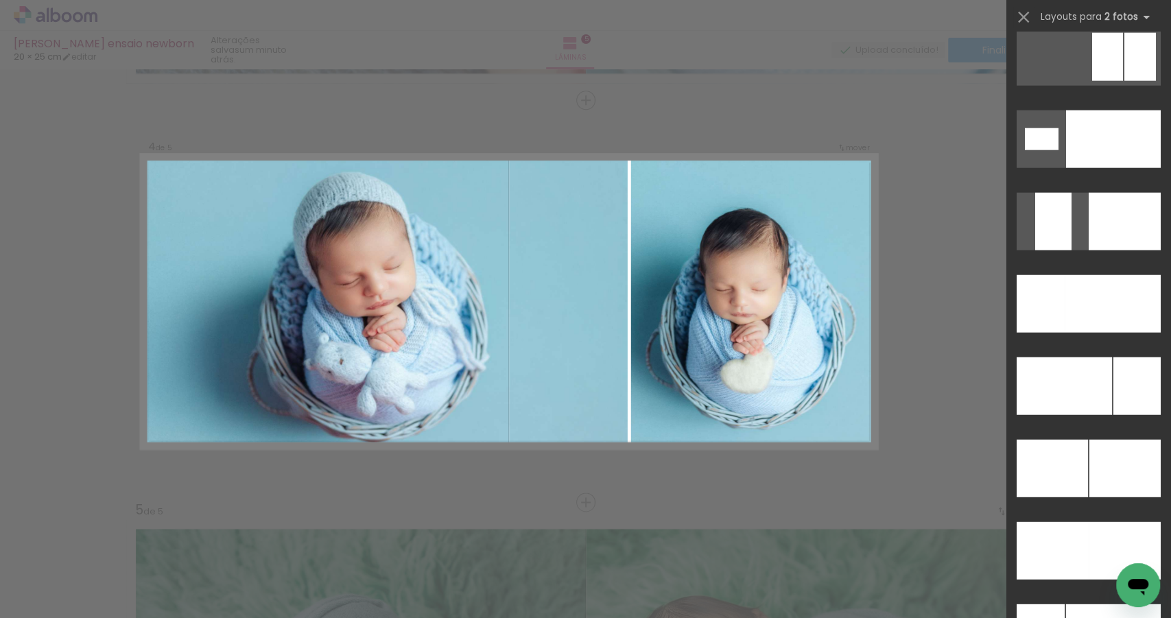
scroll to position [5776, 0]
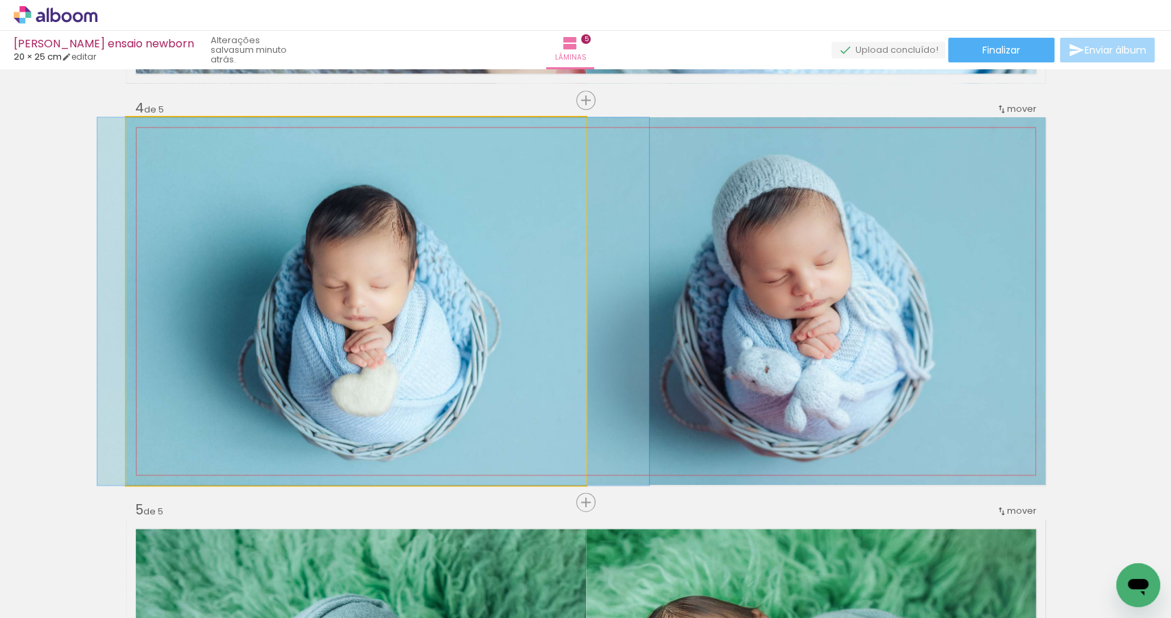
drag, startPoint x: 362, startPoint y: 341, endPoint x: 379, endPoint y: 339, distance: 17.3
click at [379, 339] on quentale-photo at bounding box center [356, 301] width 460 height 368
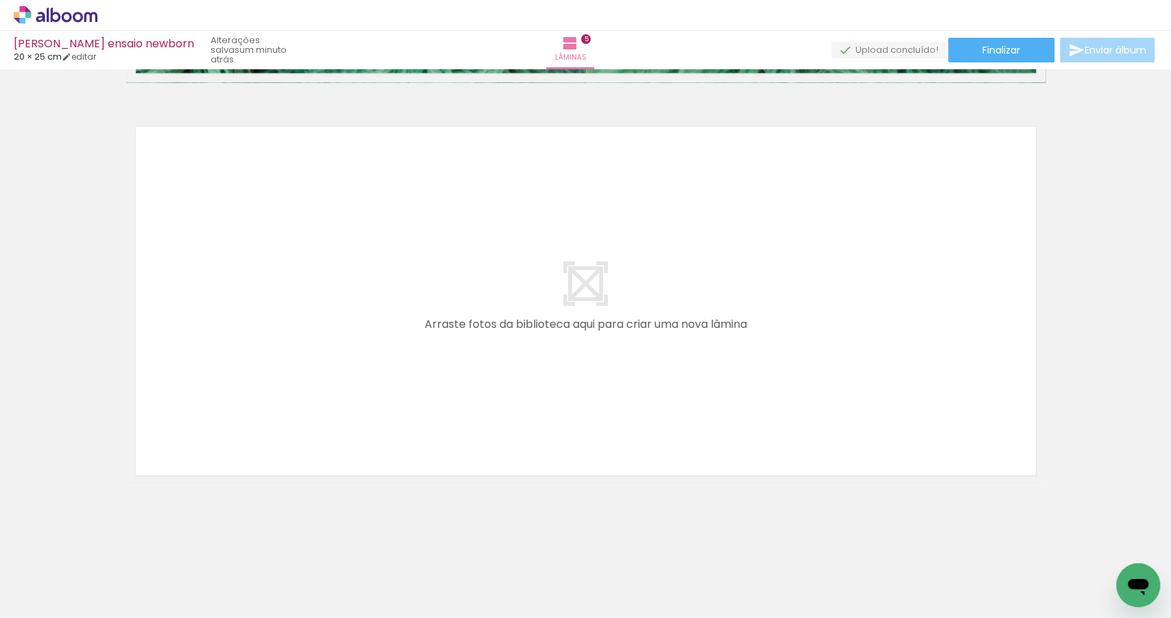
scroll to position [0, 0]
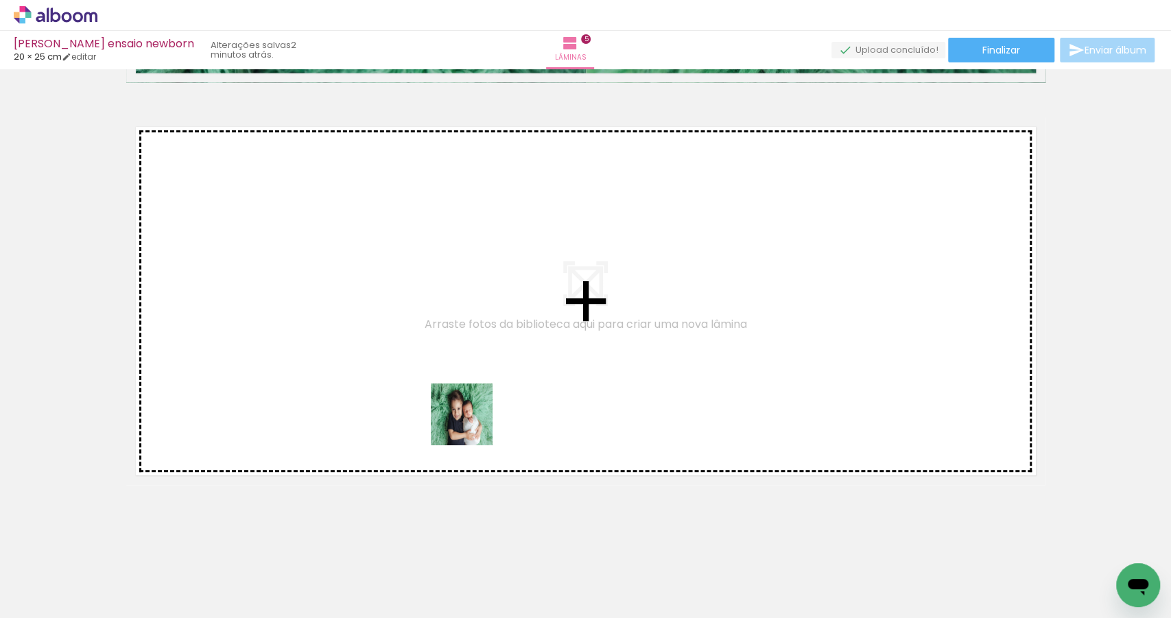
drag, startPoint x: 594, startPoint y: 574, endPoint x: 388, endPoint y: 322, distance: 324.7
click at [388, 322] on quentale-workspace at bounding box center [585, 309] width 1171 height 618
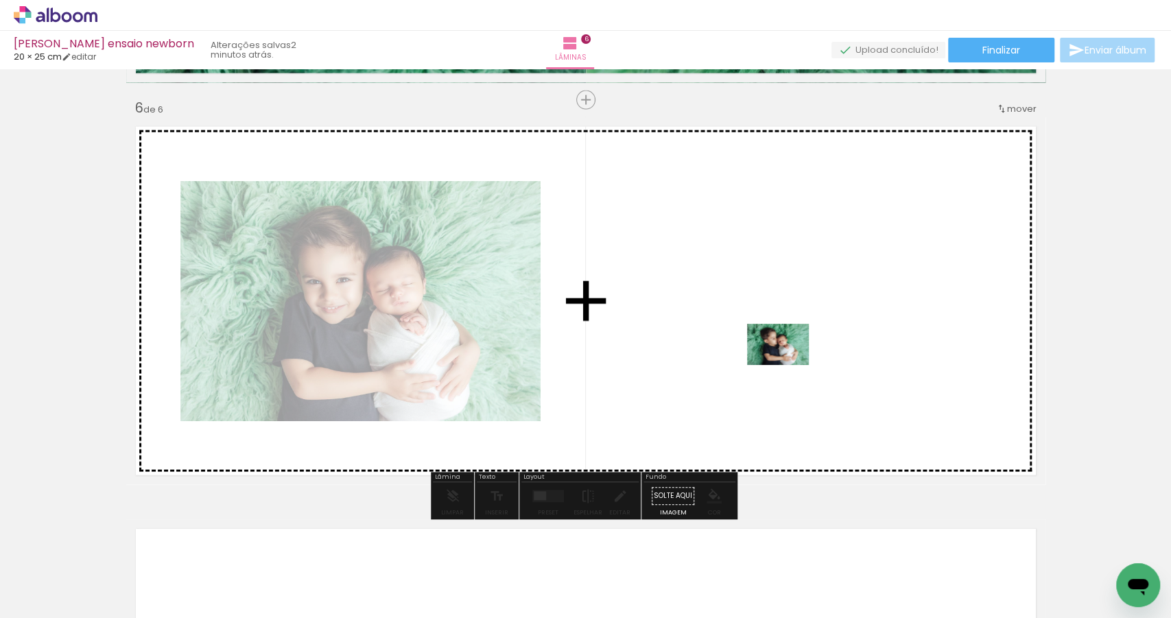
drag, startPoint x: 696, startPoint y: 577, endPoint x: 788, endPoint y: 364, distance: 231.7
click at [788, 364] on quentale-workspace at bounding box center [585, 309] width 1171 height 618
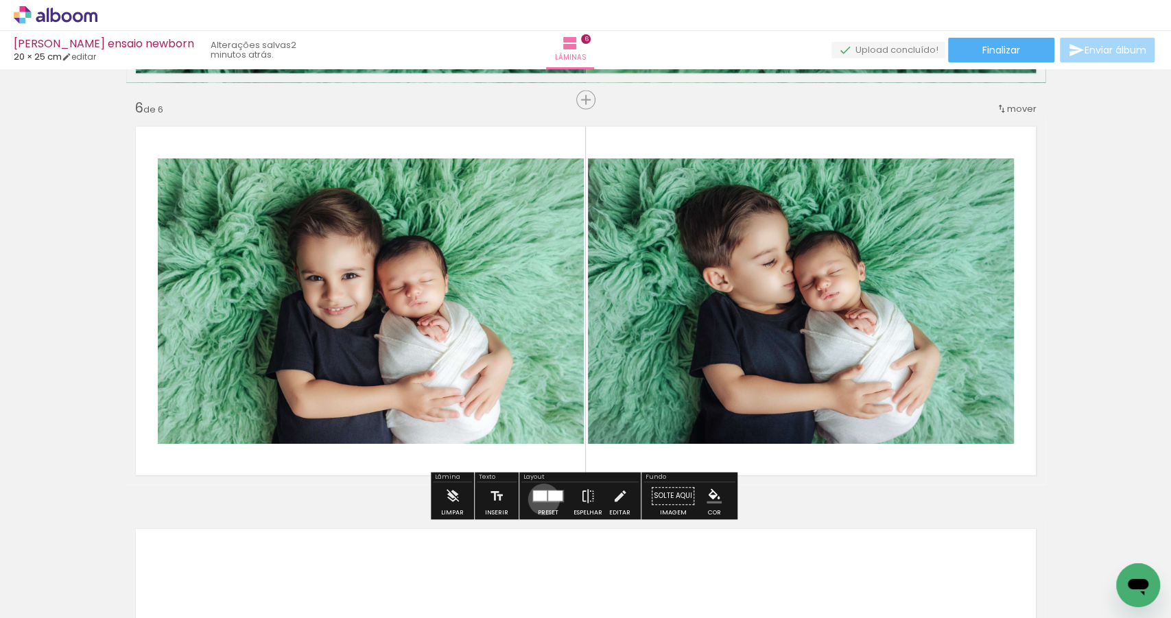
click at [541, 499] on div at bounding box center [540, 496] width 14 height 10
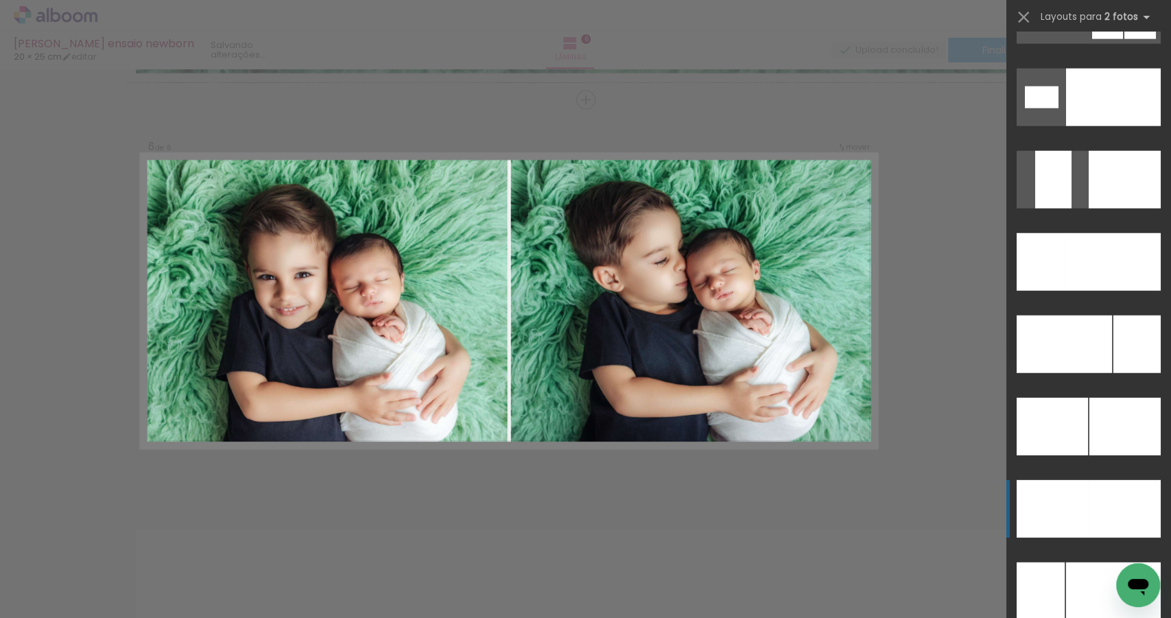
scroll to position [5877, 0]
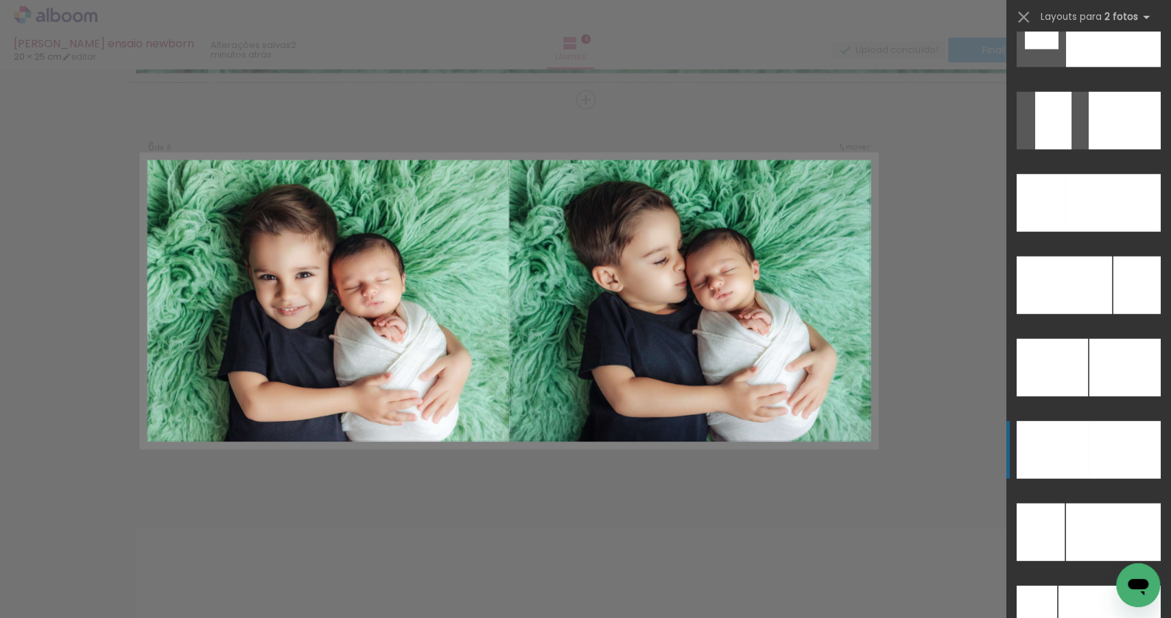
click at [1111, 67] on div at bounding box center [1113, 39] width 95 height 58
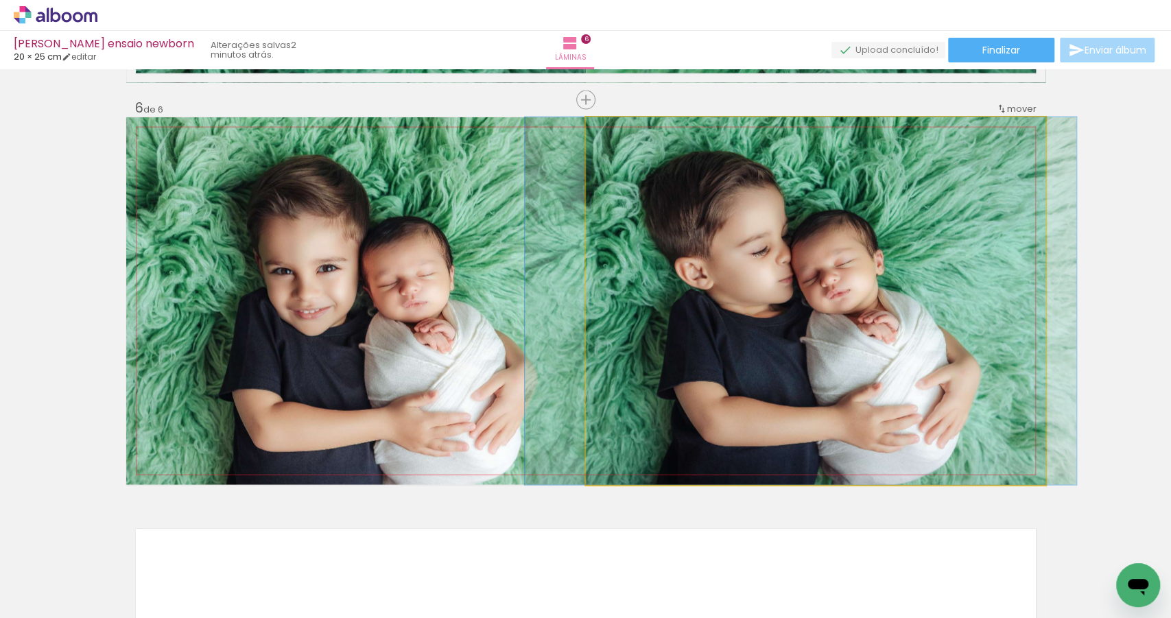
drag, startPoint x: 798, startPoint y: 357, endPoint x: 783, endPoint y: 357, distance: 15.1
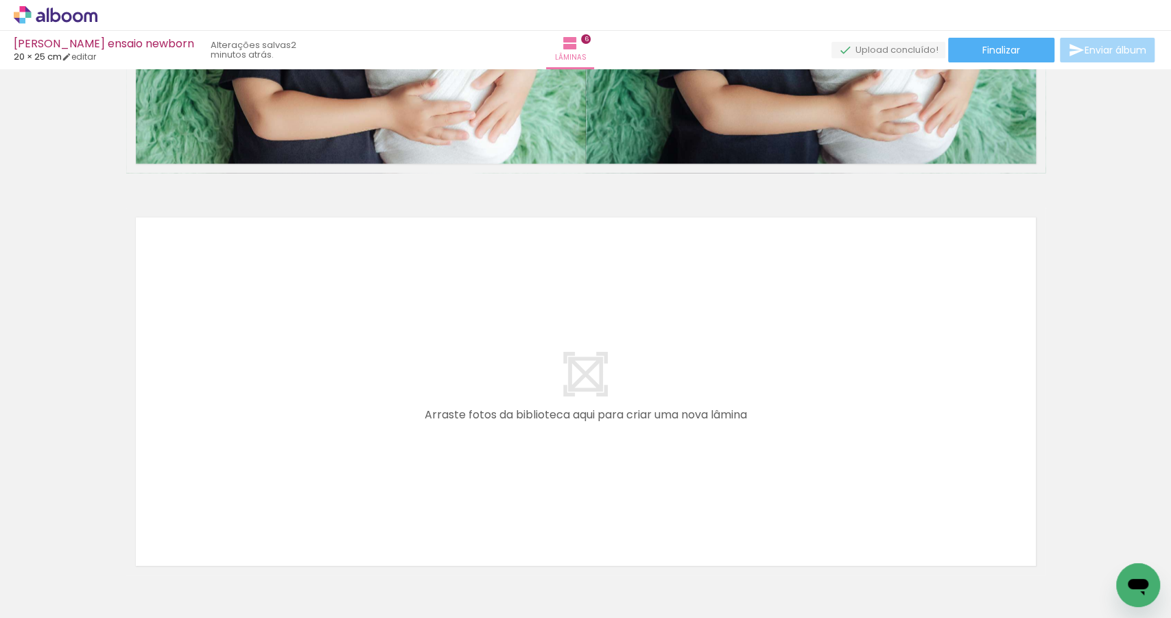
scroll to position [0, 0]
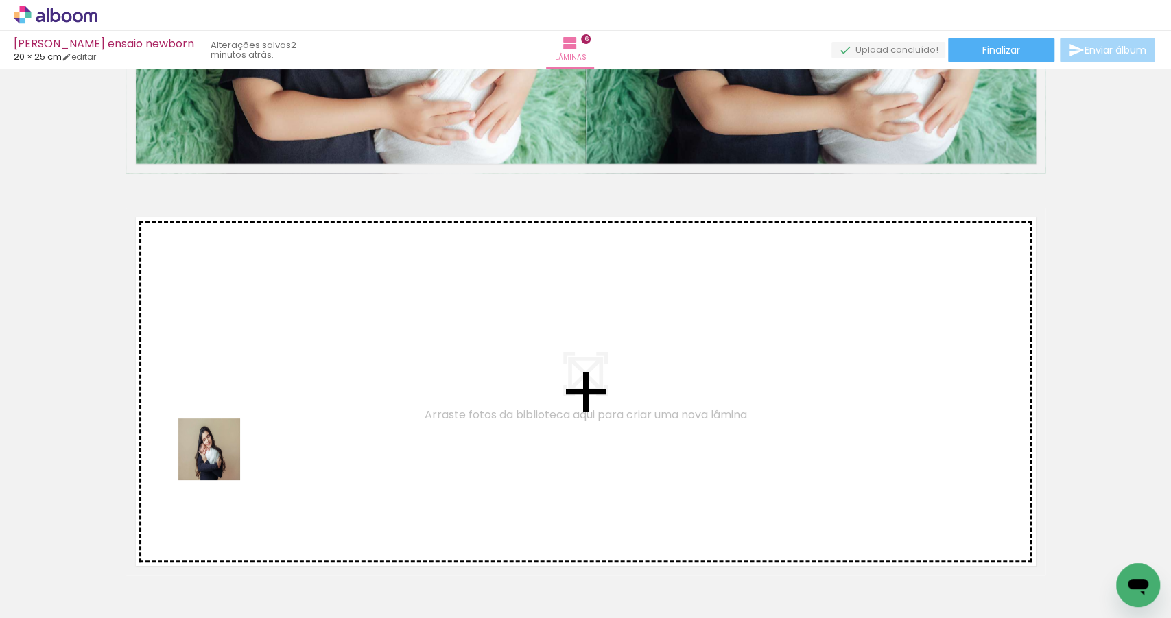
drag, startPoint x: 220, startPoint y: 488, endPoint x: 226, endPoint y: 395, distance: 93.6
click at [226, 395] on quentale-workspace at bounding box center [585, 309] width 1171 height 618
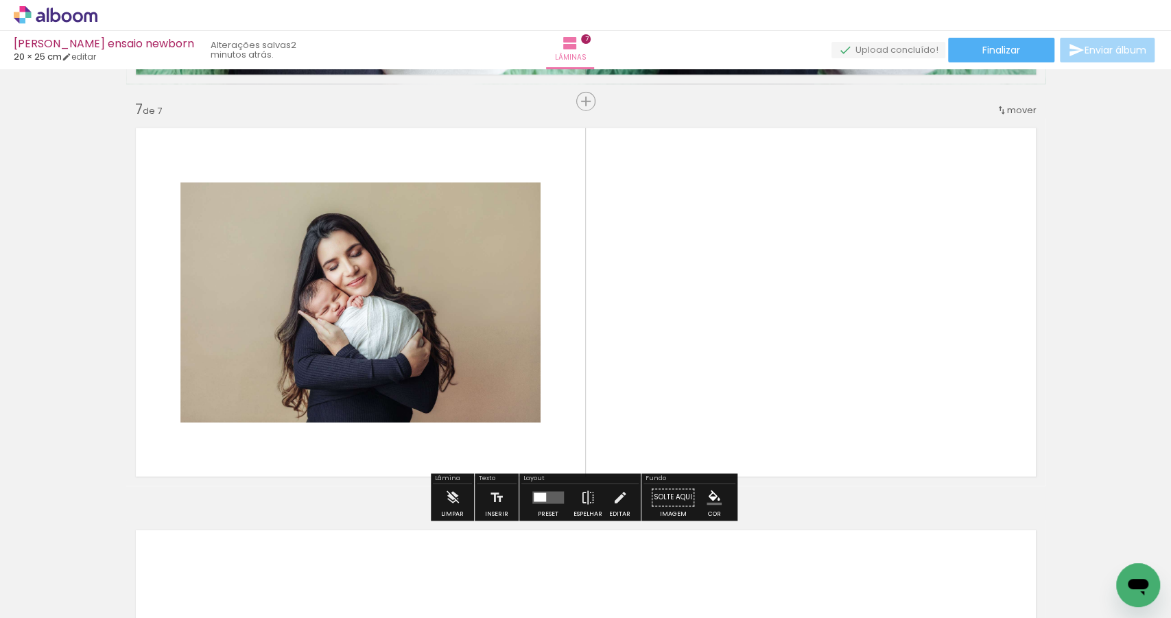
scroll to position [2404, 0]
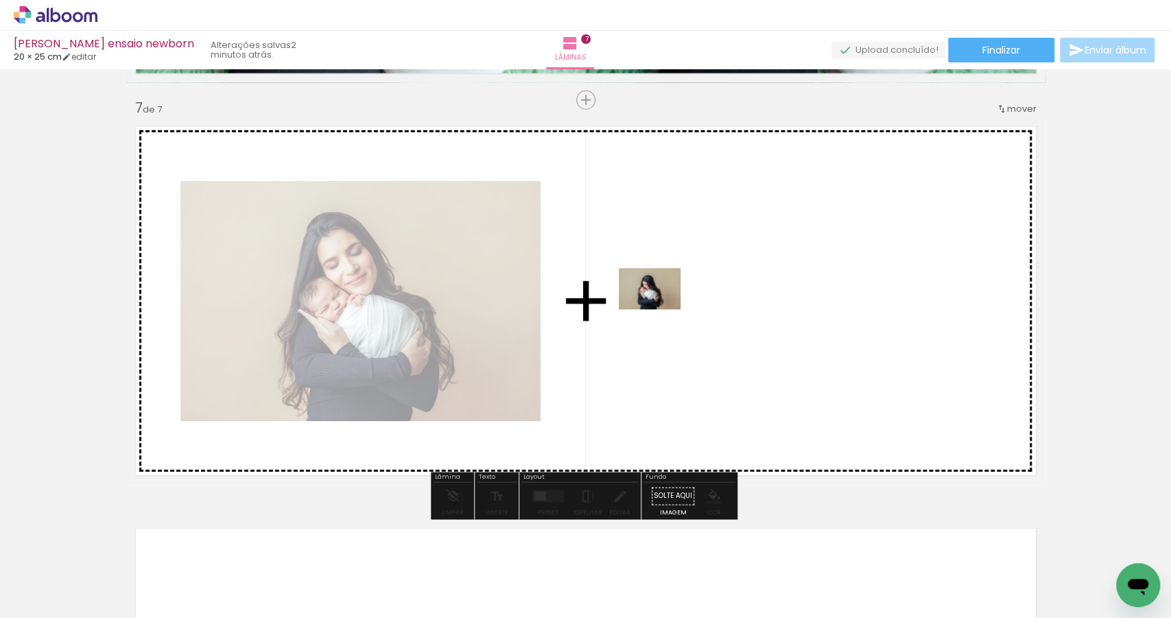
drag, startPoint x: 150, startPoint y: 569, endPoint x: 660, endPoint y: 309, distance: 572.8
click at [660, 309] on quentale-workspace at bounding box center [585, 309] width 1171 height 618
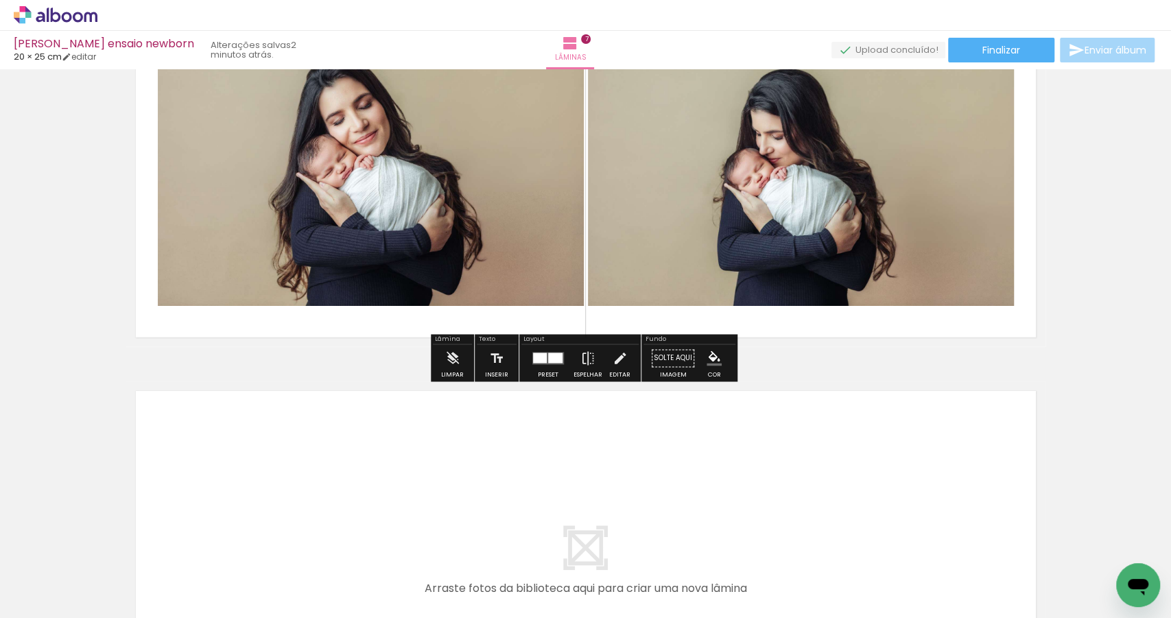
scroll to position [2572, 0]
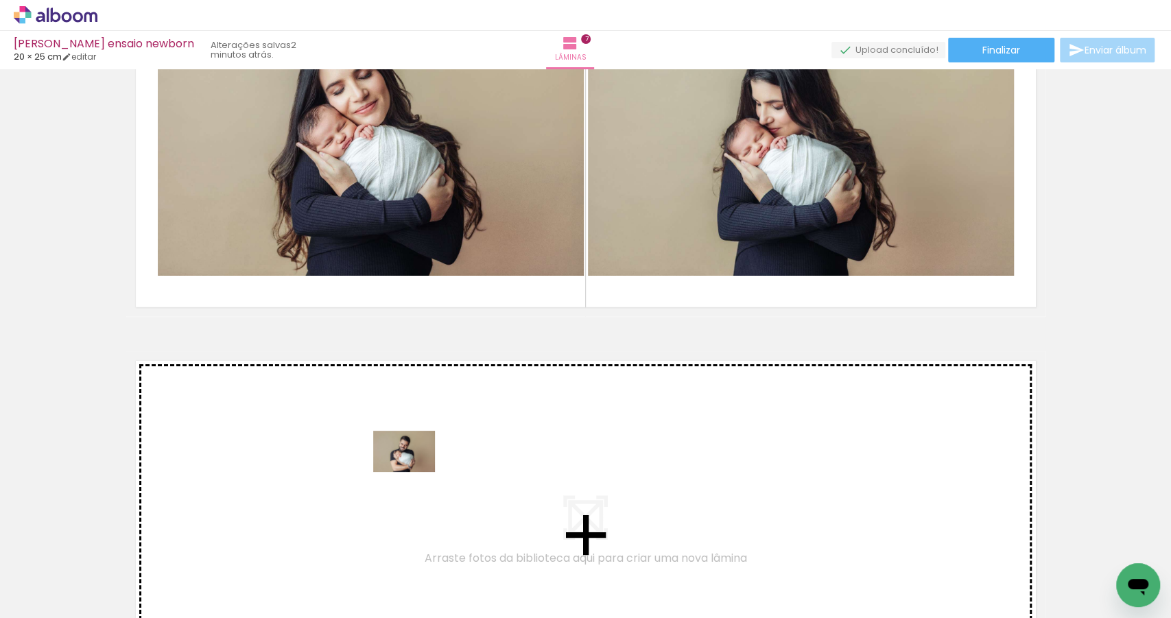
drag, startPoint x: 745, startPoint y: 574, endPoint x: 414, endPoint y: 472, distance: 345.9
click at [414, 472] on quentale-workspace at bounding box center [585, 309] width 1171 height 618
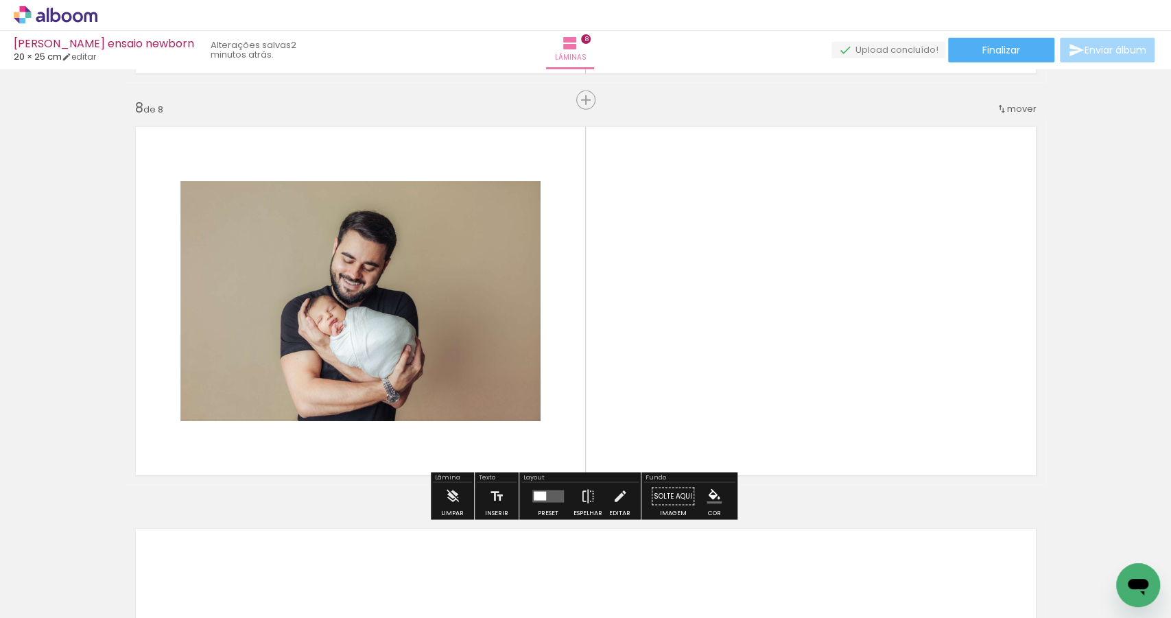
scroll to position [2806, 0]
drag, startPoint x: 837, startPoint y: 578, endPoint x: 814, endPoint y: 364, distance: 214.6
click at [814, 364] on quentale-workspace at bounding box center [585, 309] width 1171 height 618
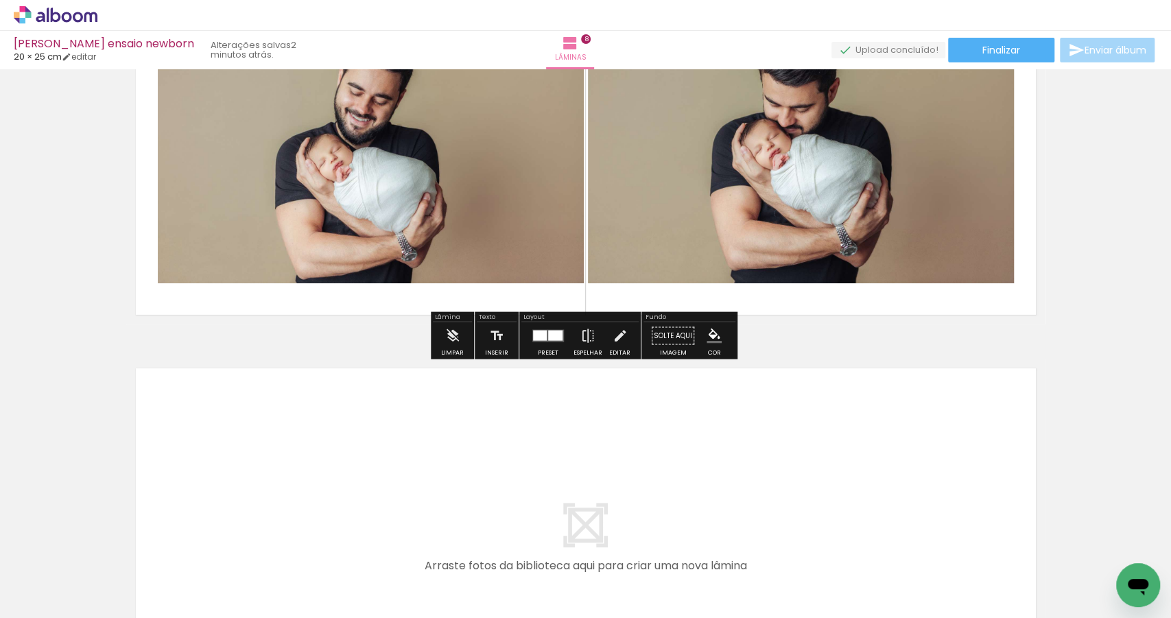
scroll to position [2983, 0]
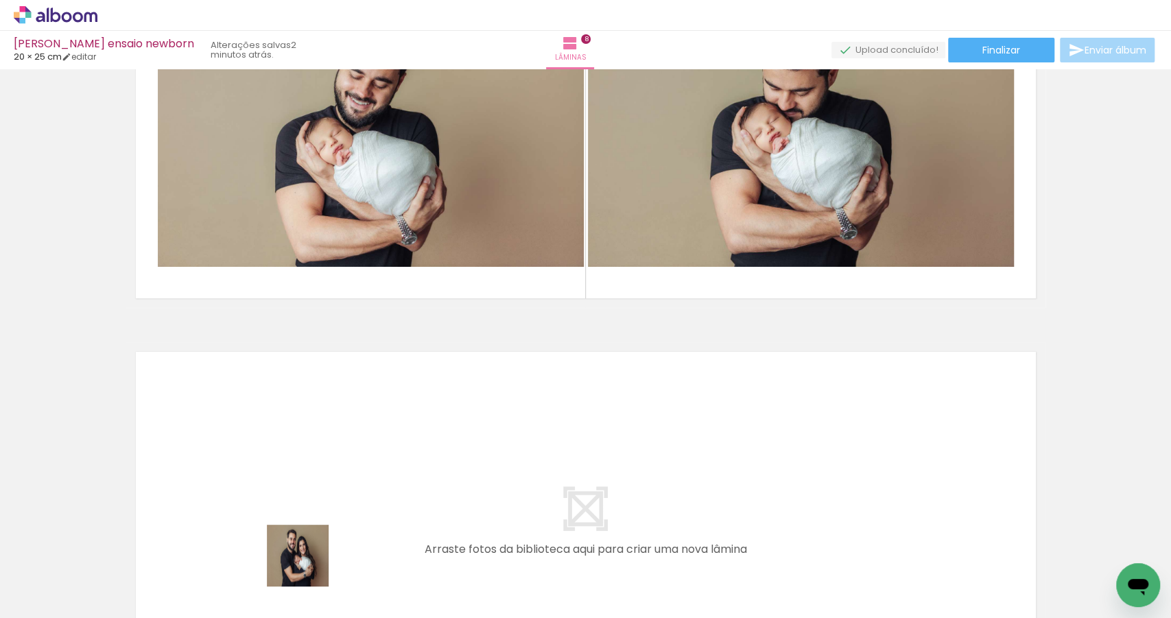
drag, startPoint x: 308, startPoint y: 585, endPoint x: 278, endPoint y: 458, distance: 130.5
click at [278, 458] on quentale-workspace at bounding box center [585, 309] width 1171 height 618
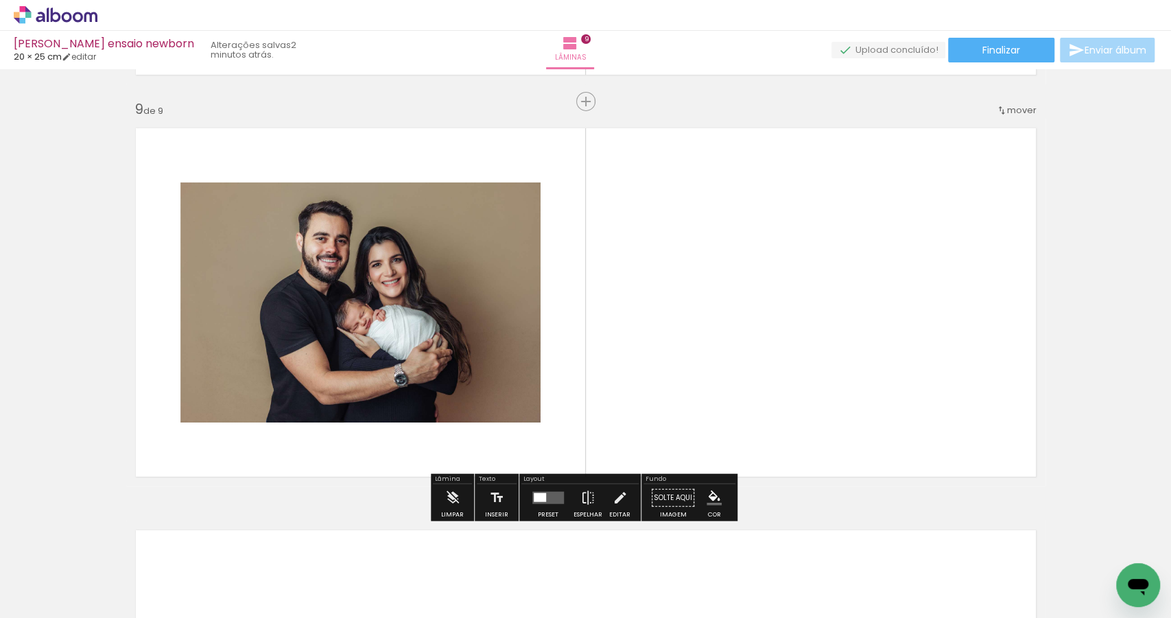
scroll to position [3208, 0]
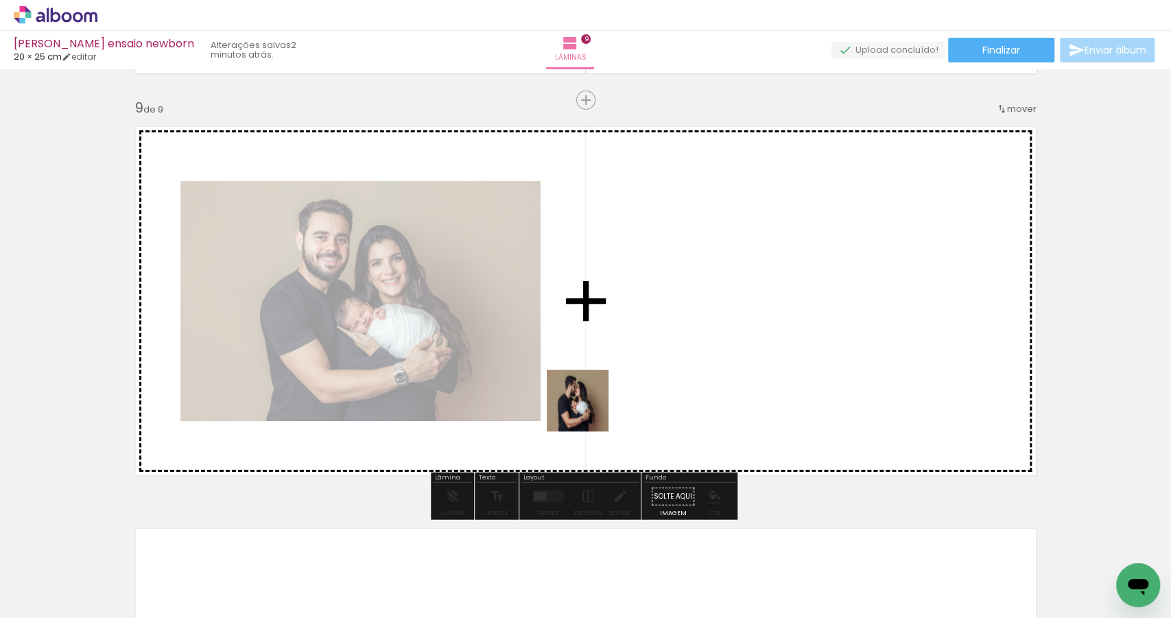
drag, startPoint x: 374, startPoint y: 577, endPoint x: 685, endPoint y: 363, distance: 377.4
click at [685, 363] on quentale-workspace at bounding box center [585, 309] width 1171 height 618
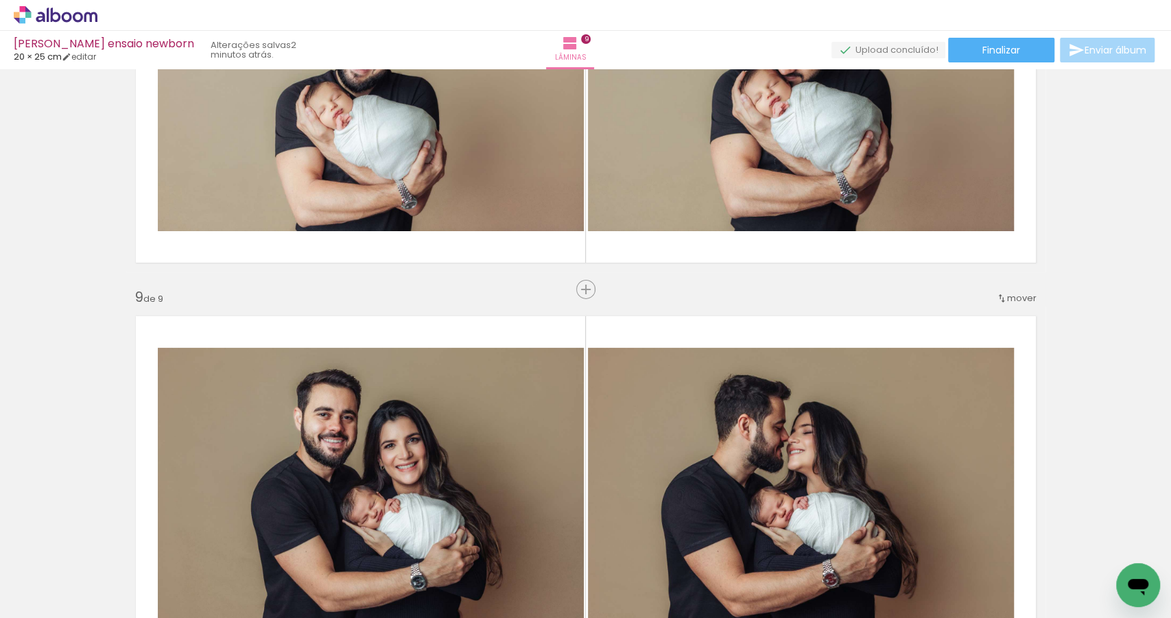
scroll to position [3237, 0]
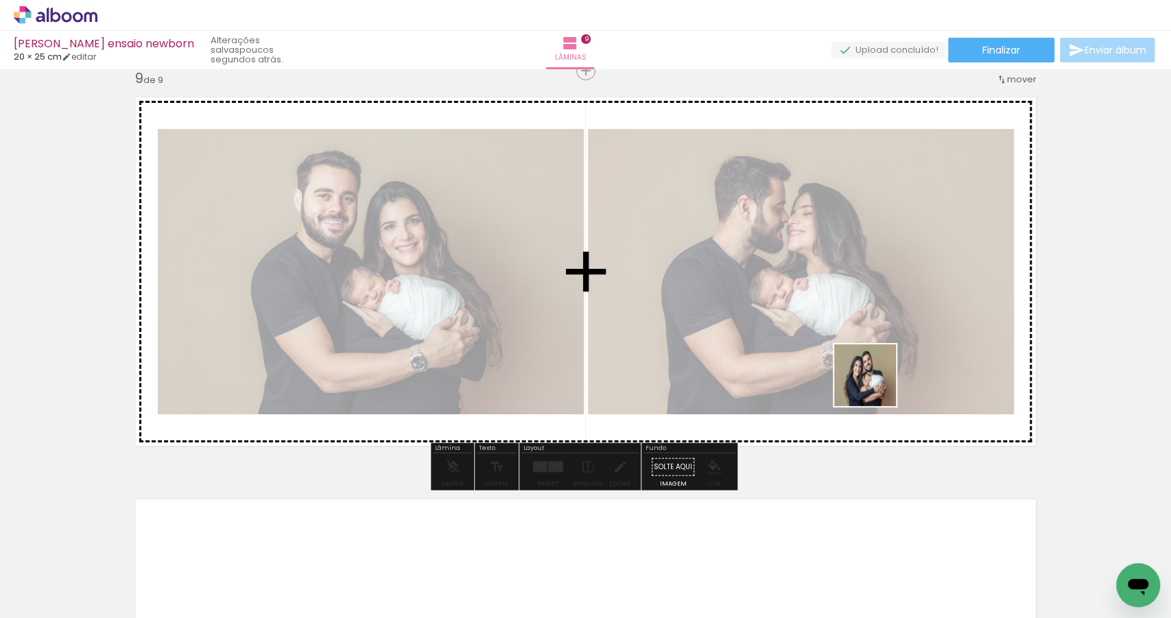
drag, startPoint x: 876, startPoint y: 458, endPoint x: 871, endPoint y: 325, distance: 132.5
click at [871, 325] on quentale-workspace at bounding box center [585, 309] width 1171 height 618
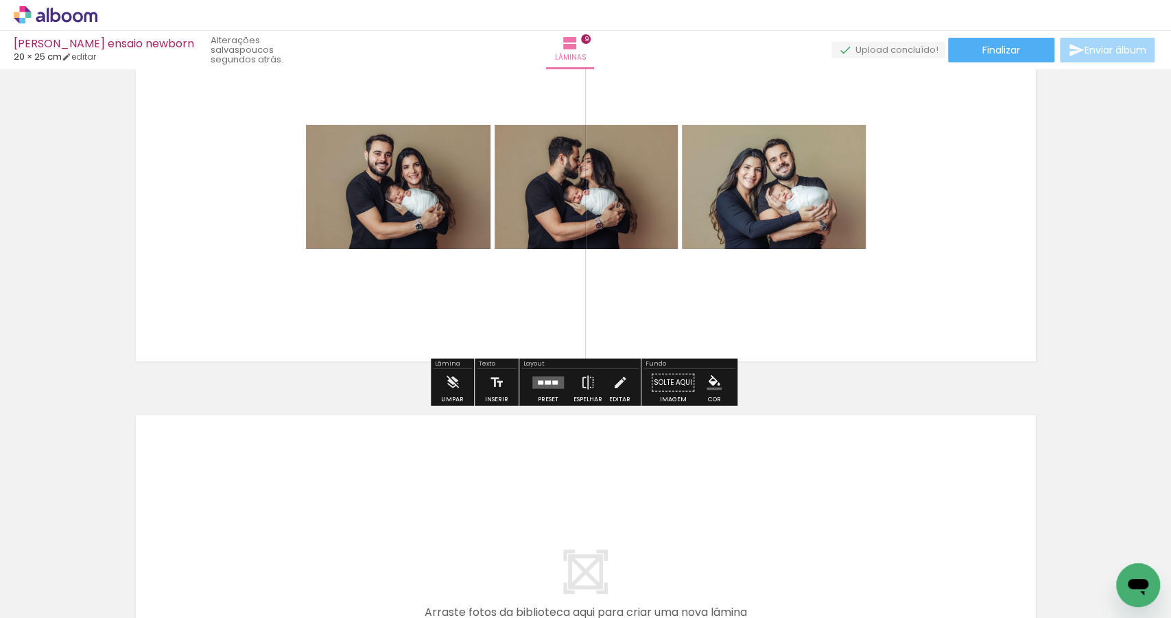
scroll to position [3338, 0]
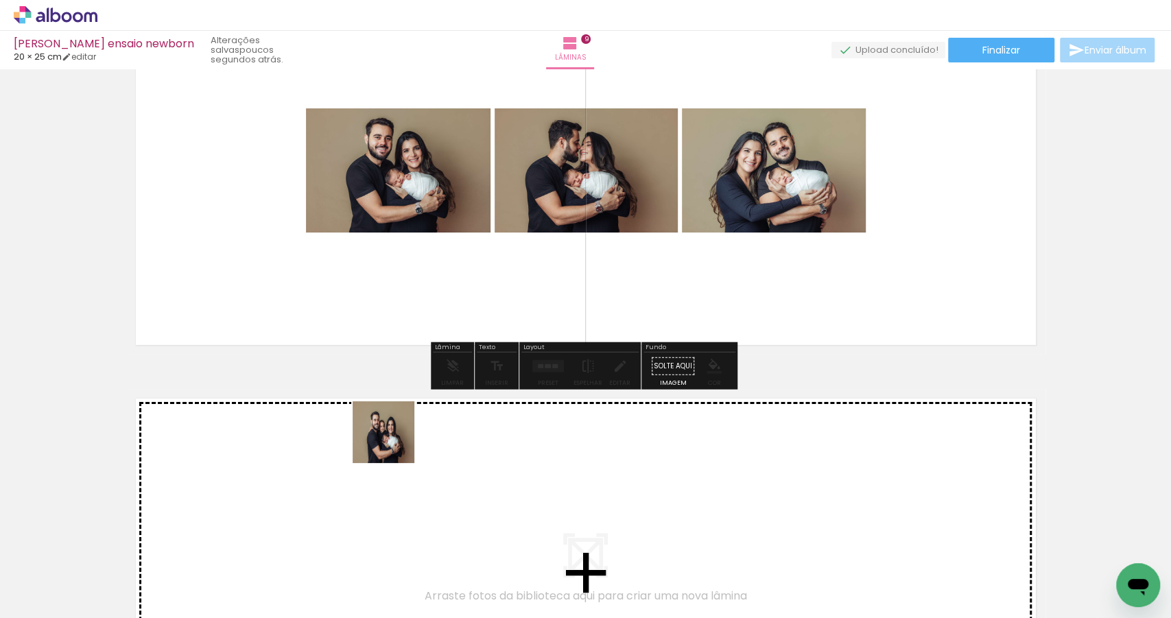
drag, startPoint x: 459, startPoint y: 569, endPoint x: 389, endPoint y: 438, distance: 148.5
click at [389, 438] on quentale-workspace at bounding box center [585, 309] width 1171 height 618
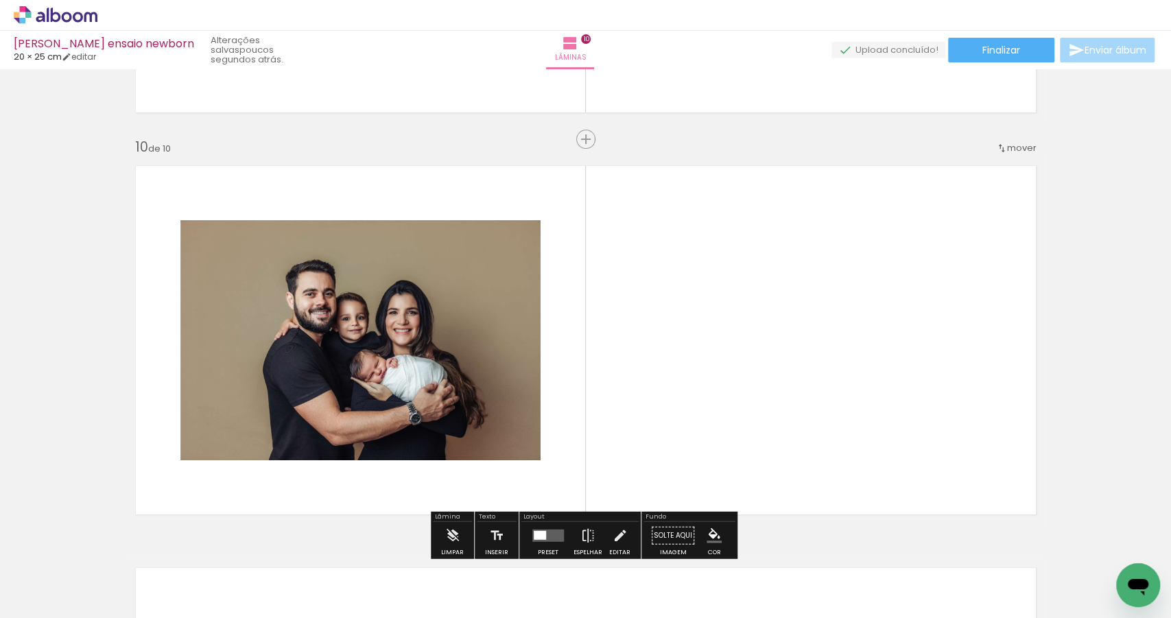
scroll to position [3610, 0]
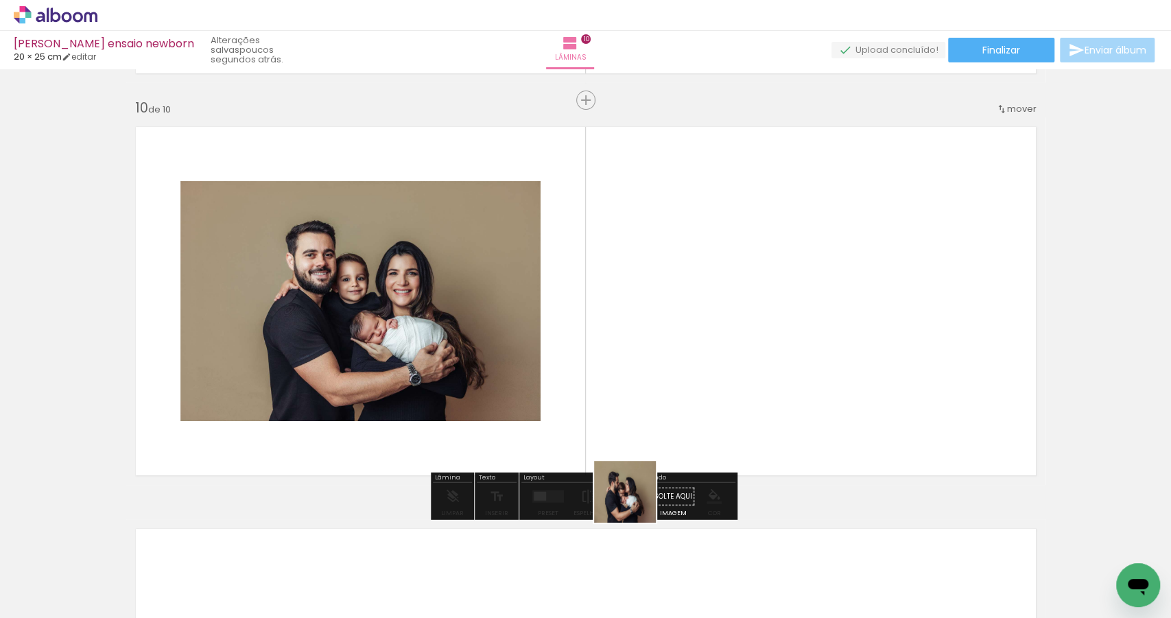
drag, startPoint x: 511, startPoint y: 581, endPoint x: 766, endPoint y: 379, distance: 325.3
click at [766, 379] on quentale-workspace at bounding box center [585, 309] width 1171 height 618
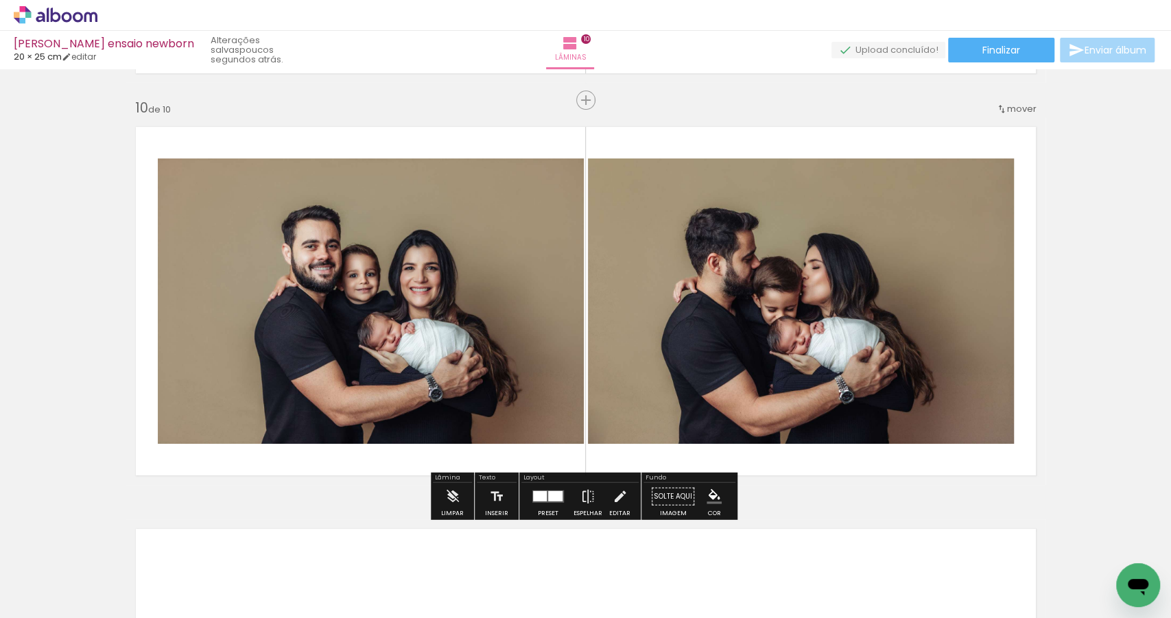
click at [543, 497] on div at bounding box center [540, 496] width 14 height 10
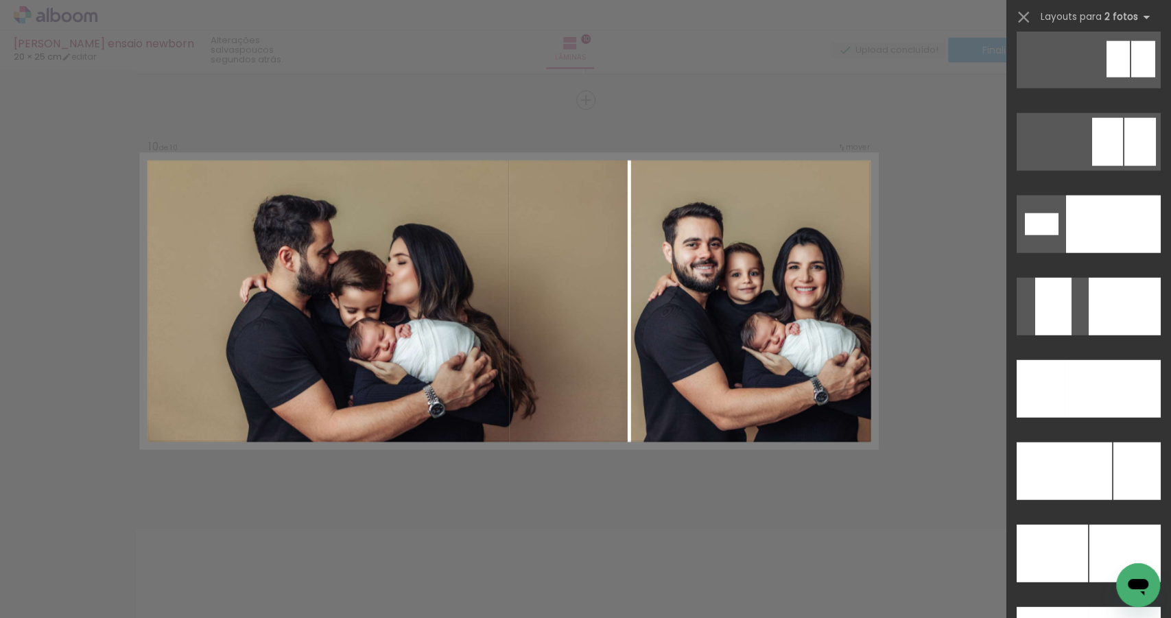
scroll to position [5829, 0]
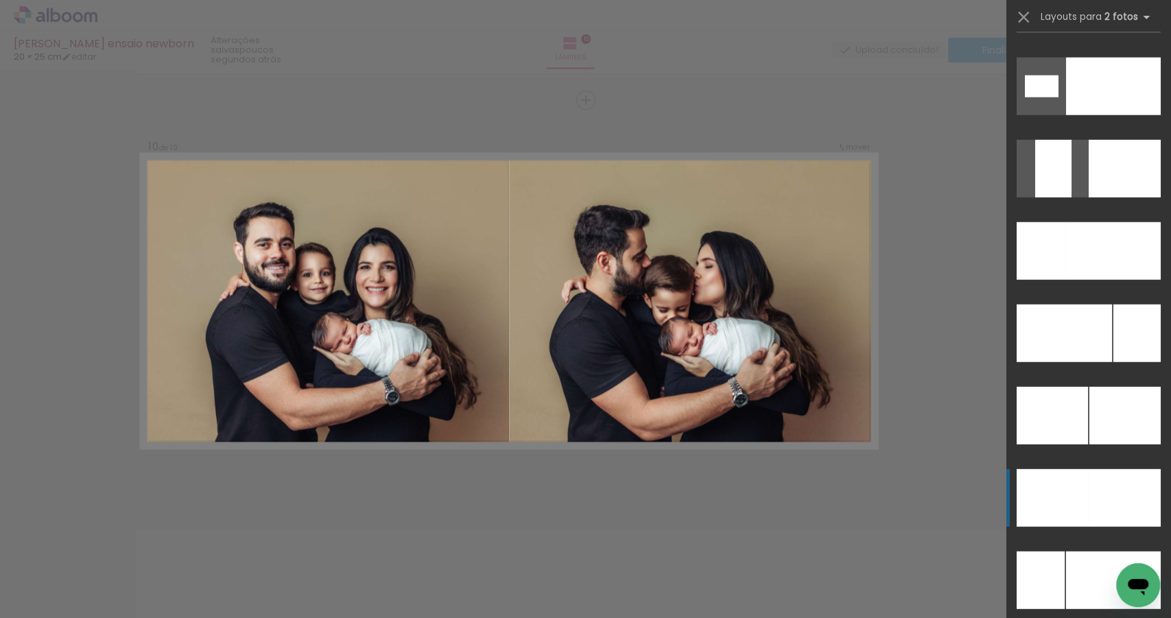
click at [1093, 280] on div at bounding box center [1113, 251] width 96 height 58
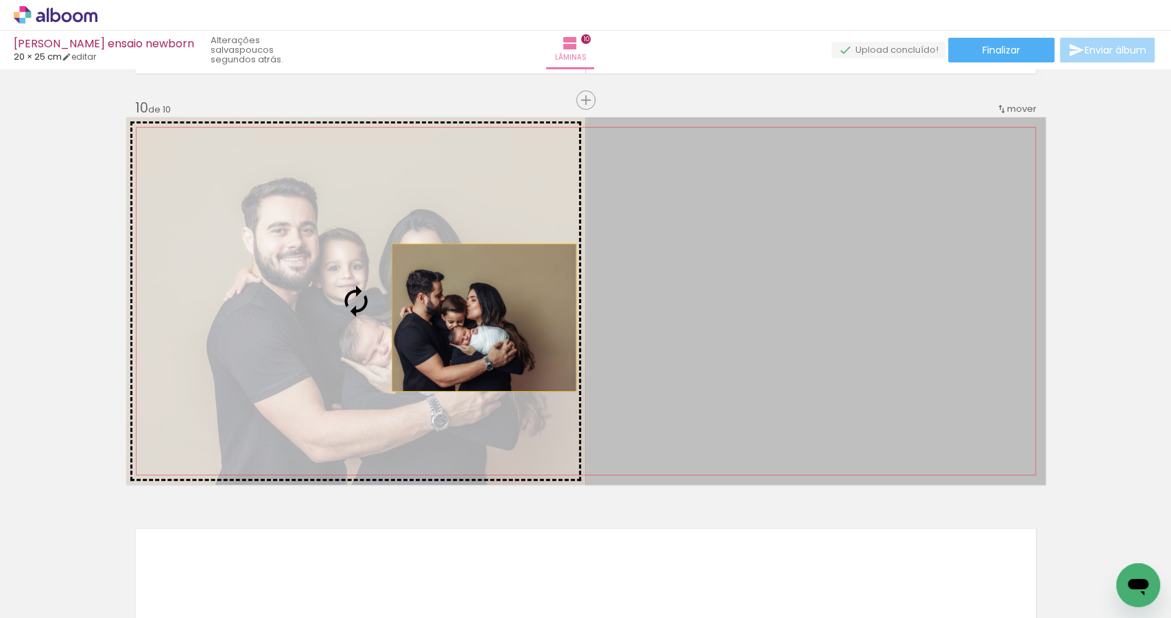
drag, startPoint x: 751, startPoint y: 355, endPoint x: 415, endPoint y: 311, distance: 339.0
click at [0, 0] on slot at bounding box center [0, 0] width 0 height 0
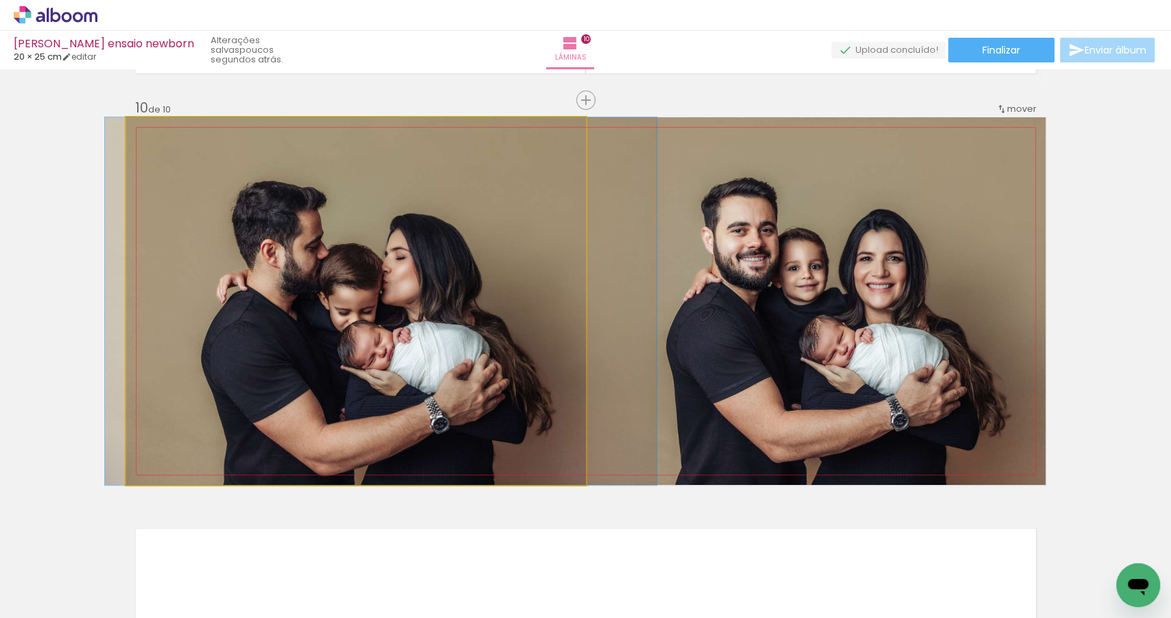
drag, startPoint x: 390, startPoint y: 327, endPoint x: 415, endPoint y: 320, distance: 26.1
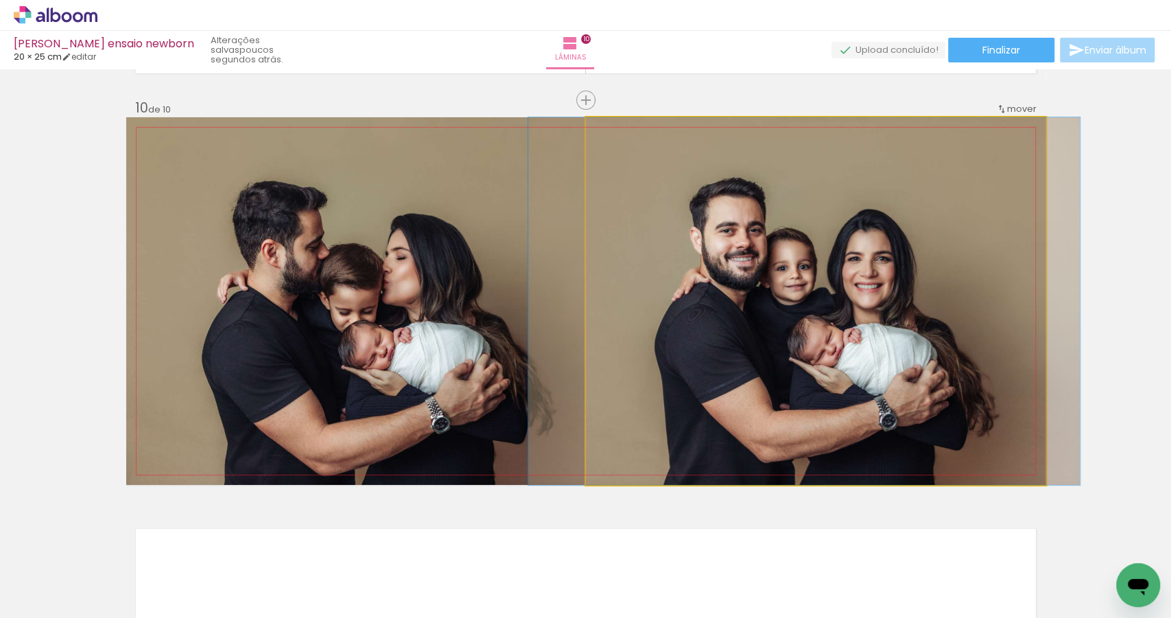
drag, startPoint x: 805, startPoint y: 345, endPoint x: 793, endPoint y: 344, distance: 12.4
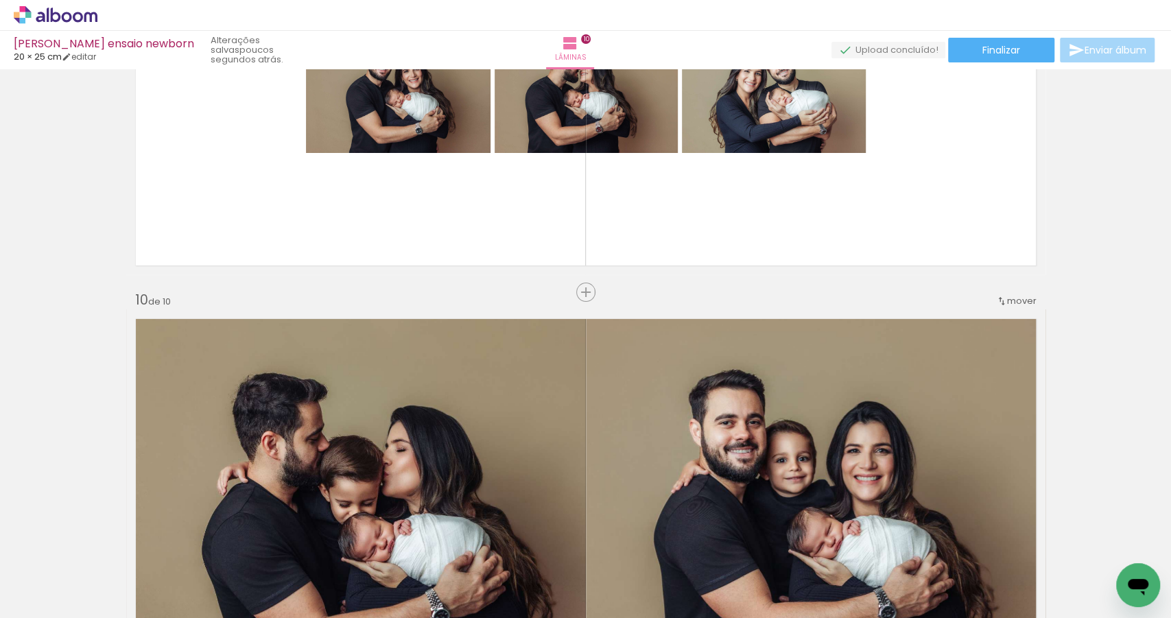
scroll to position [3388, 0]
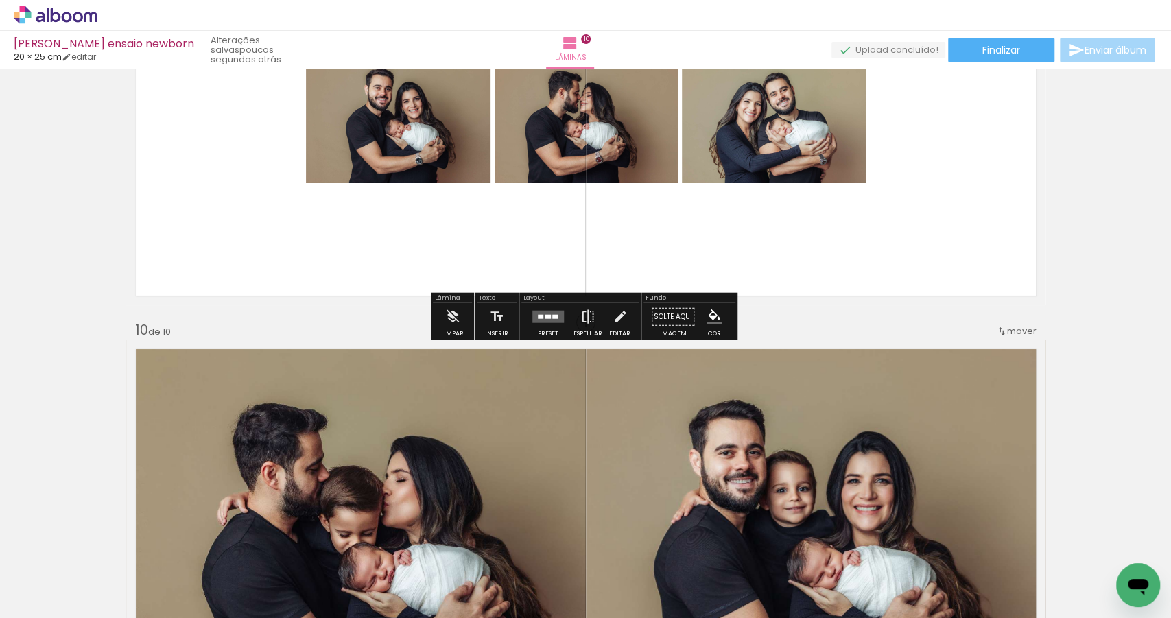
click at [552, 318] on div at bounding box center [554, 317] width 5 height 4
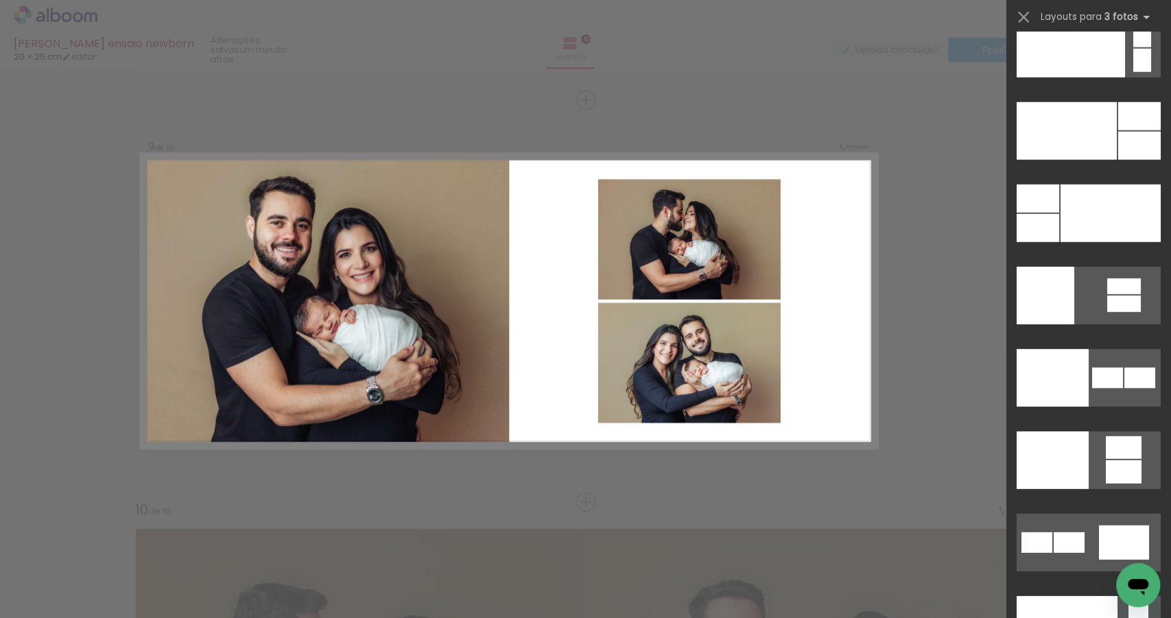
scroll to position [16560, 0]
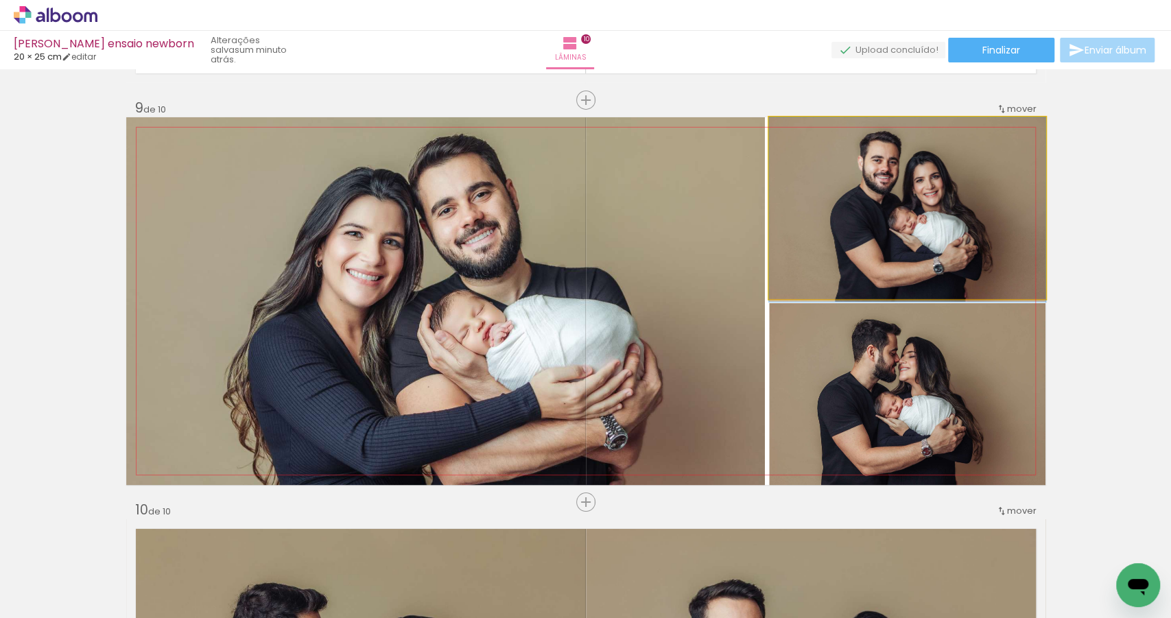
drag, startPoint x: 857, startPoint y: 215, endPoint x: 534, endPoint y: 254, distance: 324.8
click at [0, 0] on slot at bounding box center [0, 0] width 0 height 0
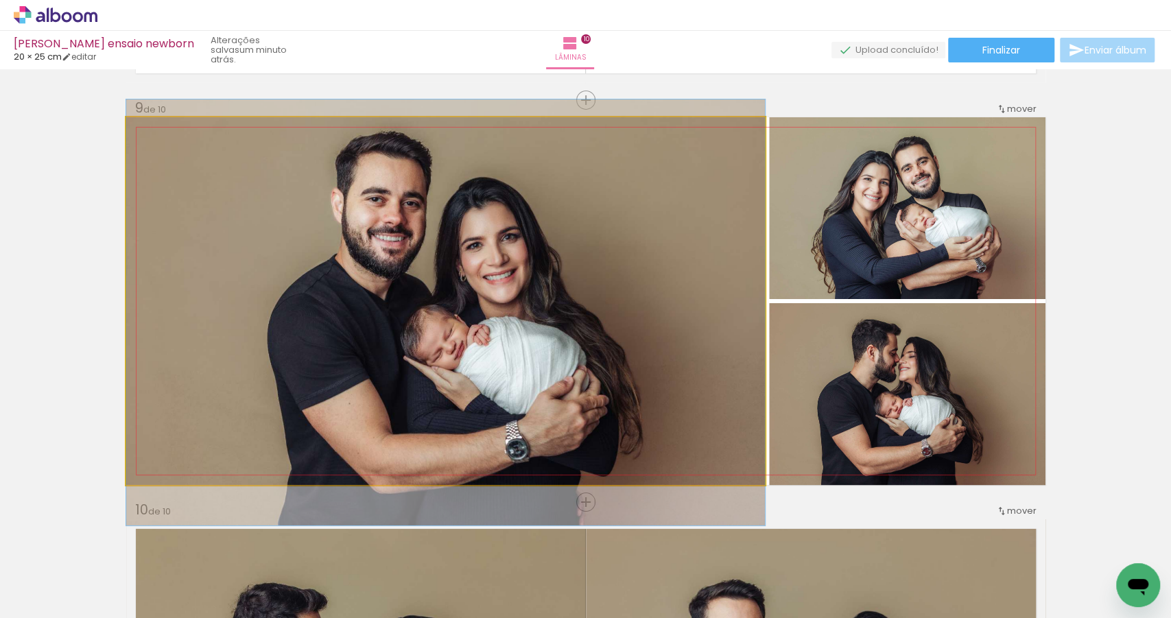
drag, startPoint x: 493, startPoint y: 283, endPoint x: 492, endPoint y: 295, distance: 11.7
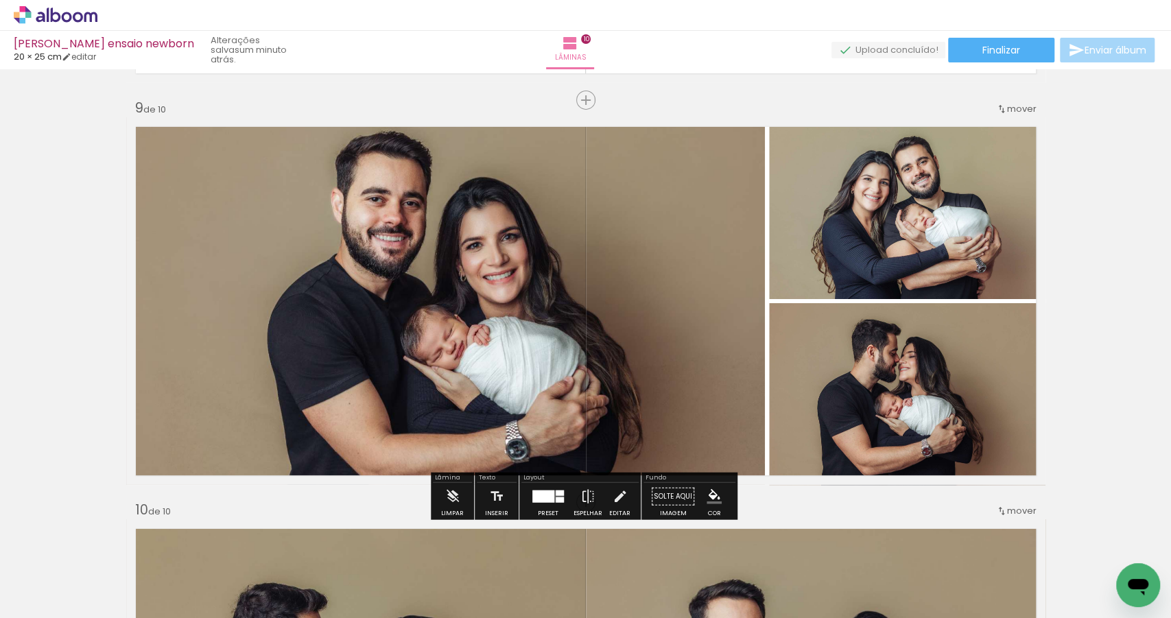
click at [491, 295] on quentale-photo at bounding box center [445, 301] width 639 height 368
click at [614, 497] on iron-icon at bounding box center [620, 496] width 15 height 27
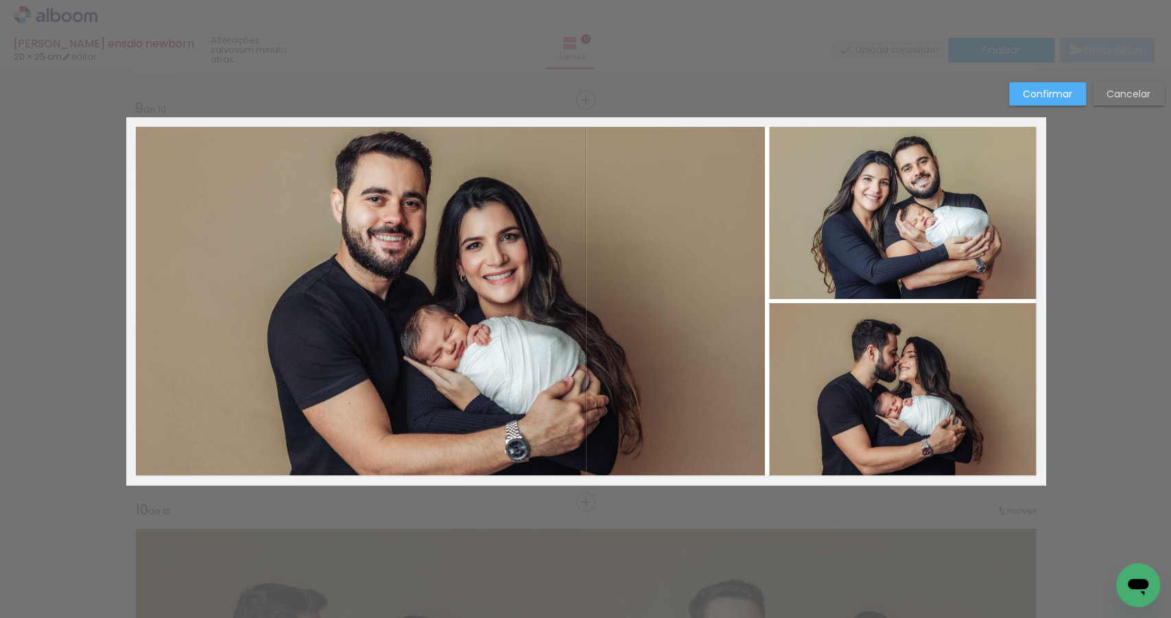
scroll to position [3208, 0]
click at [731, 278] on quentale-photo at bounding box center [445, 301] width 639 height 368
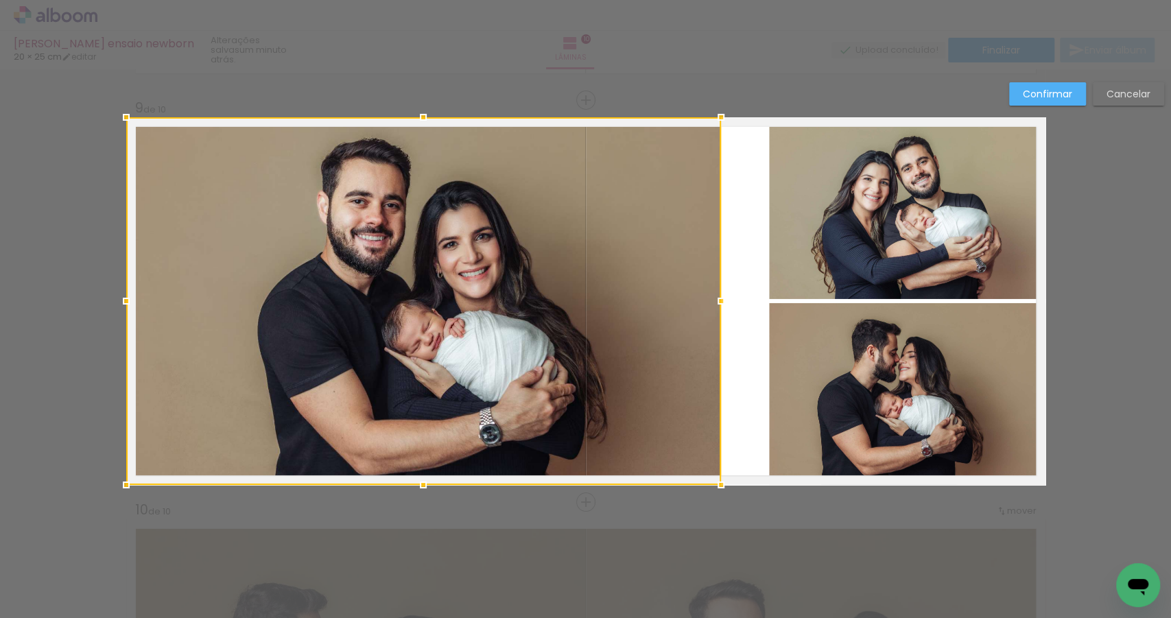
drag, startPoint x: 759, startPoint y: 302, endPoint x: 715, endPoint y: 300, distance: 43.9
click at [715, 300] on div at bounding box center [720, 300] width 27 height 27
click at [837, 260] on quentale-photo at bounding box center [907, 208] width 276 height 182
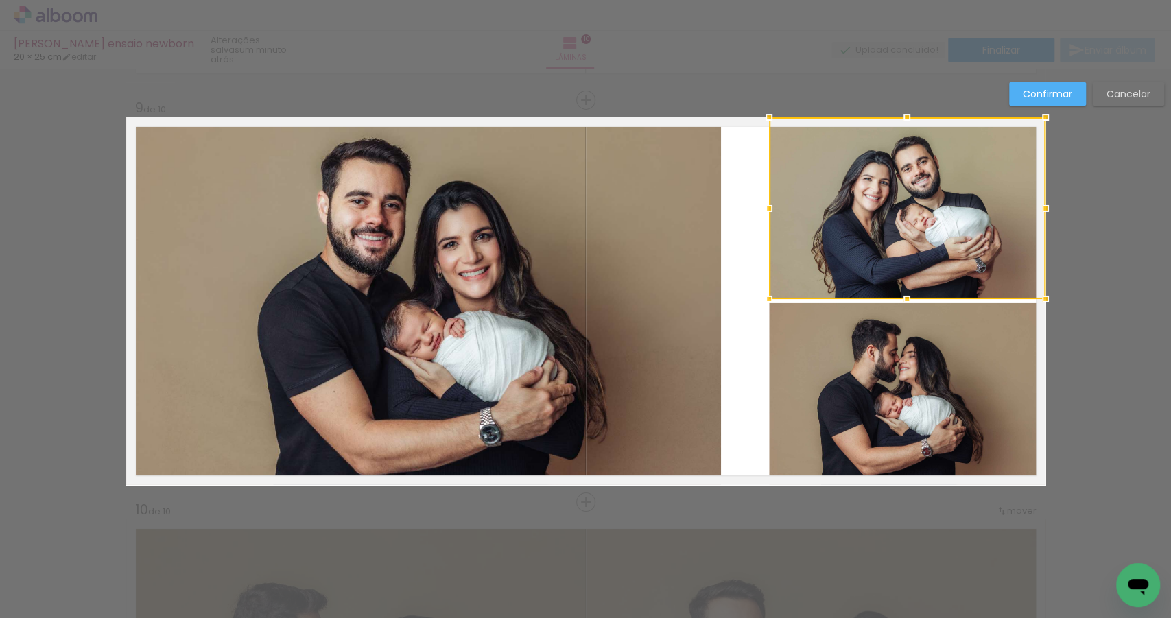
click at [838, 370] on quentale-photo at bounding box center [907, 394] width 276 height 182
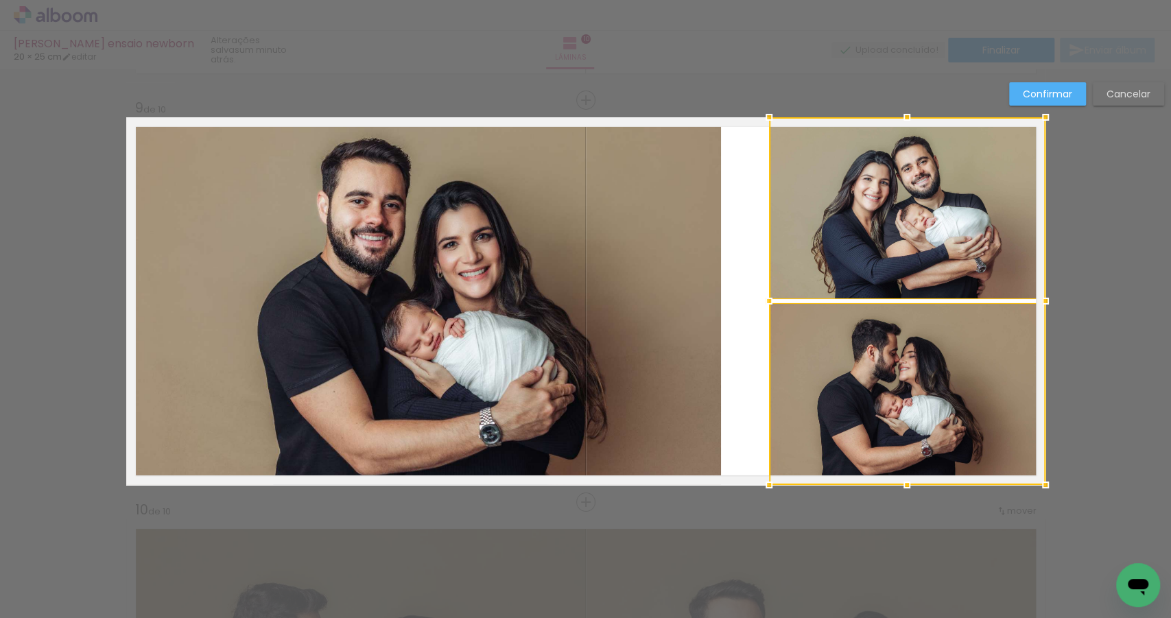
click at [0, 0] on slot "Cancelar" at bounding box center [0, 0] width 0 height 0
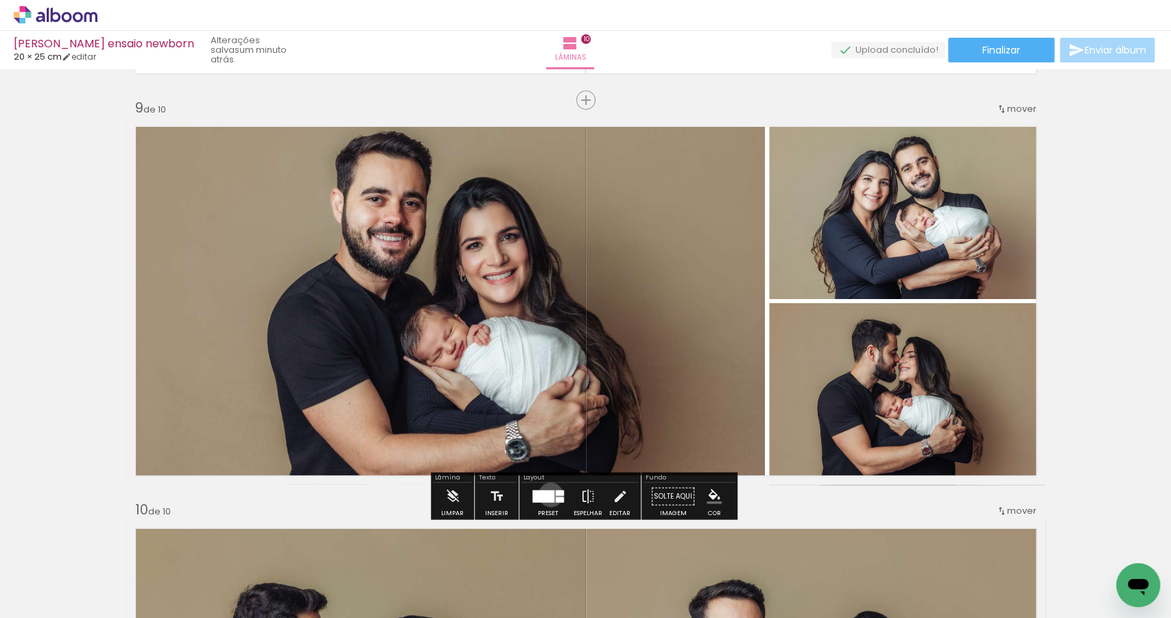
click at [547, 494] on div at bounding box center [543, 497] width 22 height 12
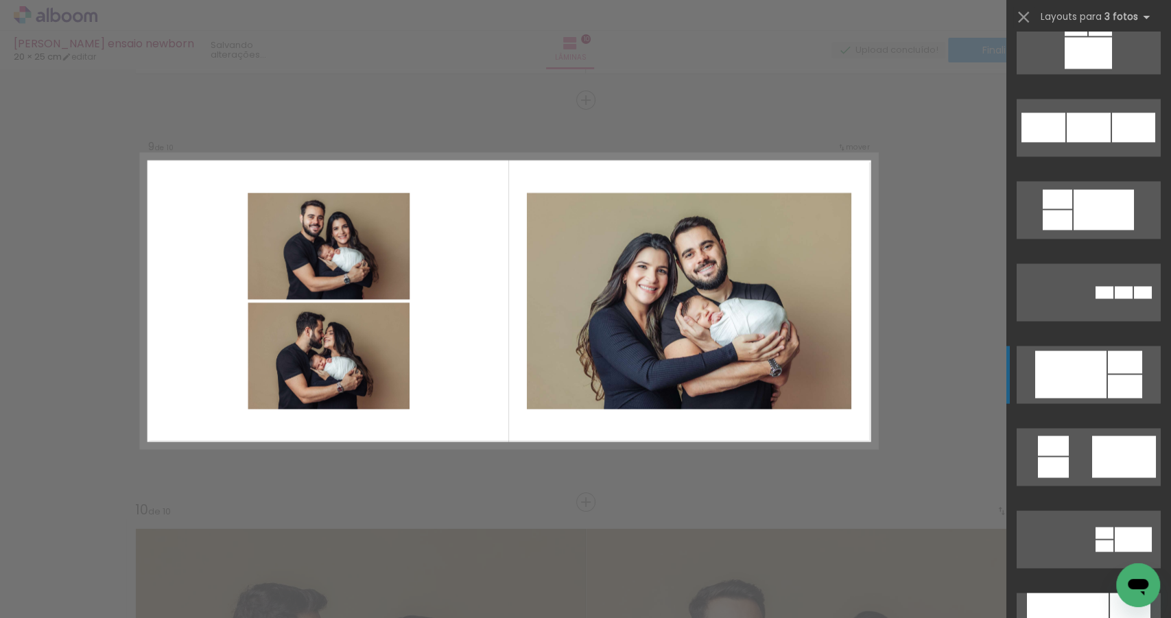
scroll to position [1535, 0]
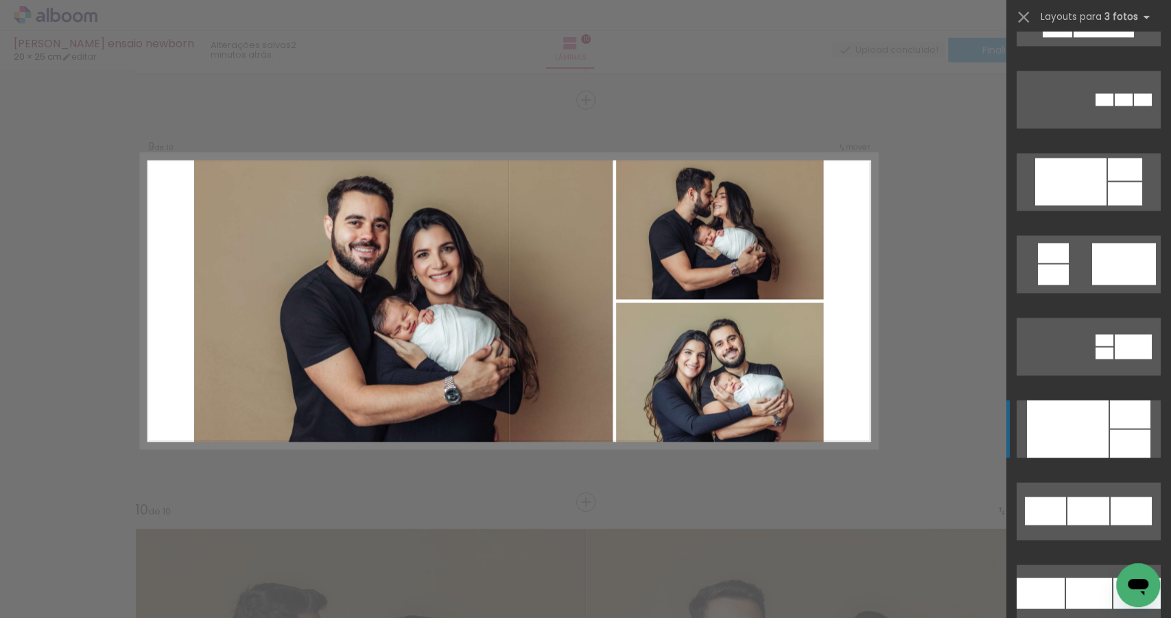
click at [1079, 438] on div at bounding box center [1068, 429] width 82 height 58
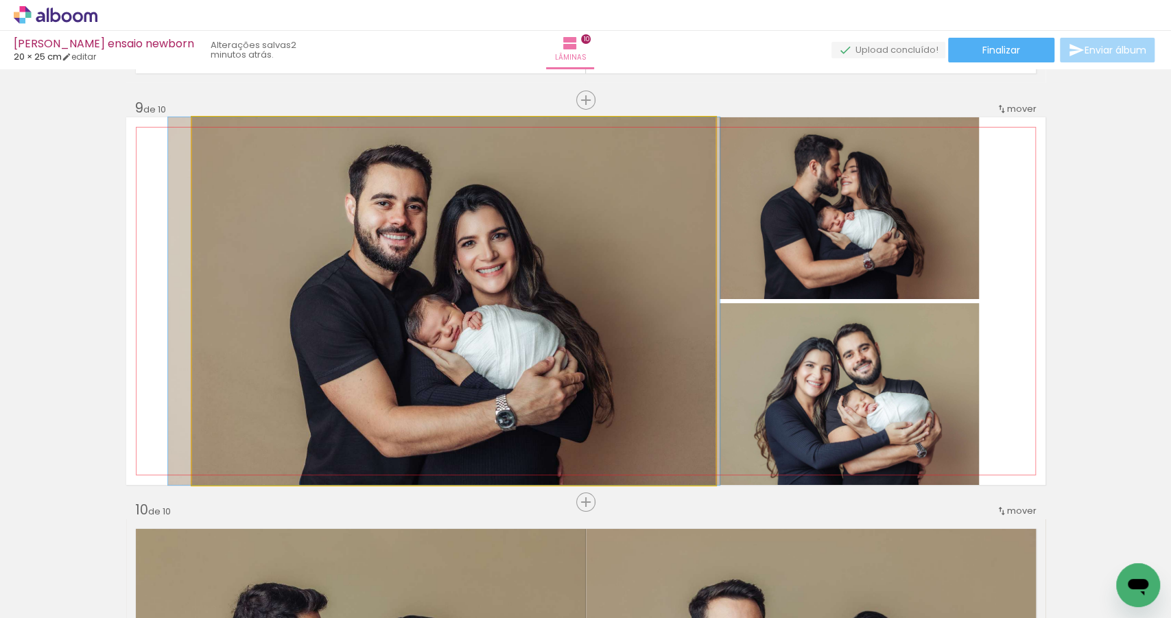
drag, startPoint x: 499, startPoint y: 381, endPoint x: 490, endPoint y: 381, distance: 9.6
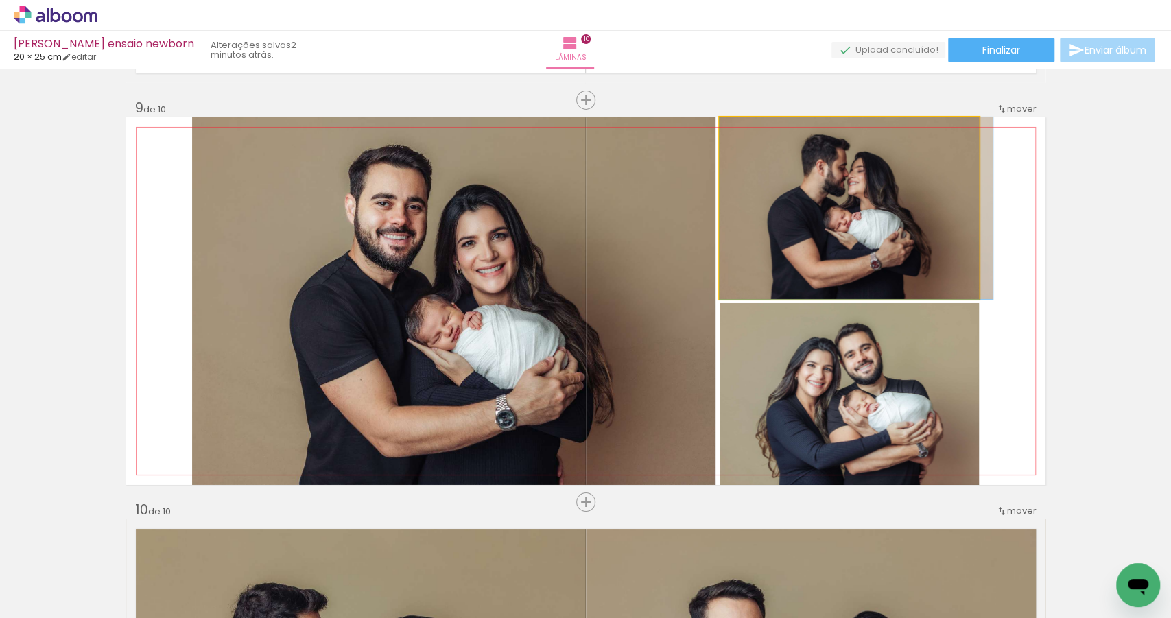
drag, startPoint x: 851, startPoint y: 231, endPoint x: 861, endPoint y: 235, distance: 11.1
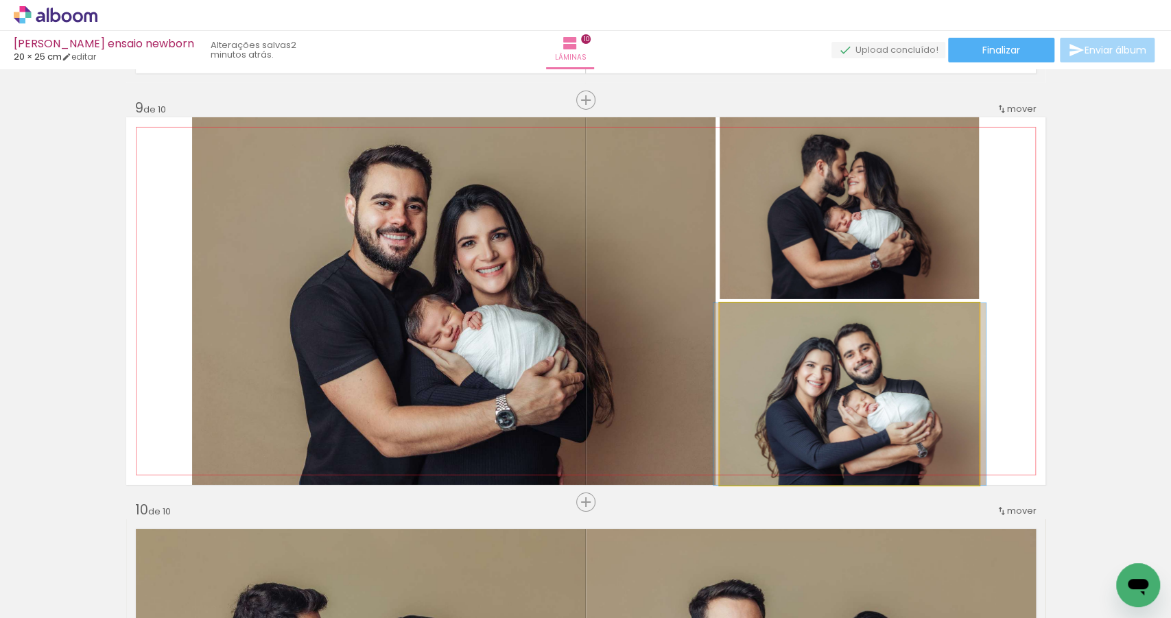
drag, startPoint x: 837, startPoint y: 396, endPoint x: 830, endPoint y: 392, distance: 8.0
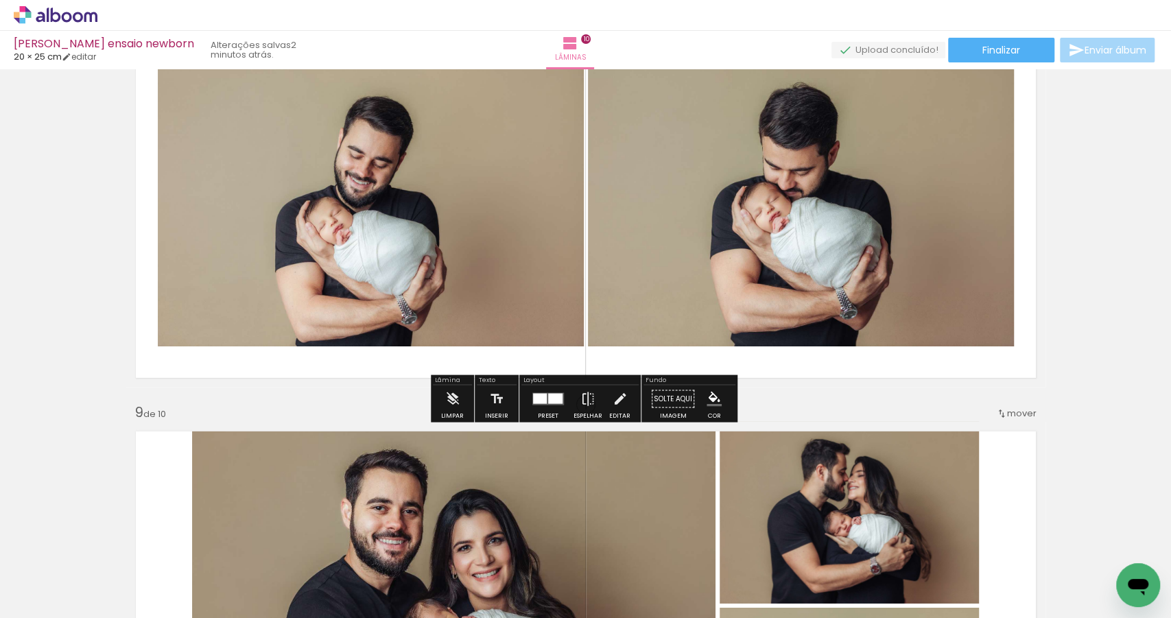
scroll to position [2903, 0]
click at [548, 399] on div at bounding box center [555, 399] width 14 height 10
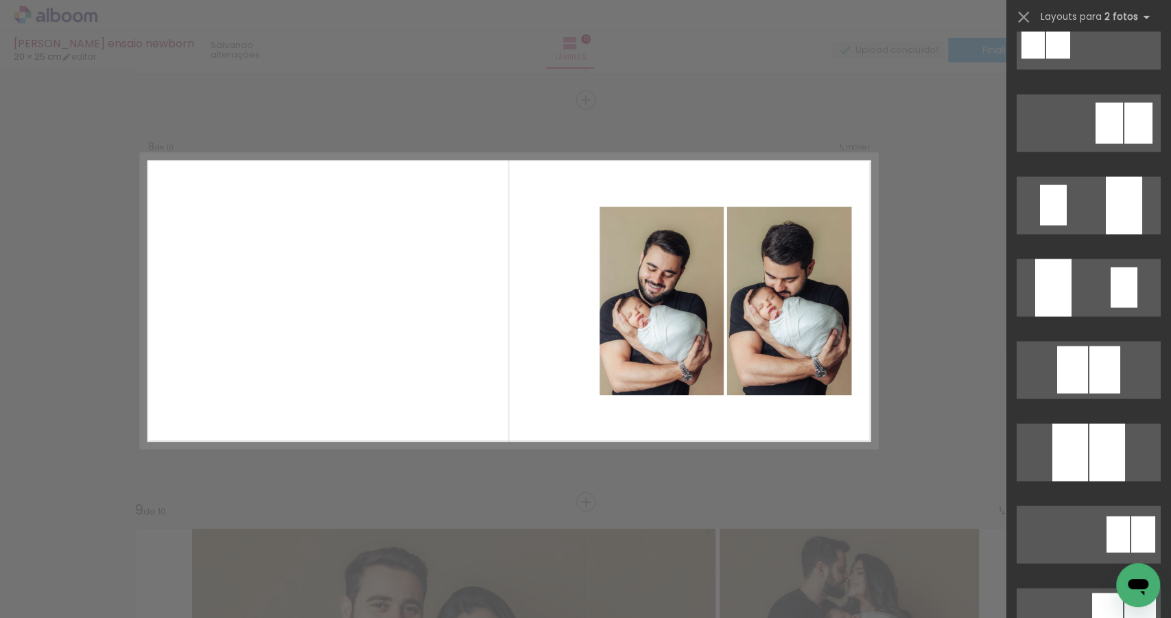
scroll to position [6017, 0]
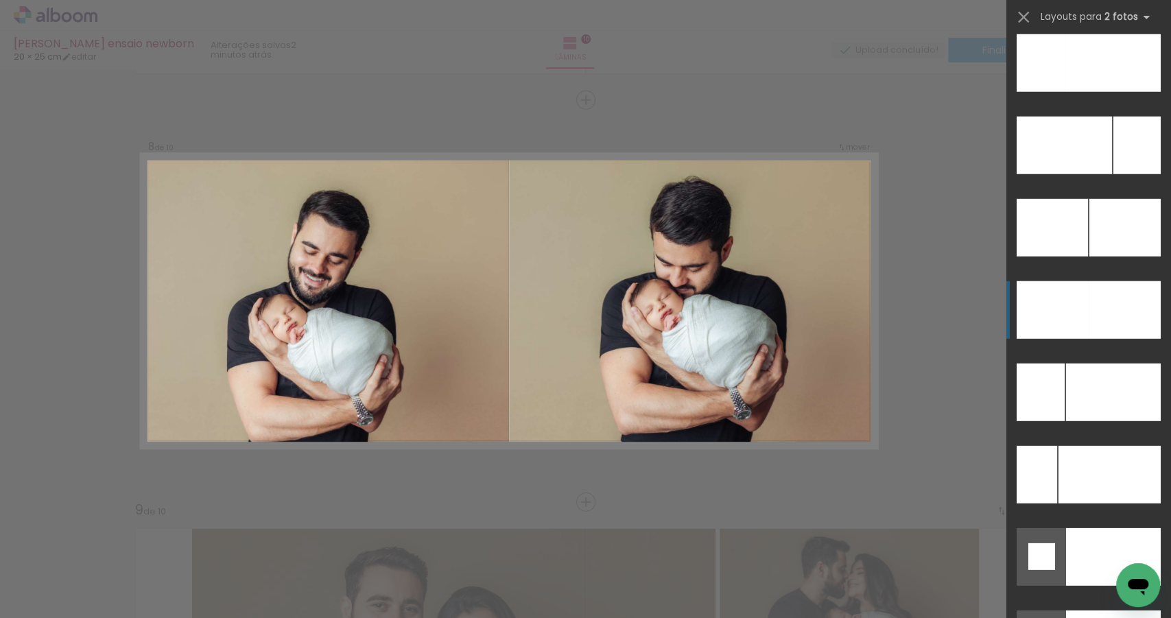
click at [1108, 92] on div at bounding box center [1113, 63] width 96 height 58
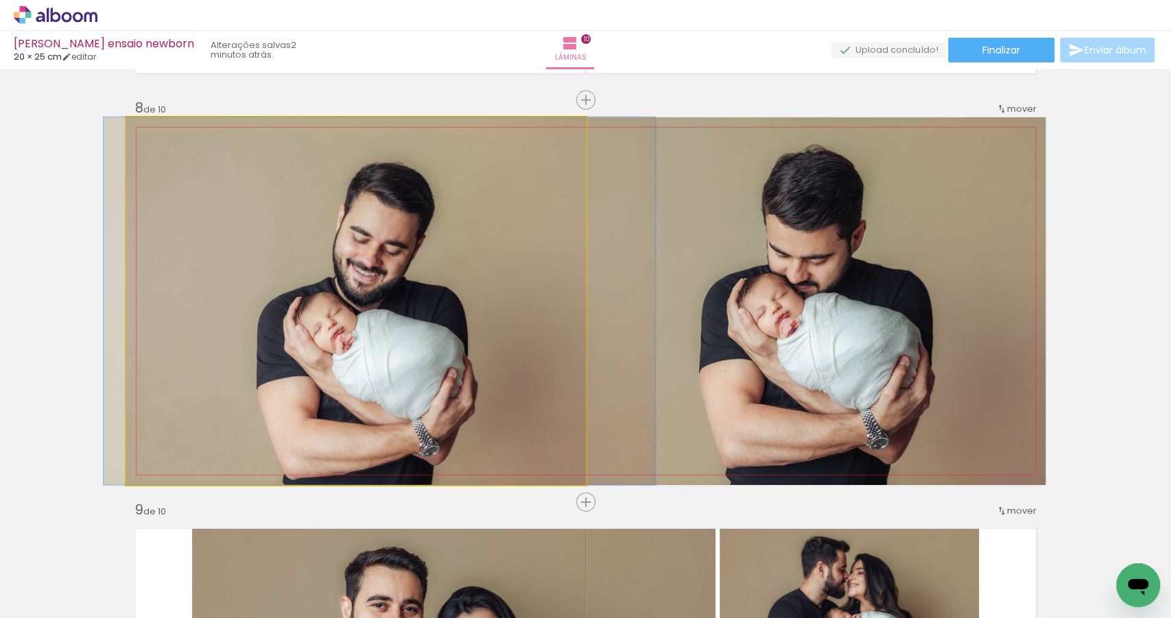
drag, startPoint x: 418, startPoint y: 350, endPoint x: 442, endPoint y: 348, distance: 23.4
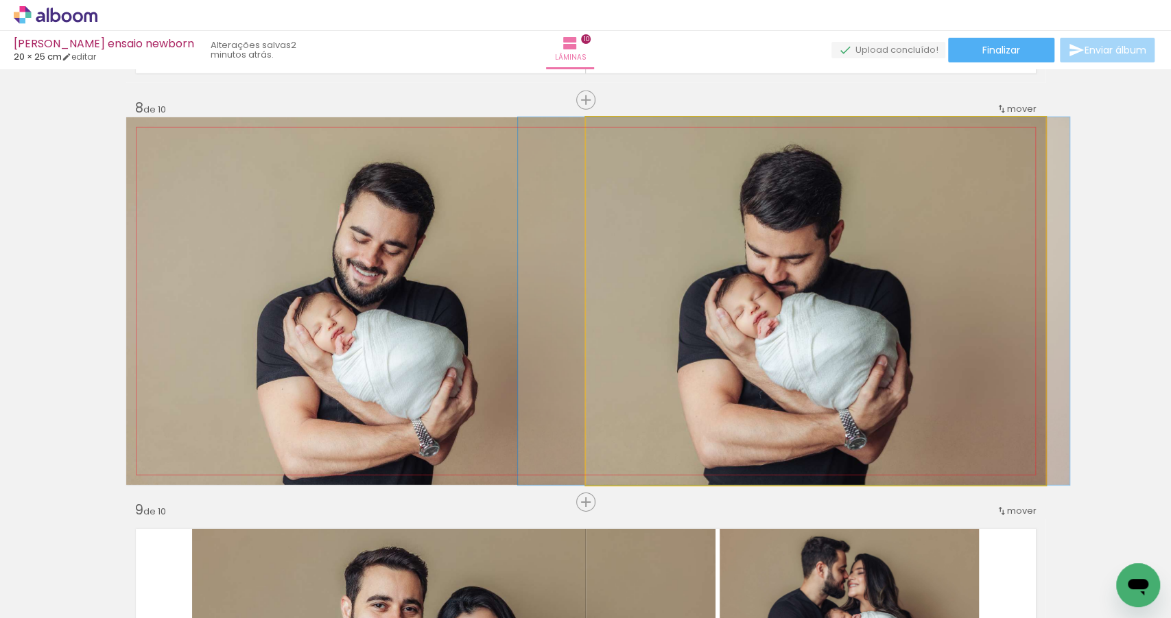
drag, startPoint x: 907, startPoint y: 359, endPoint x: 885, endPoint y: 359, distance: 22.0
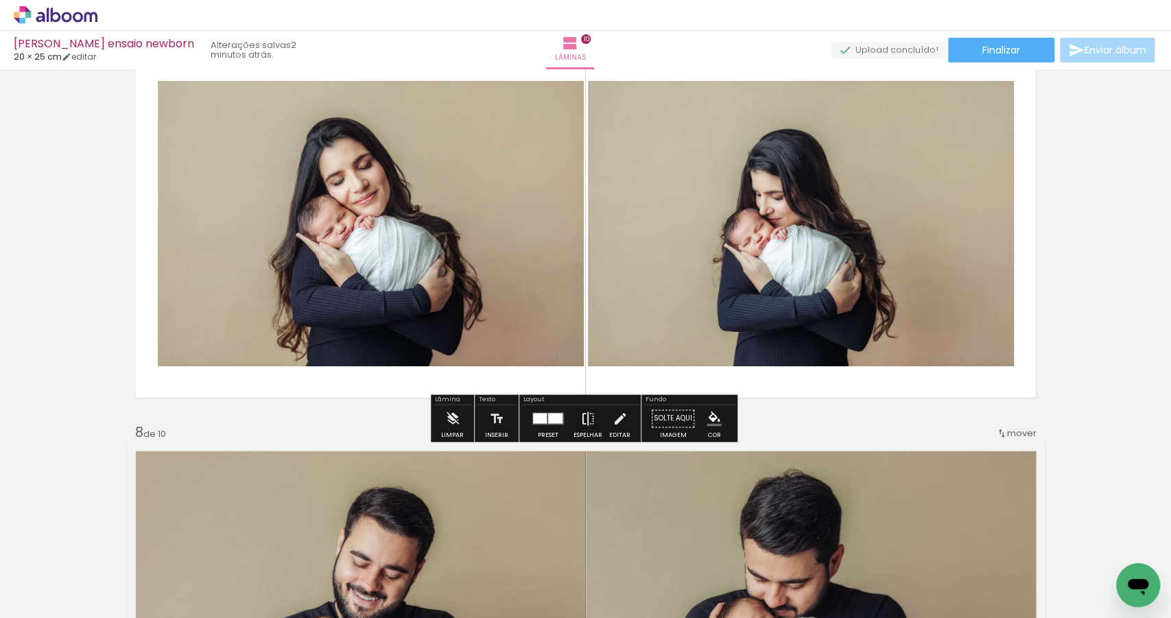
scroll to position [2431, 0]
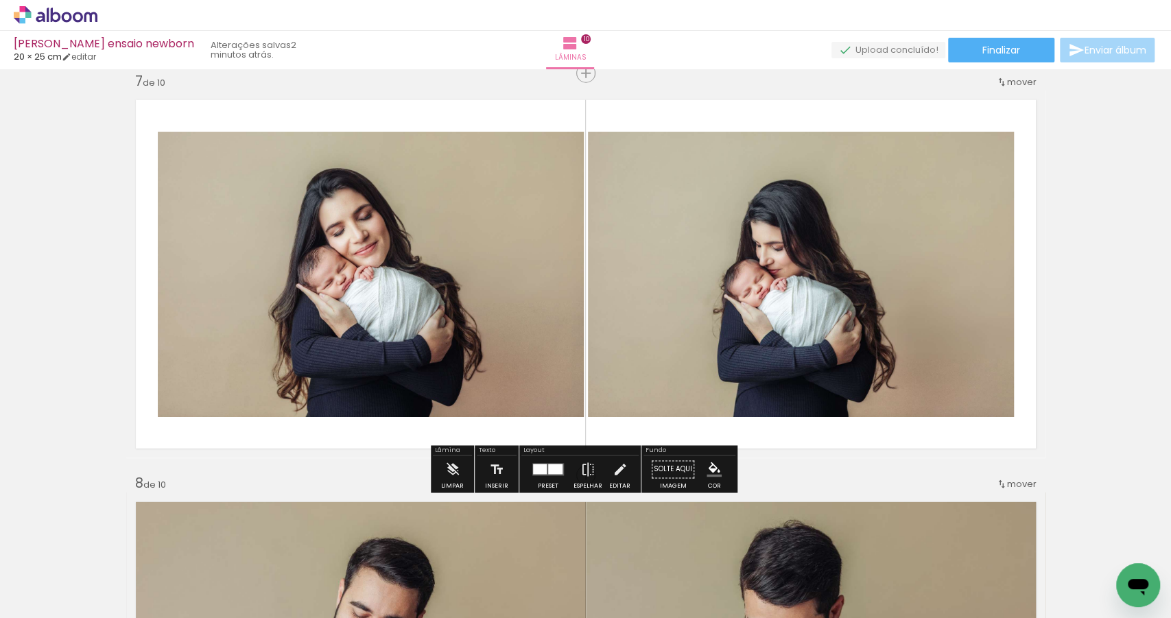
click at [552, 473] on div at bounding box center [555, 469] width 14 height 10
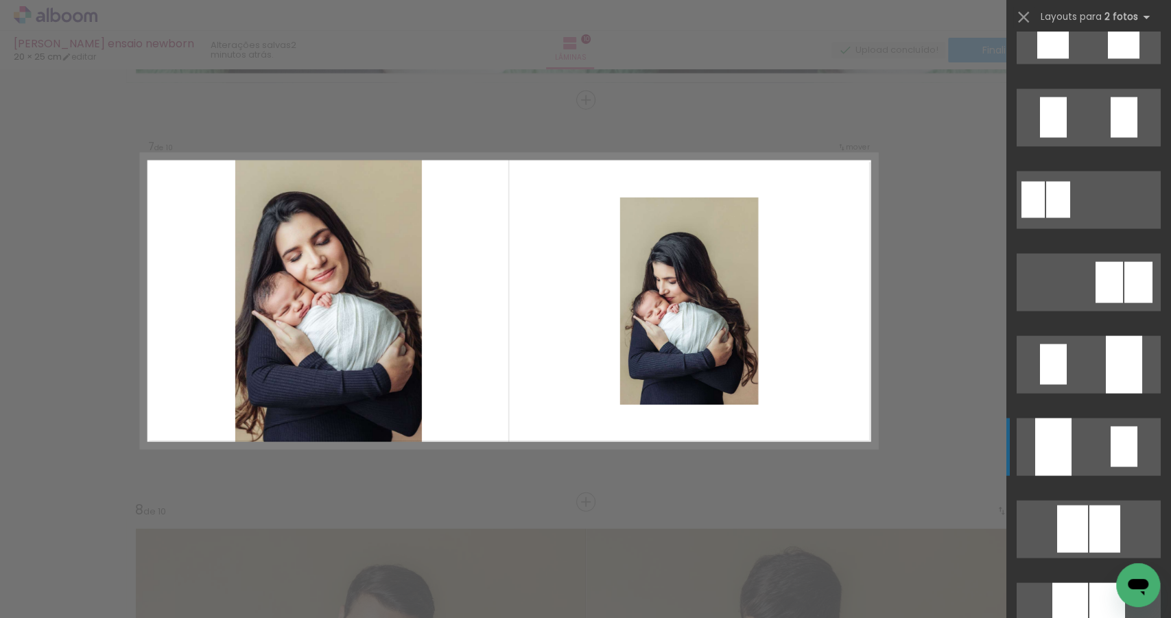
scroll to position [5784, 0]
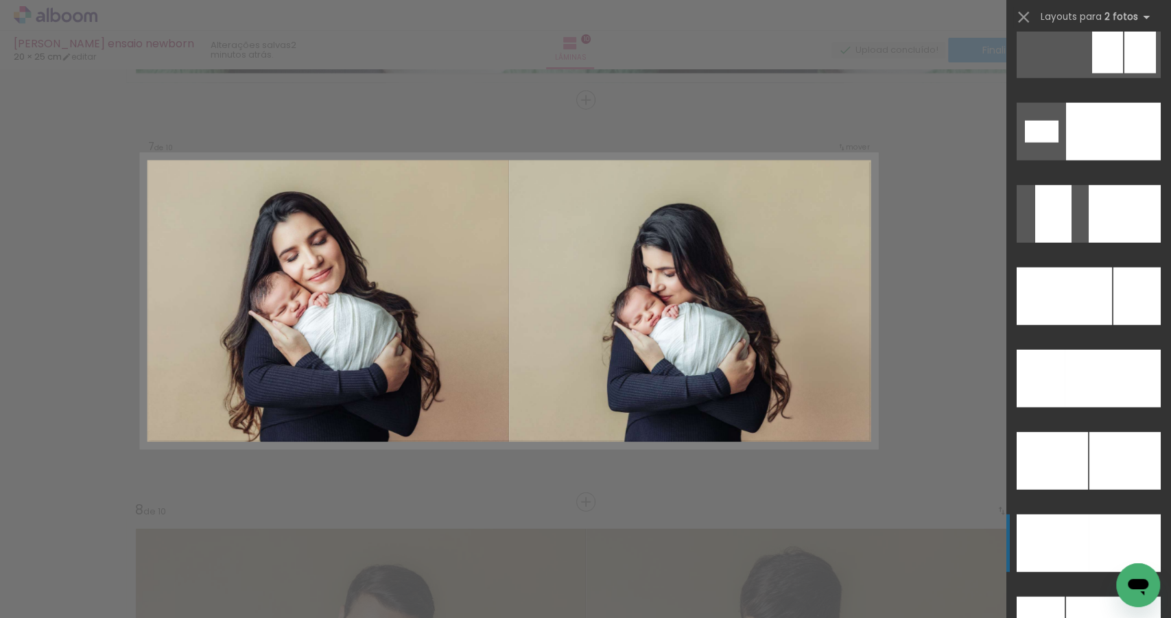
click at [1113, 325] on div at bounding box center [1136, 297] width 47 height 58
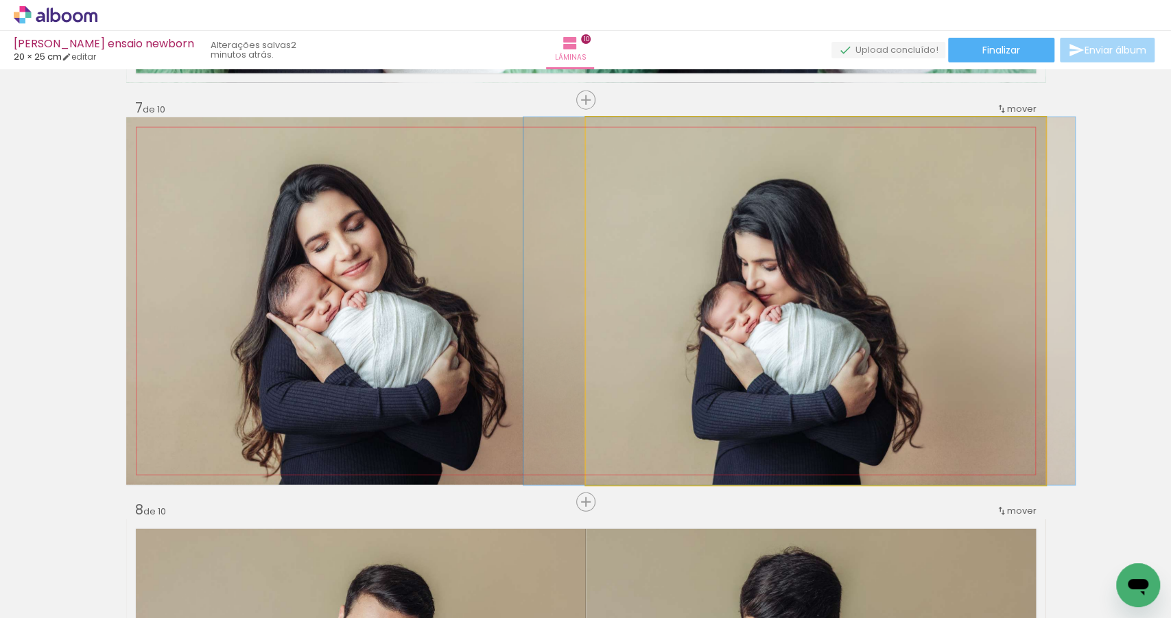
drag, startPoint x: 887, startPoint y: 348, endPoint x: 871, endPoint y: 347, distance: 16.5
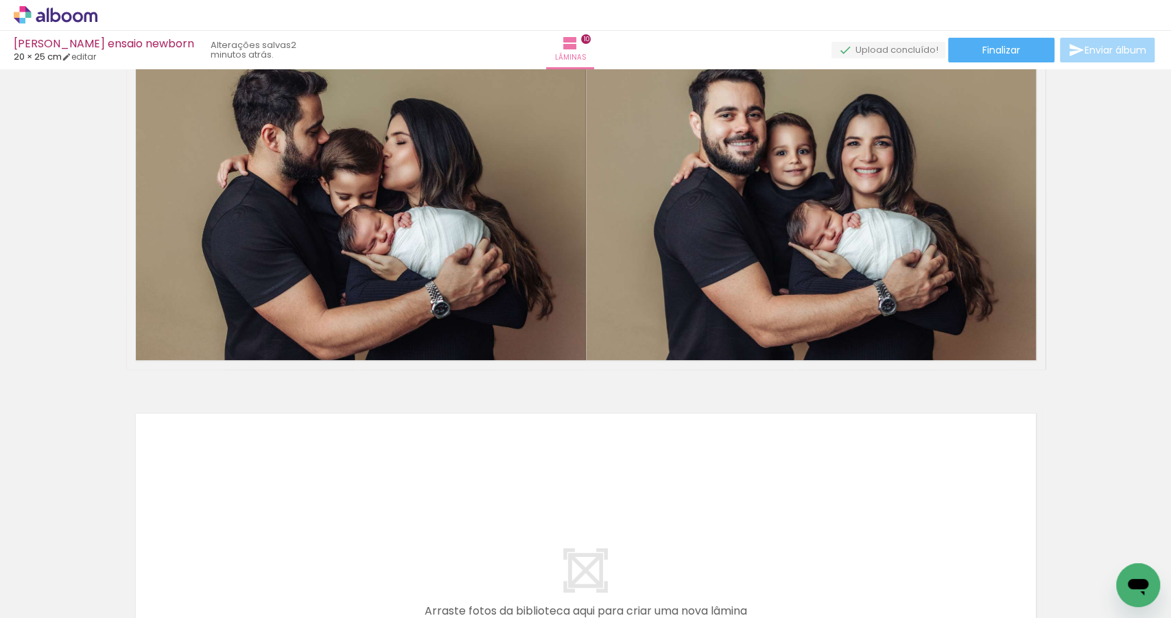
scroll to position [3727, 0]
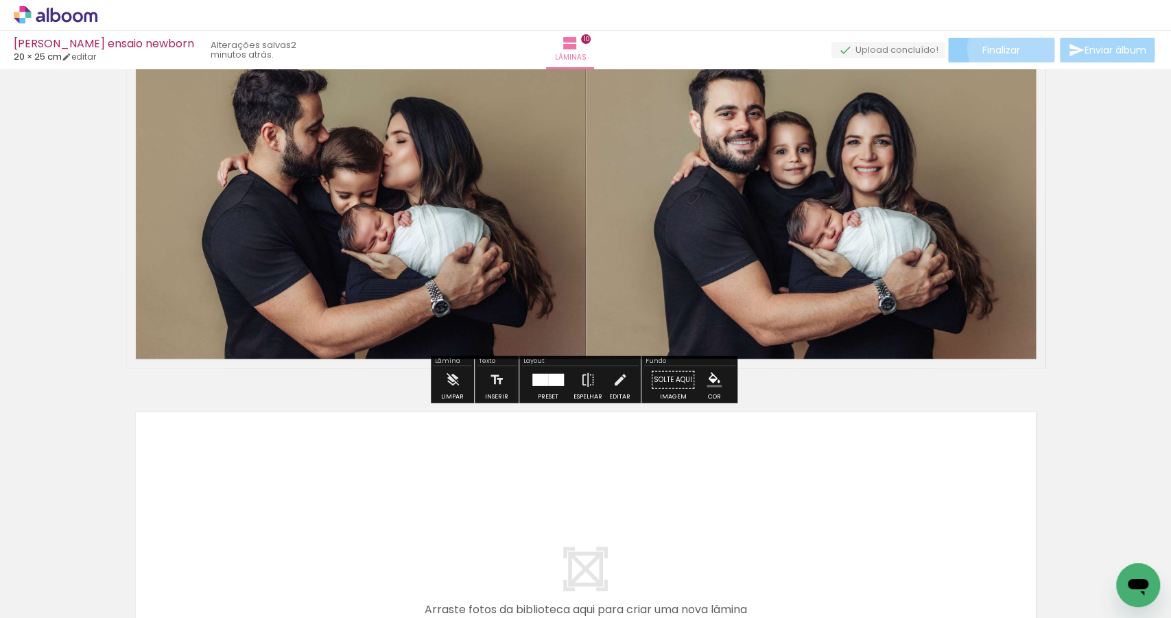
click at [1008, 49] on span "Finalizar" at bounding box center [1001, 50] width 38 height 10
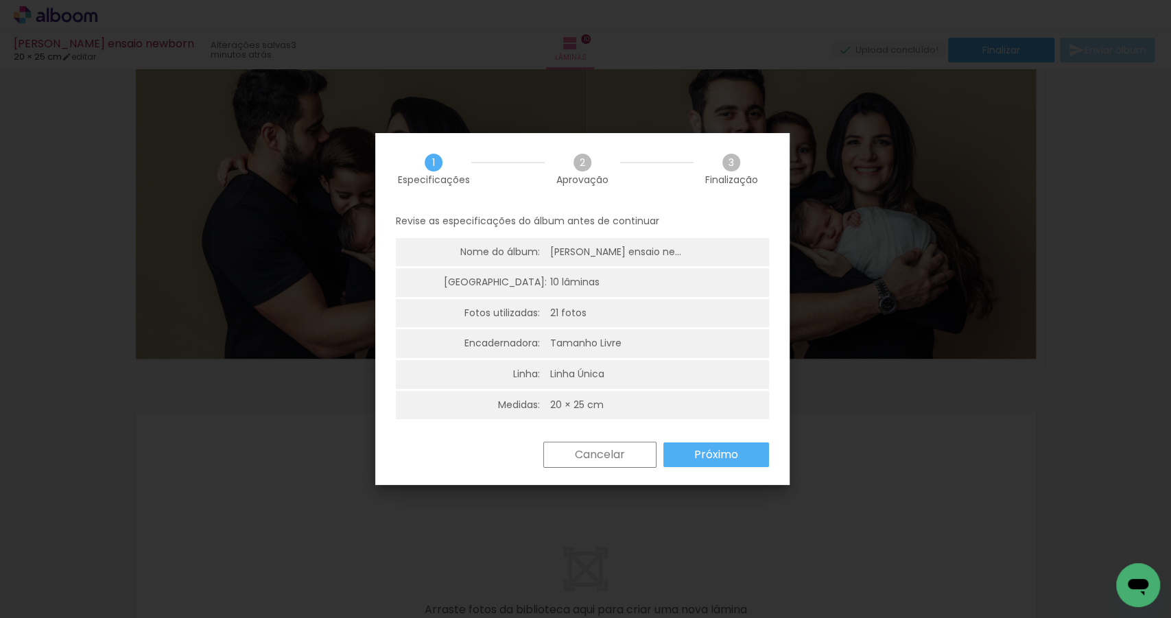
click at [743, 461] on paper-button "Próximo" at bounding box center [716, 454] width 106 height 25
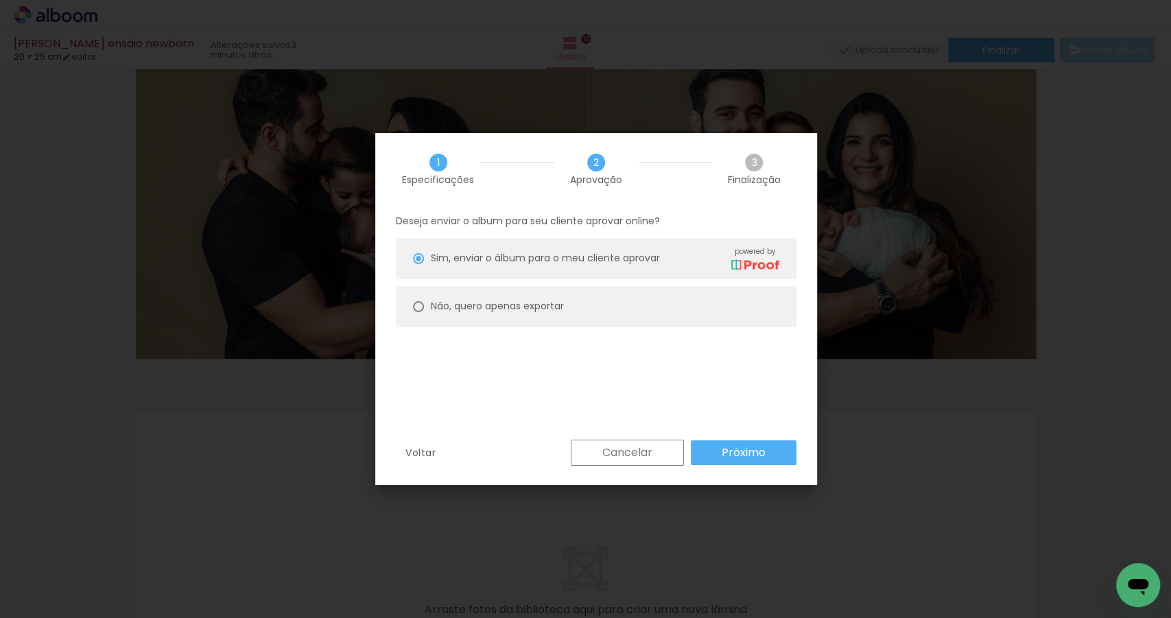
click at [0, 0] on slot "Não, quero apenas exportar" at bounding box center [0, 0] width 0 height 0
type paper-radio-button "on"
click at [0, 0] on slot "Próximo" at bounding box center [0, 0] width 0 height 0
type input "Alta, 300 DPI"
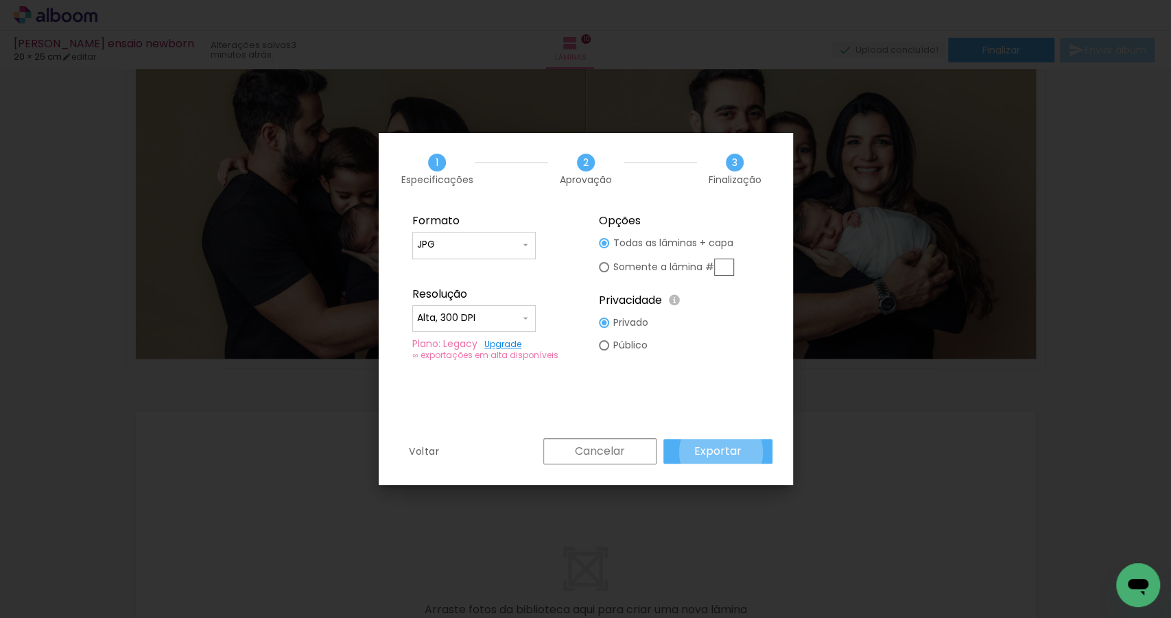
click at [0, 0] on slot "Exportar" at bounding box center [0, 0] width 0 height 0
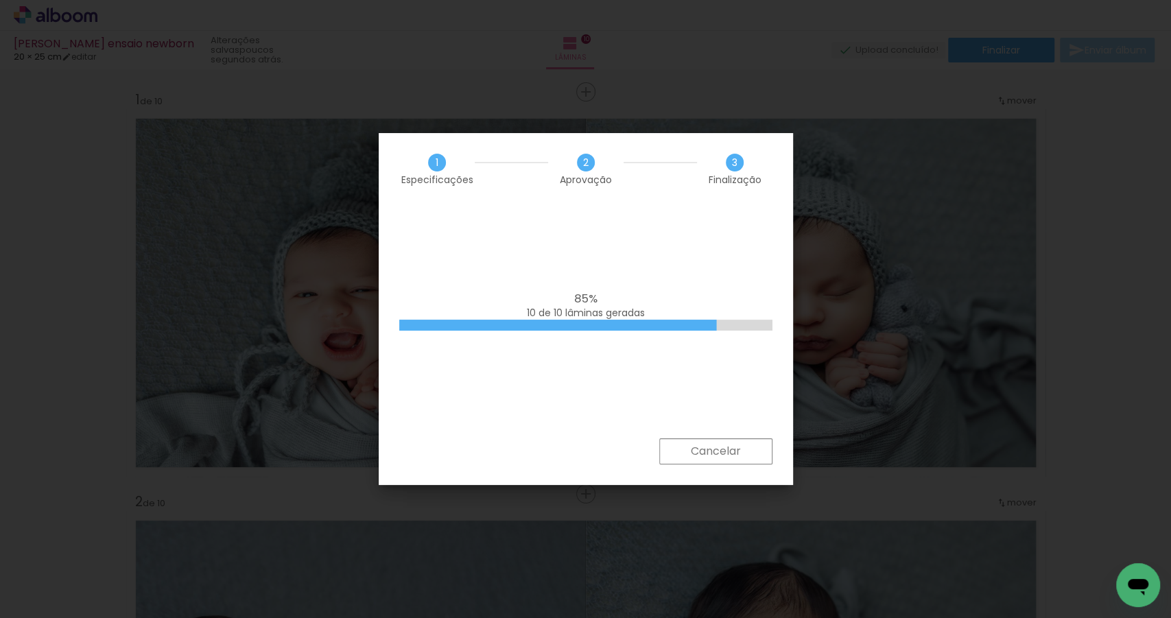
scroll to position [5784, 0]
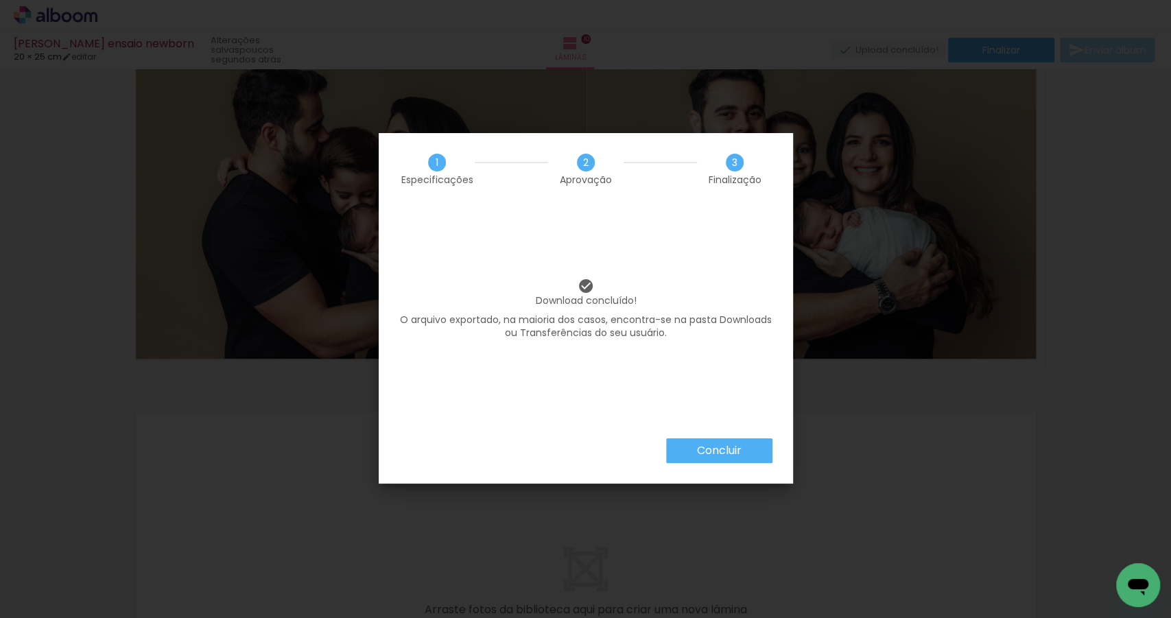
click at [0, 0] on slot "Concluir" at bounding box center [0, 0] width 0 height 0
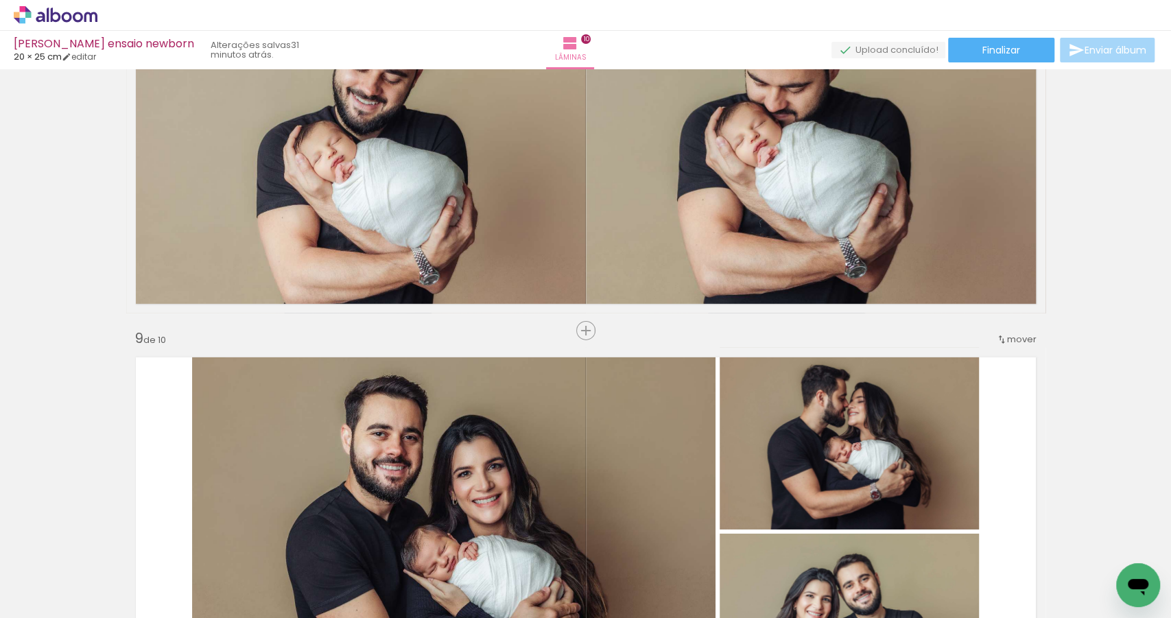
scroll to position [2711, 0]
